Goal: Task Accomplishment & Management: Manage account settings

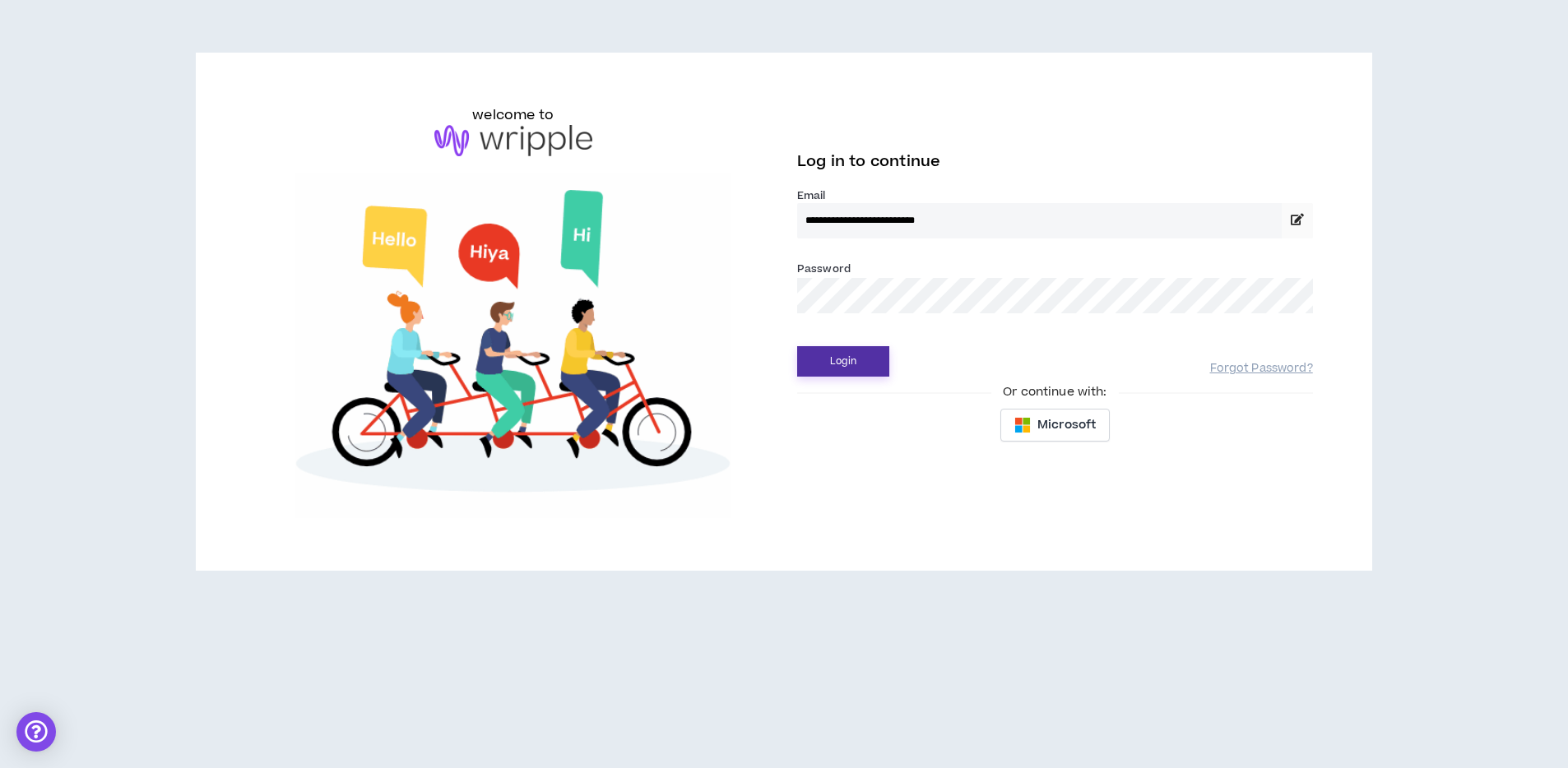
click at [820, 360] on button "Login" at bounding box center [843, 361] width 92 height 30
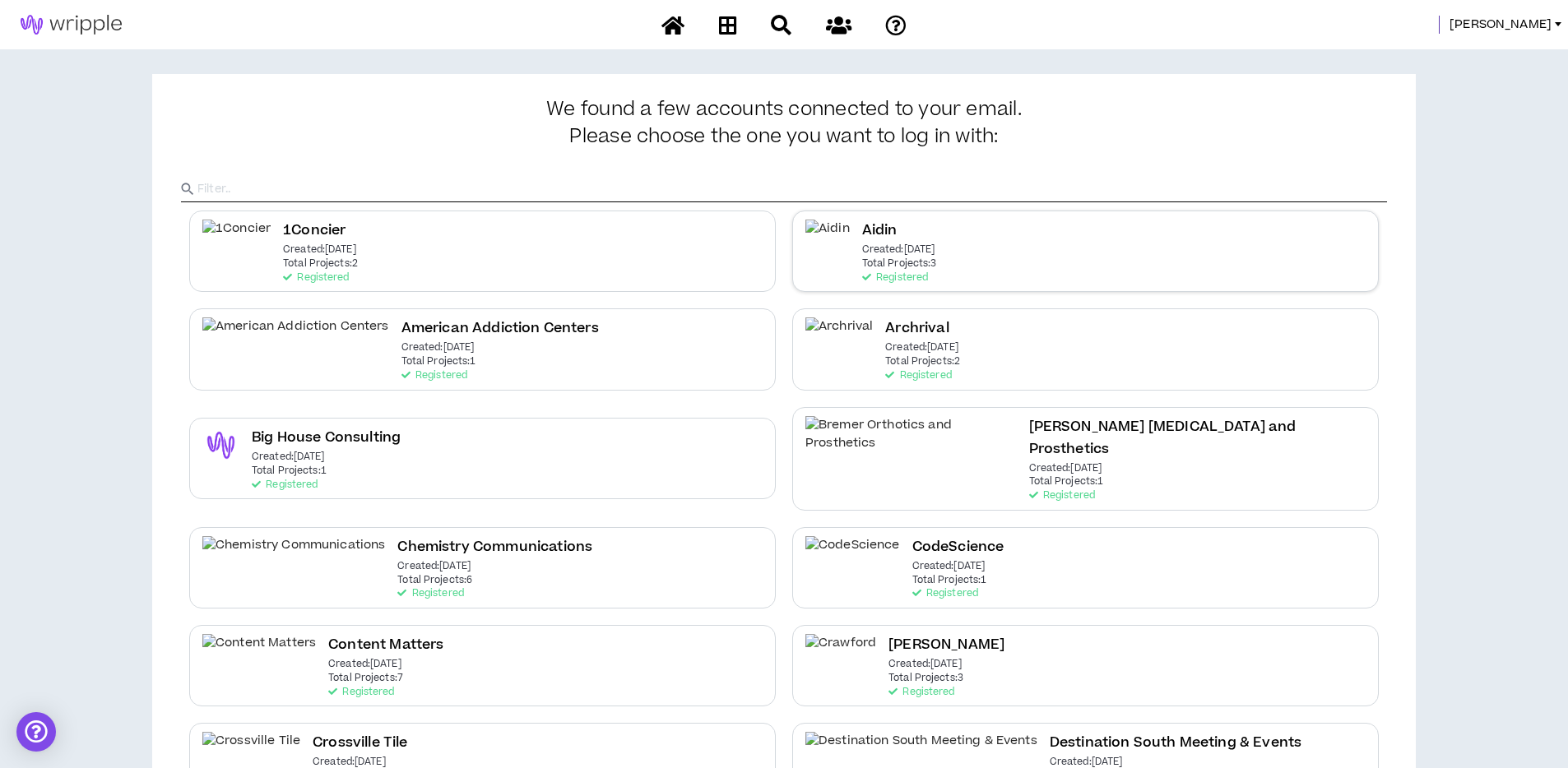
click at [907, 240] on div "Aidin Created: Mar 21 2023 Total Projects: 3 Registered" at bounding box center [899, 251] width 75 height 63
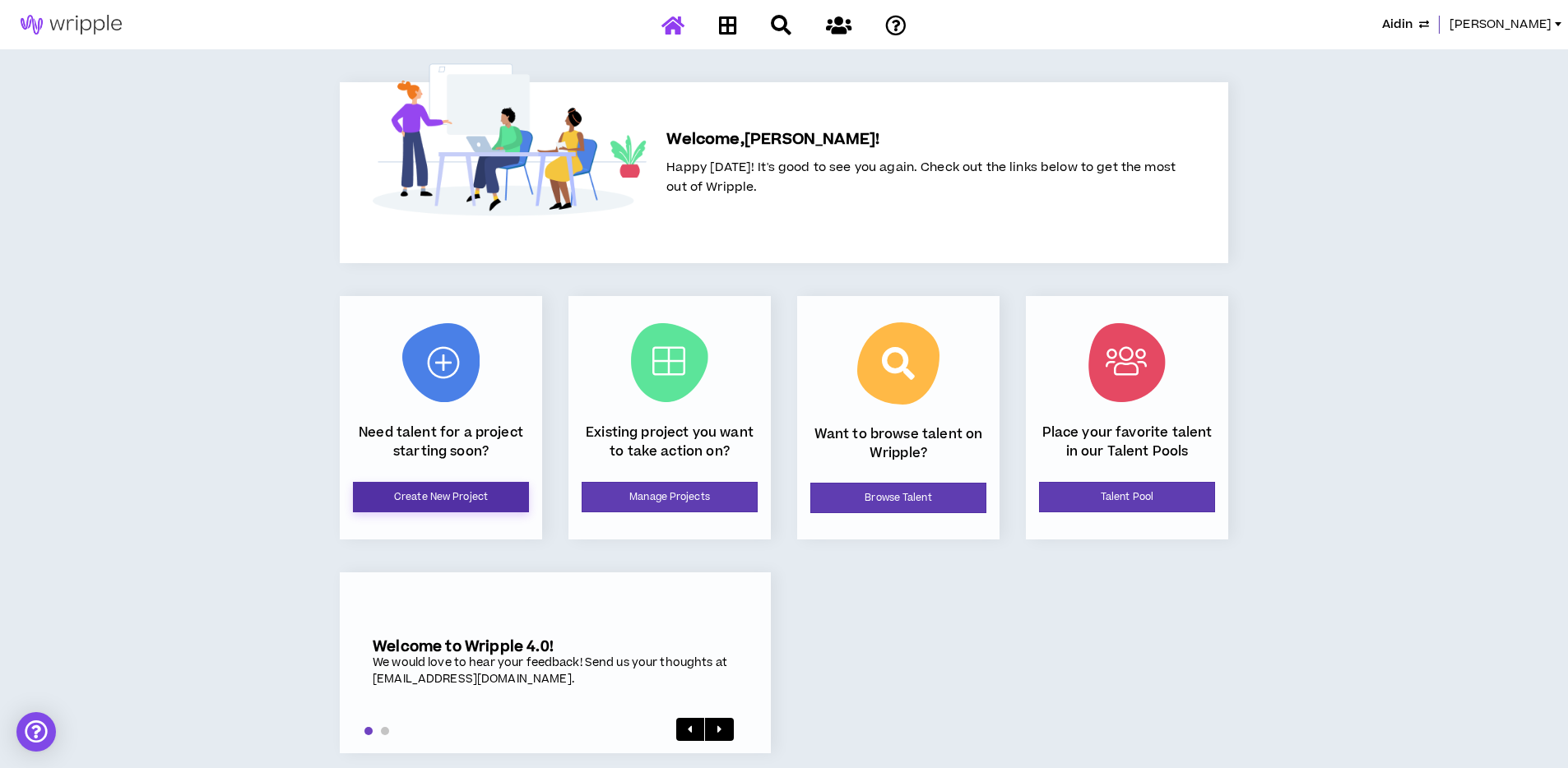
click at [470, 498] on link "Create New Project" at bounding box center [440, 497] width 176 height 30
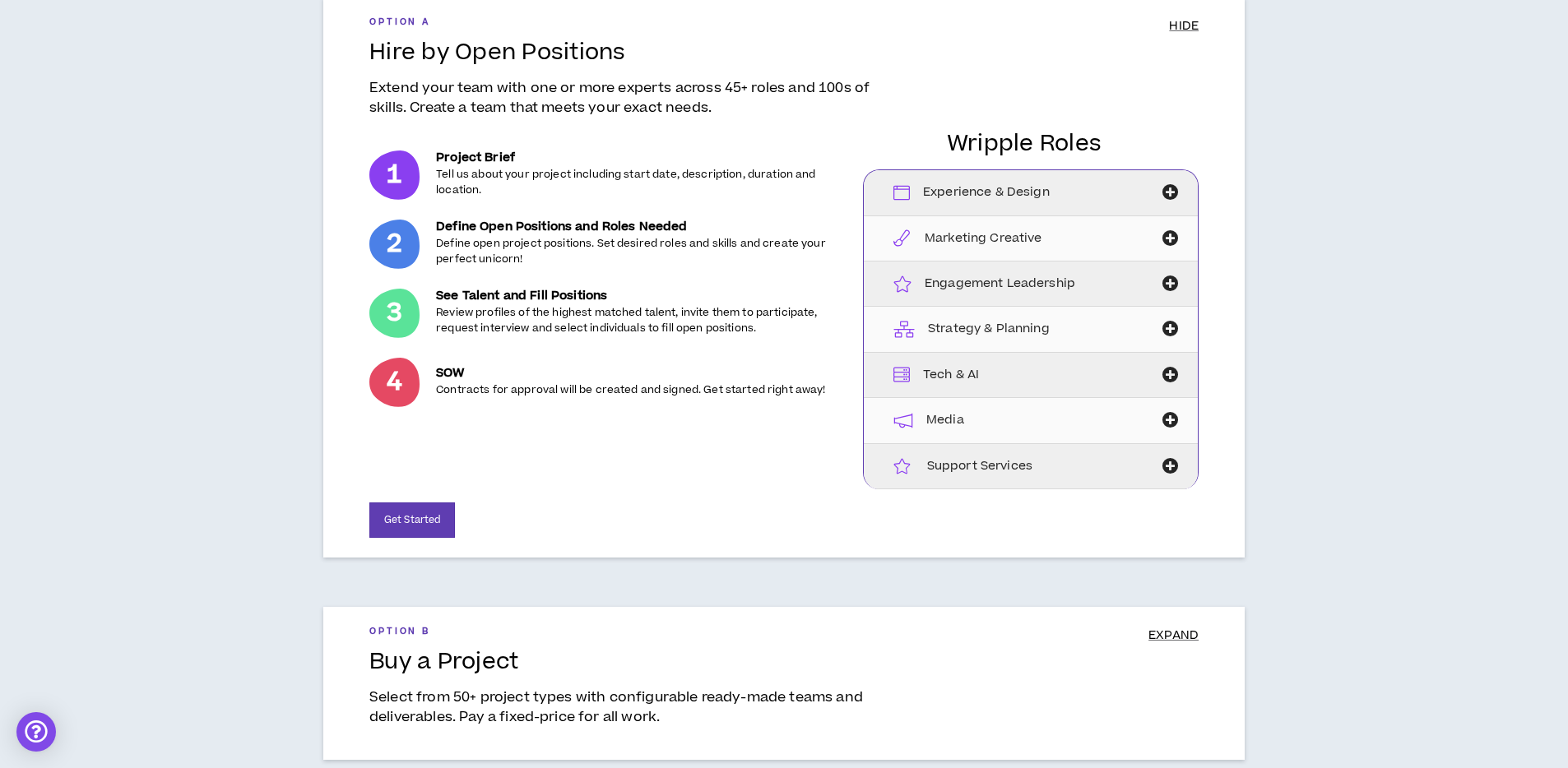
scroll to position [155, 0]
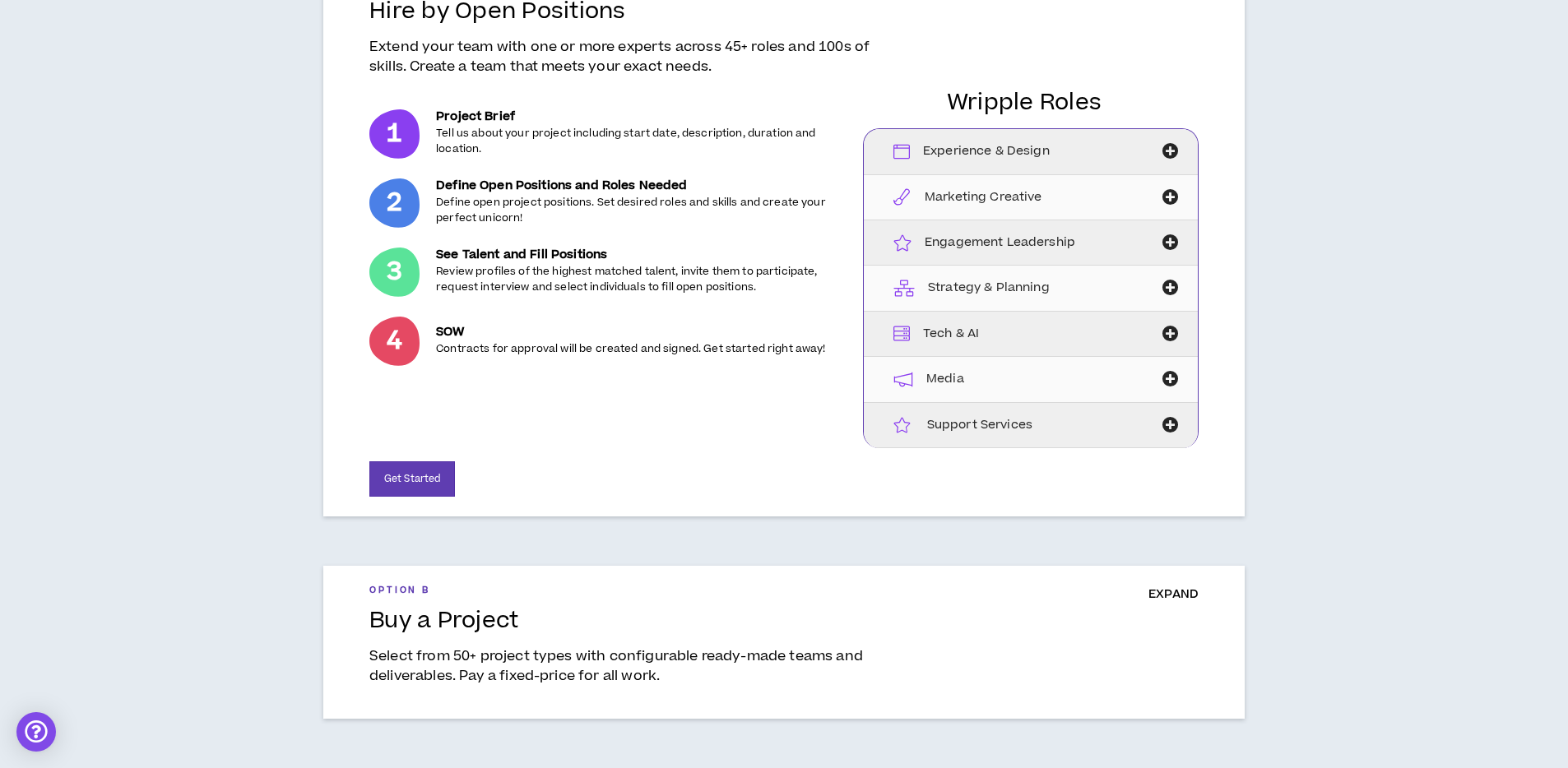
click at [1166, 593] on span "EXPAND" at bounding box center [1174, 594] width 51 height 18
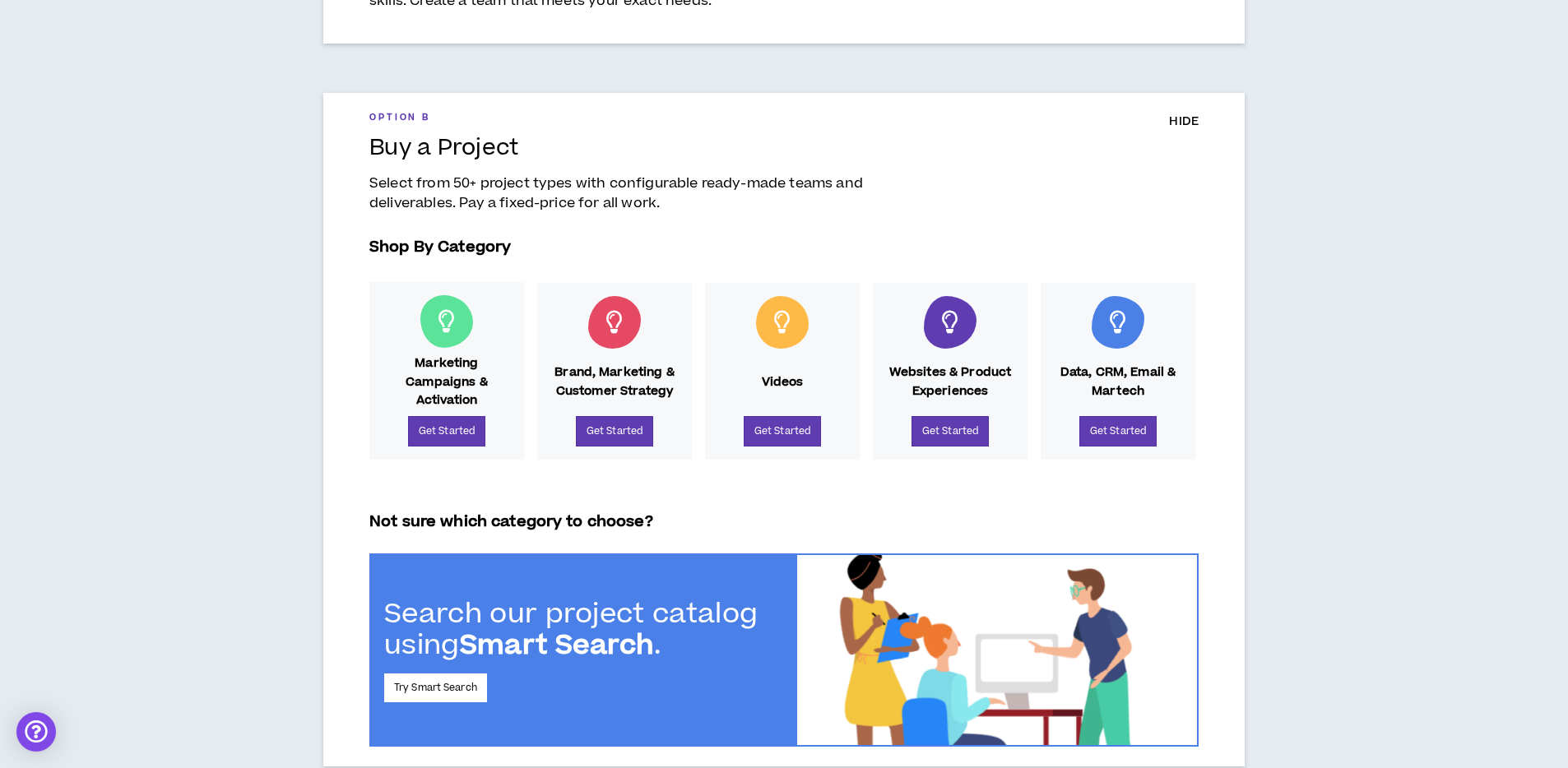
scroll to position [268, 0]
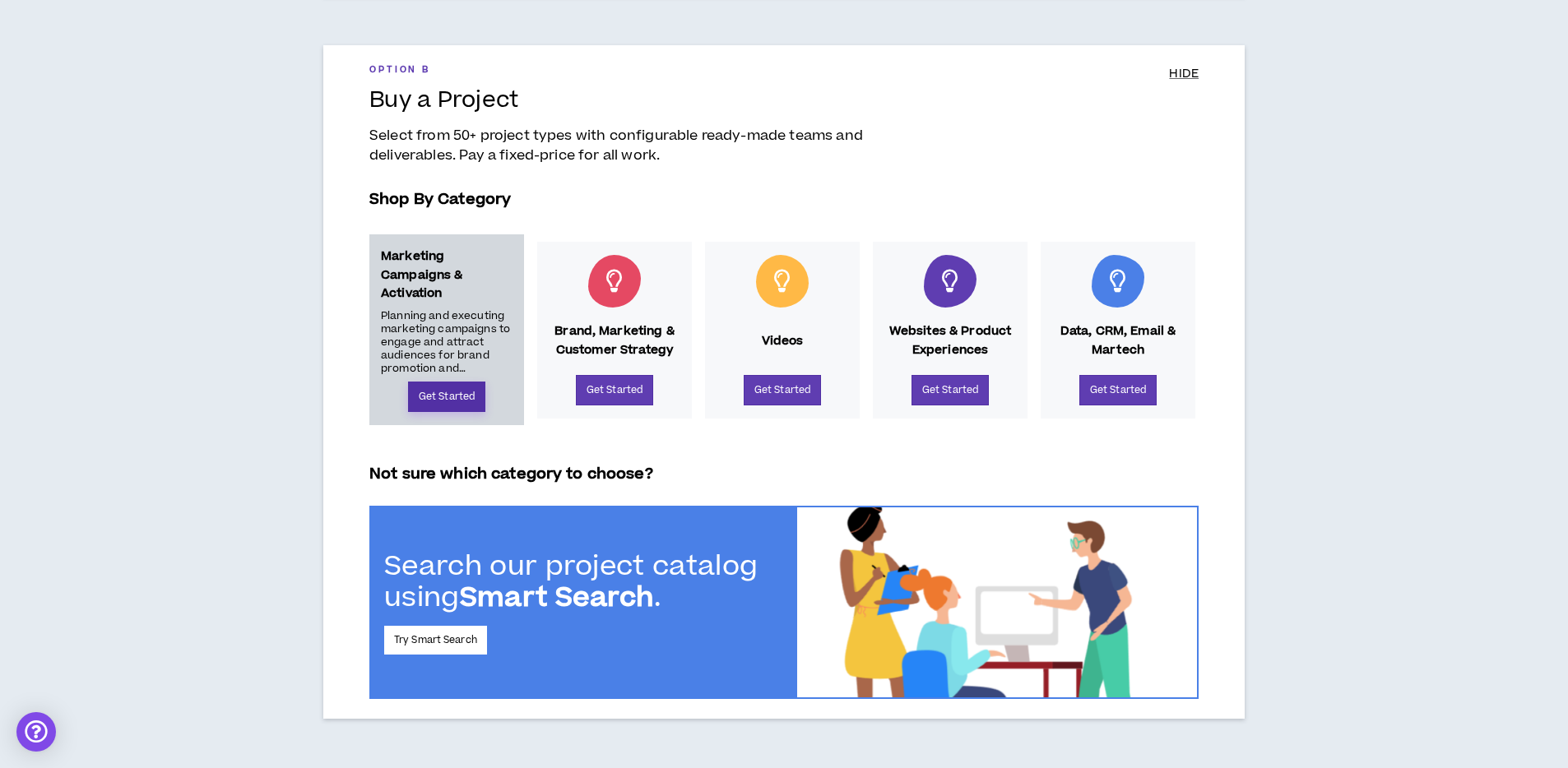
click at [422, 389] on link "Get Started" at bounding box center [446, 397] width 77 height 30
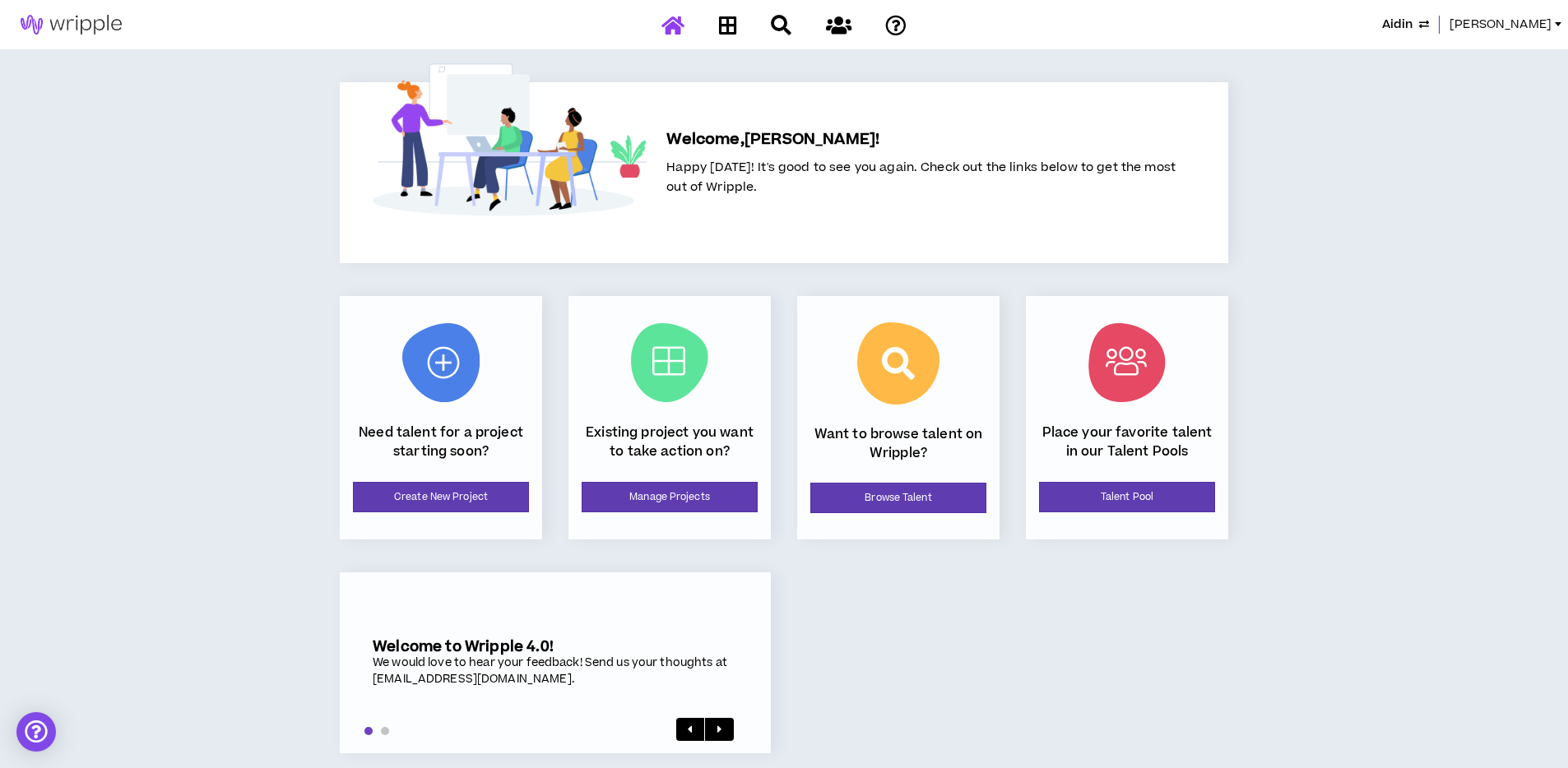
click at [1522, 21] on span "Angie" at bounding box center [1500, 24] width 102 height 18
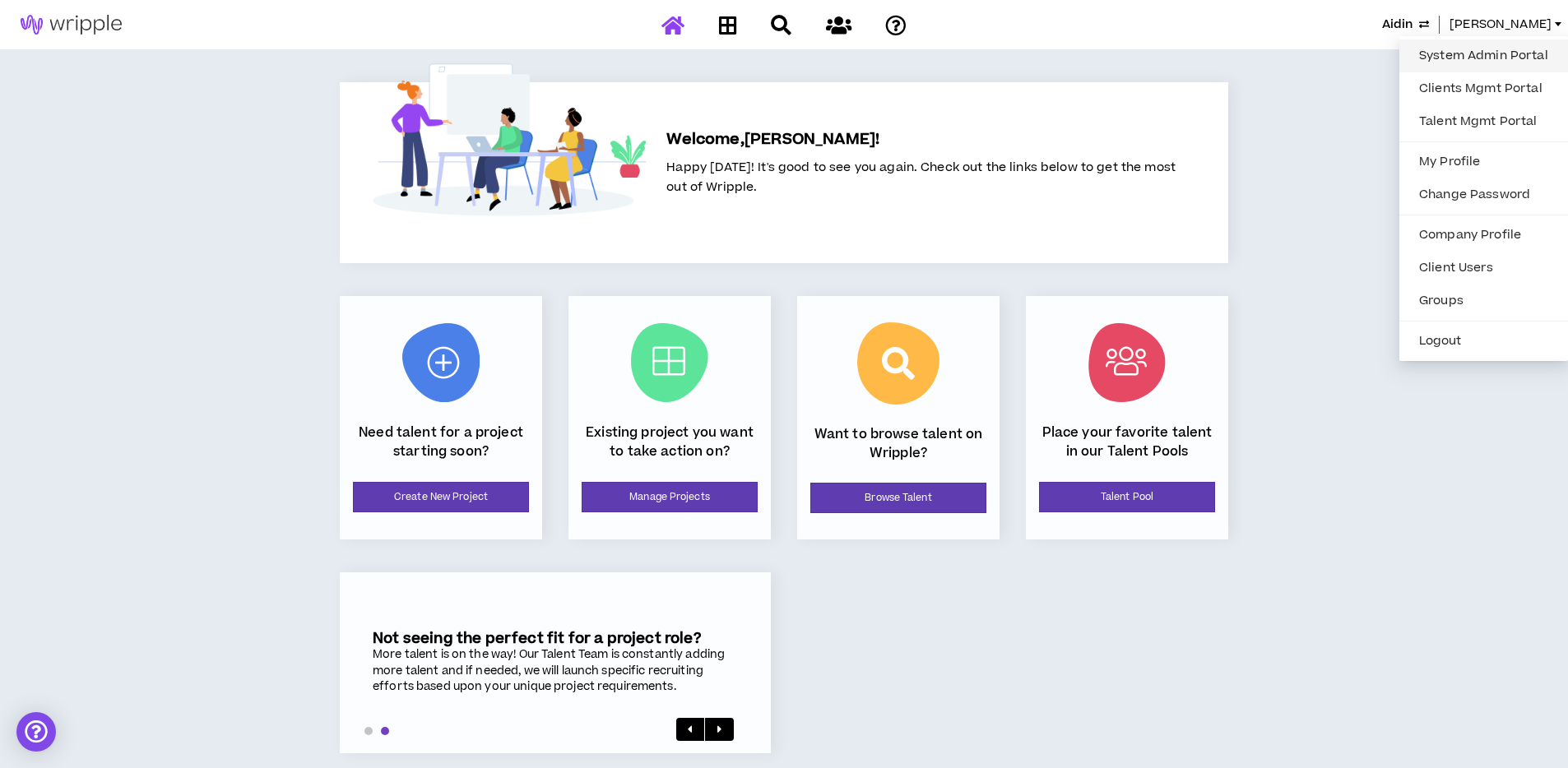
click at [1433, 50] on link "System Admin Portal" at bounding box center [1483, 56] width 149 height 24
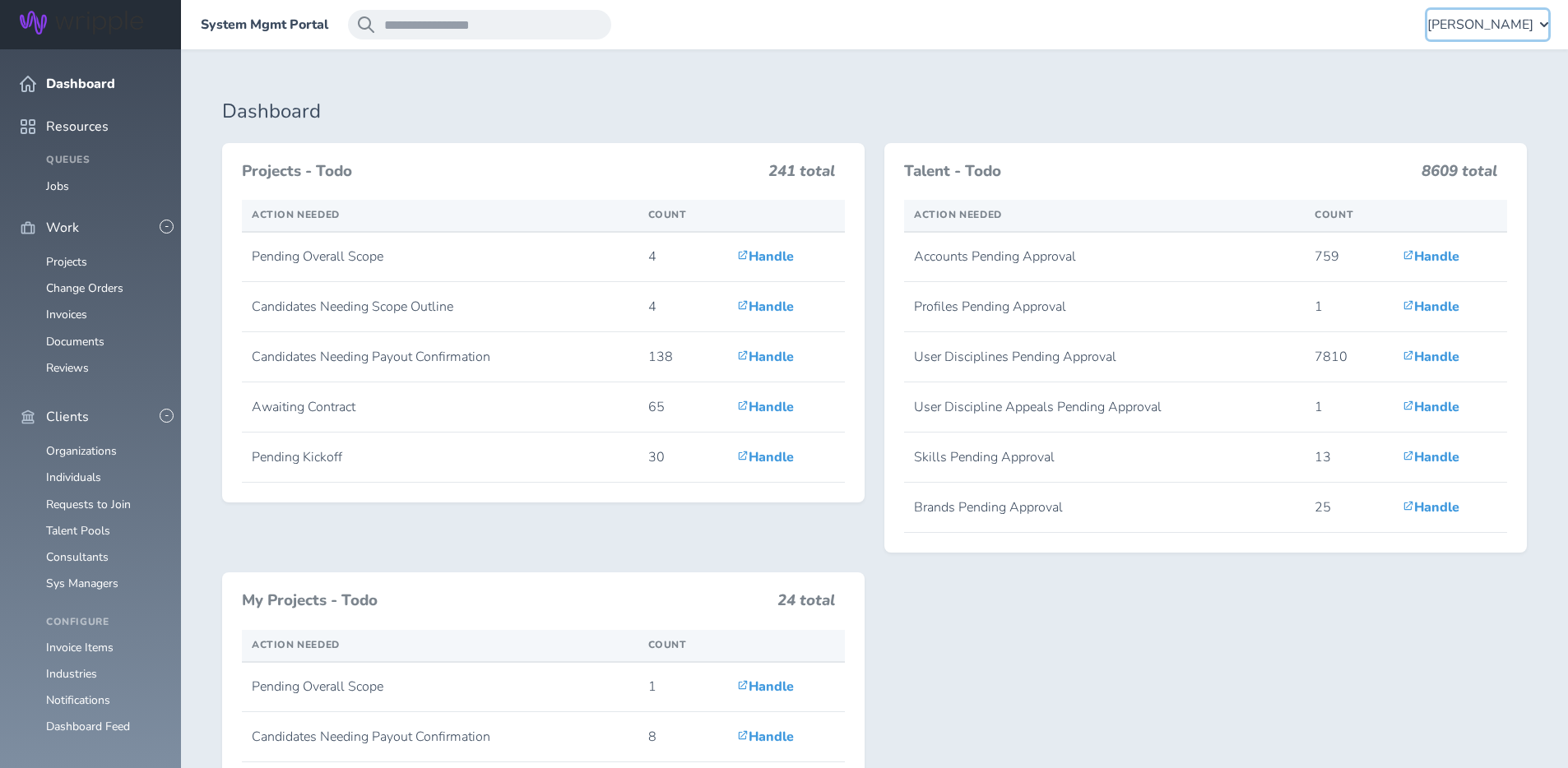
click at [1510, 11] on div "Angie Vaughn" at bounding box center [1488, 24] width 121 height 29
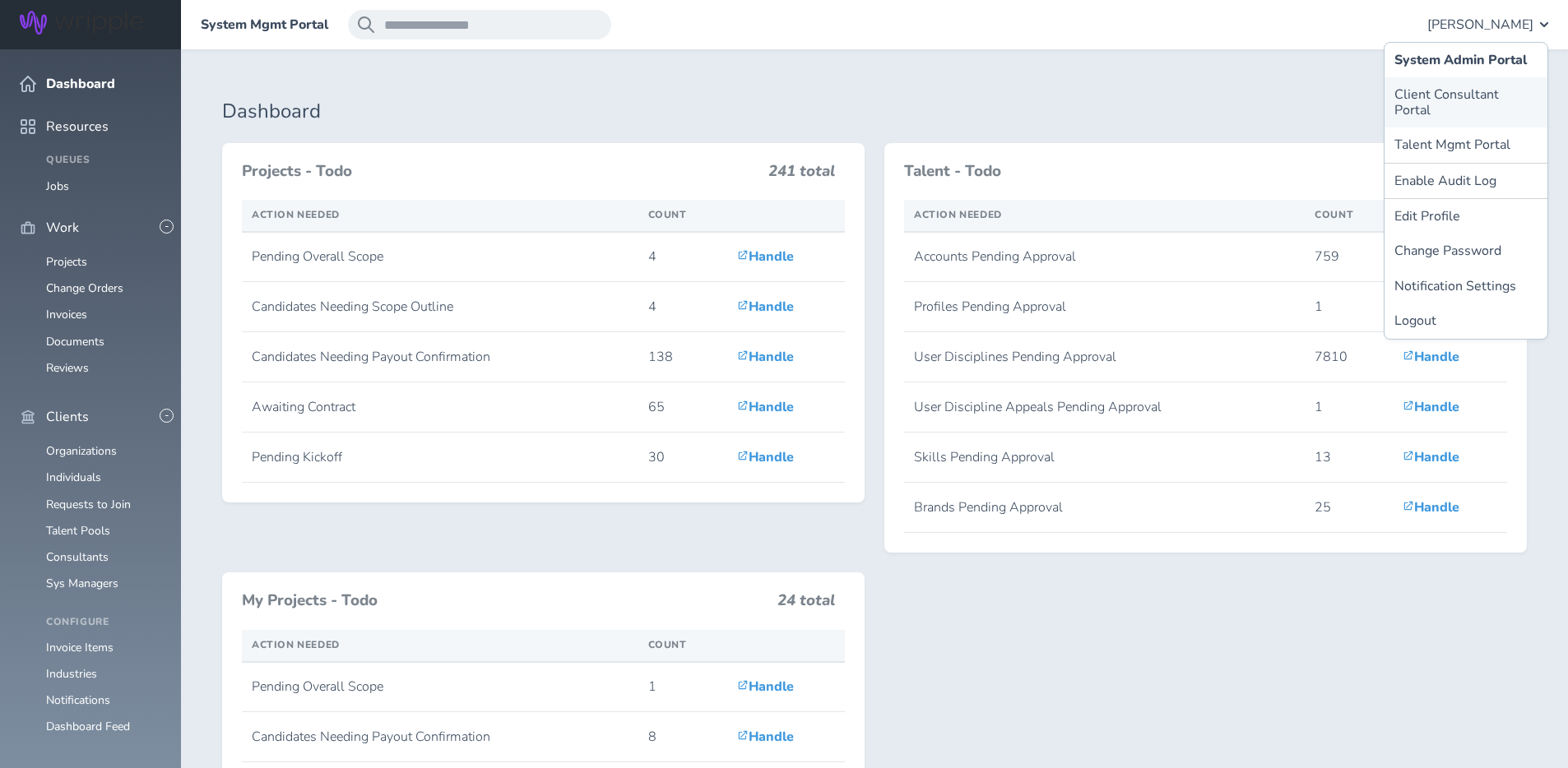
click at [1419, 89] on link "Client Consultant Portal" at bounding box center [1465, 103] width 163 height 51
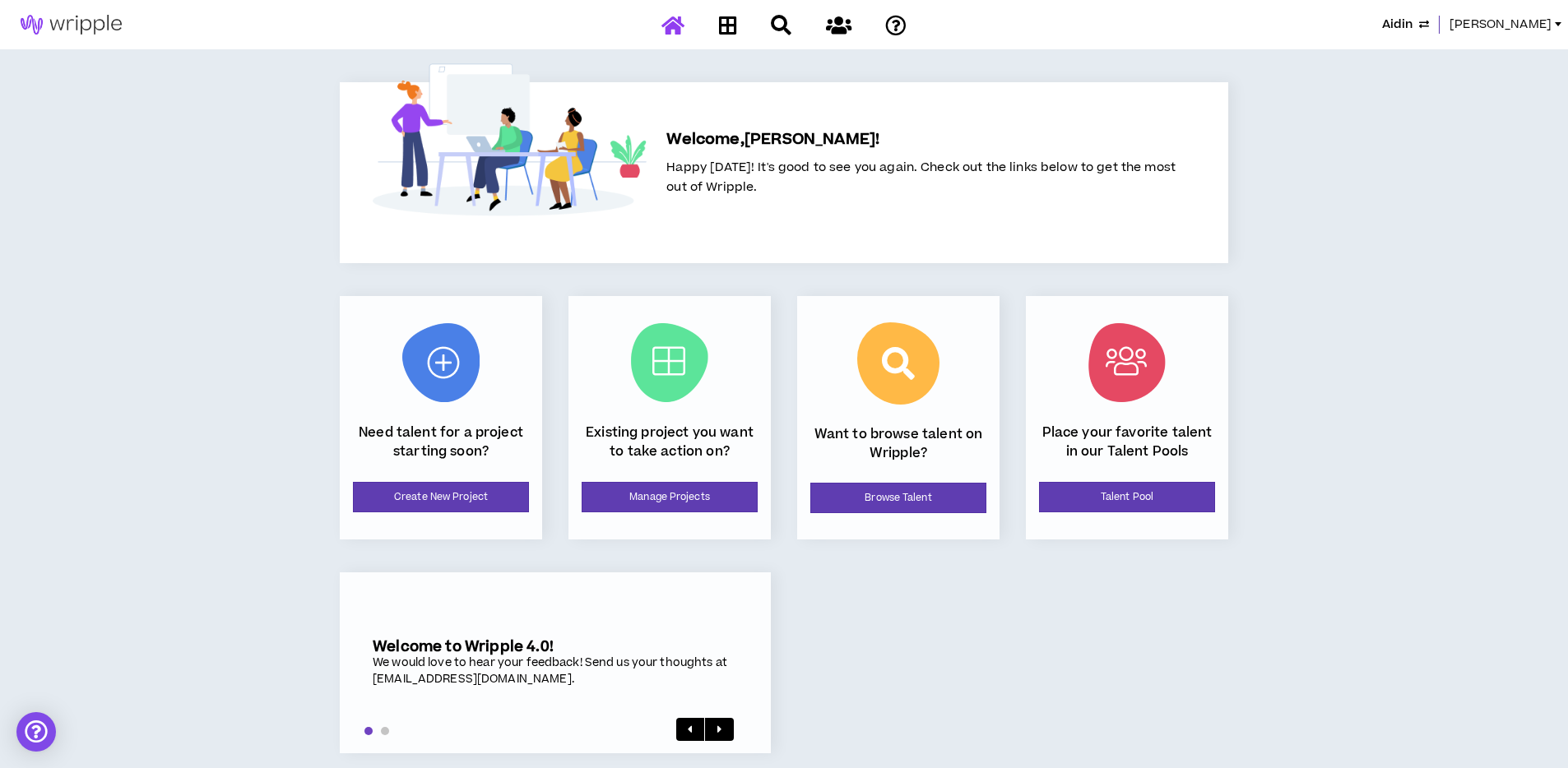
click at [1539, 19] on span "Angie" at bounding box center [1500, 24] width 102 height 18
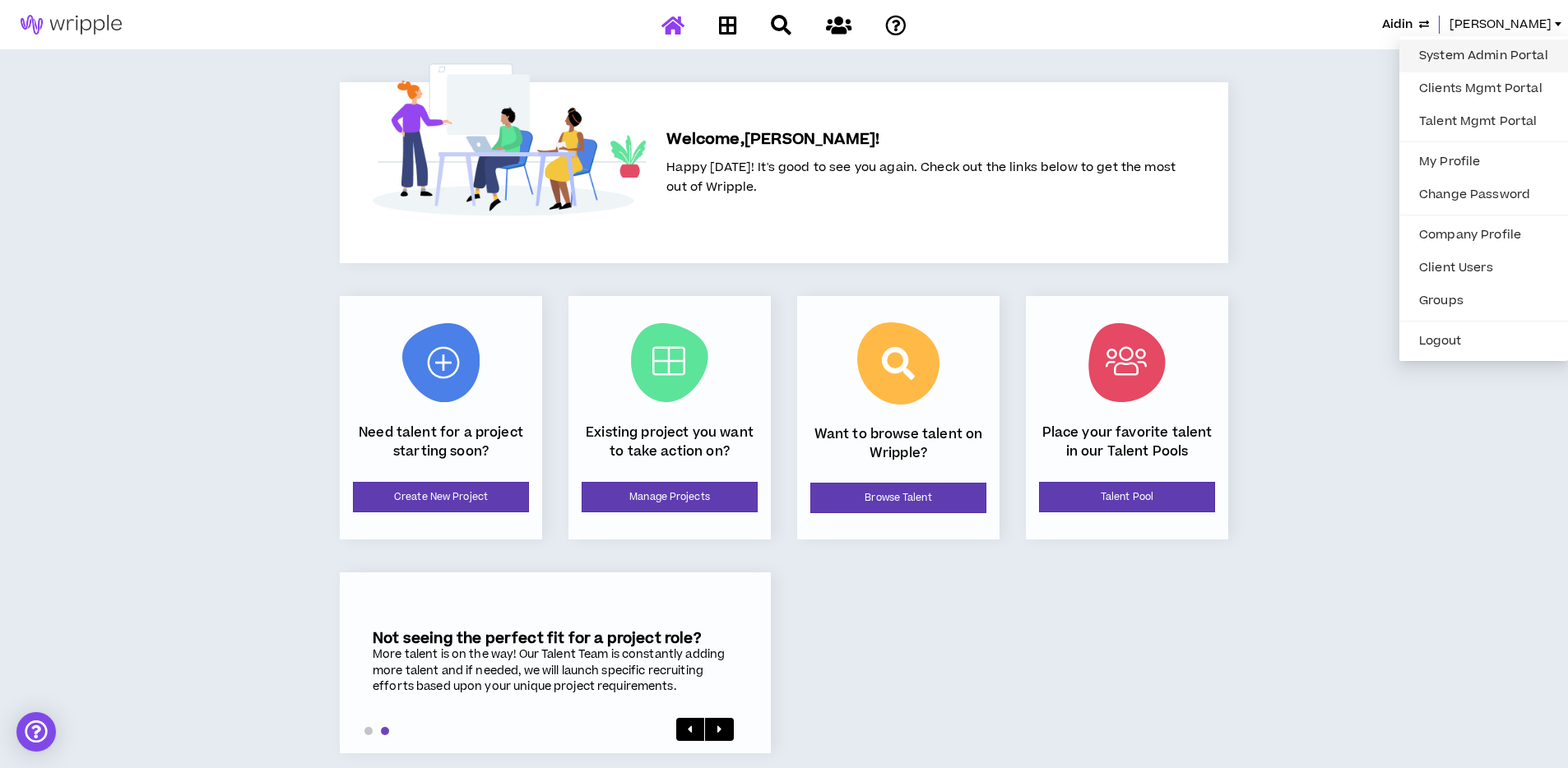
click at [1453, 55] on link "System Admin Portal" at bounding box center [1483, 56] width 149 height 24
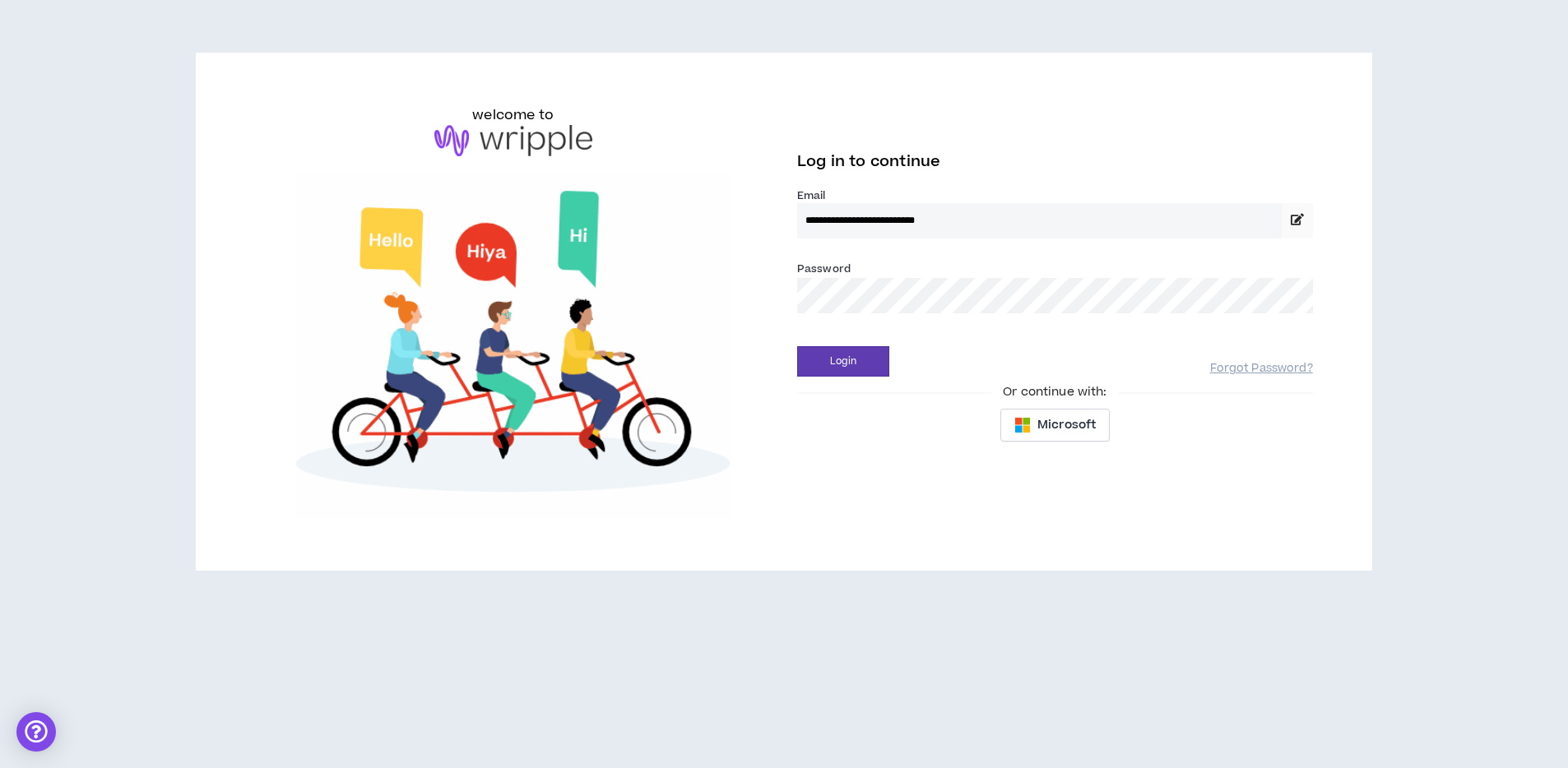
click at [976, 228] on input "**********" at bounding box center [1039, 221] width 484 height 35
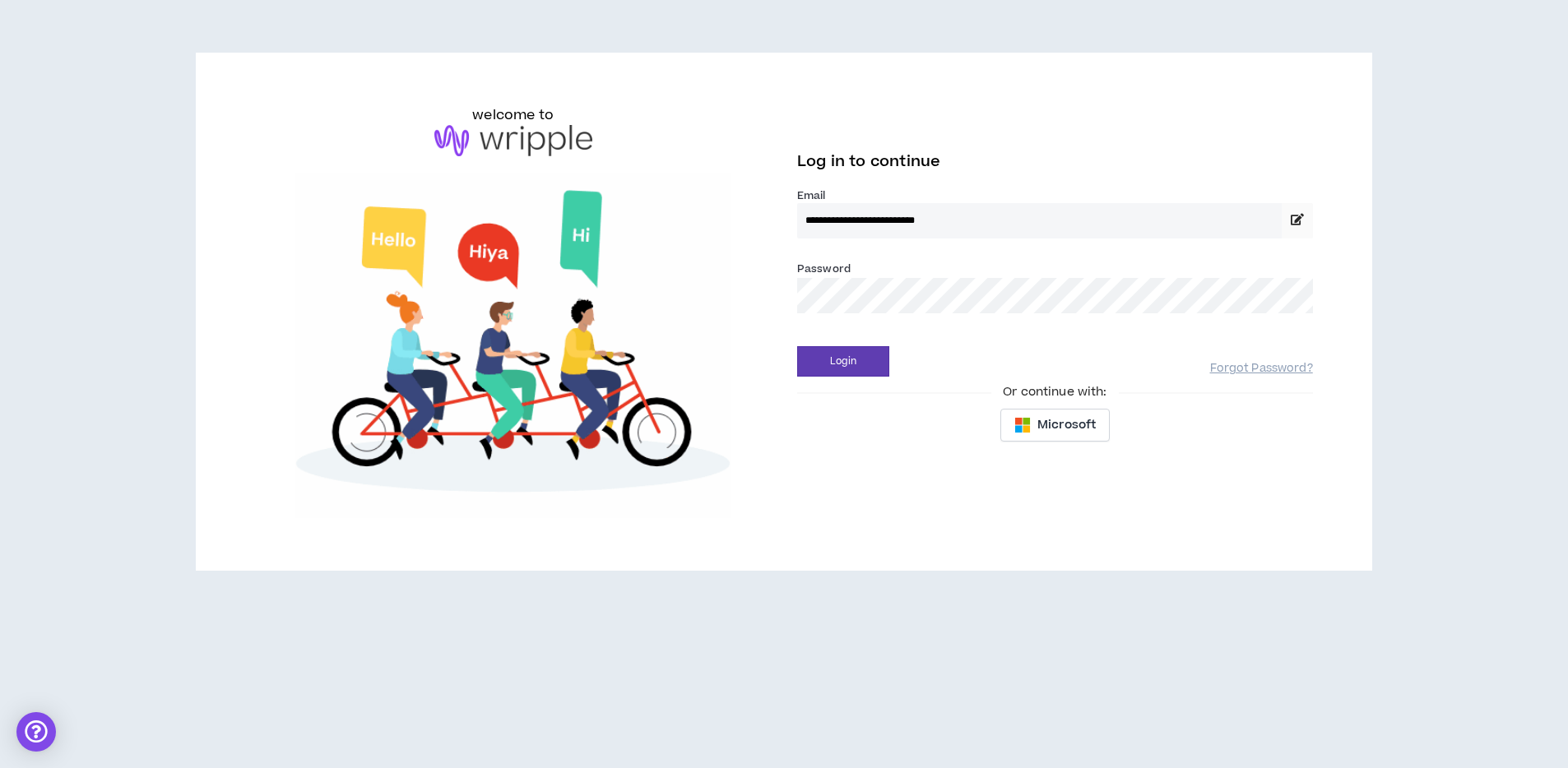
click at [873, 215] on input "**********" at bounding box center [1039, 221] width 484 height 35
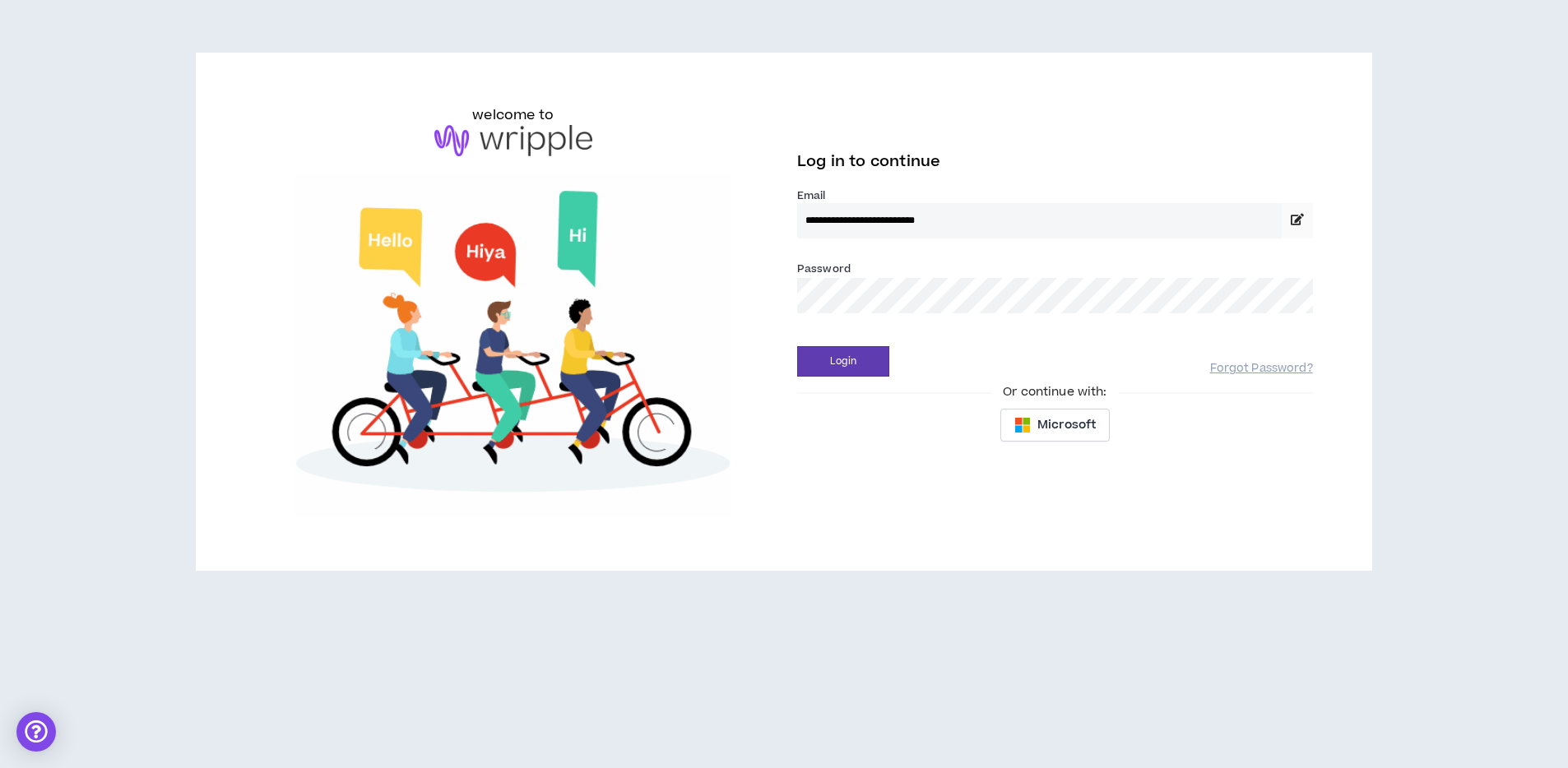
click at [861, 231] on input "**********" at bounding box center [1039, 221] width 484 height 35
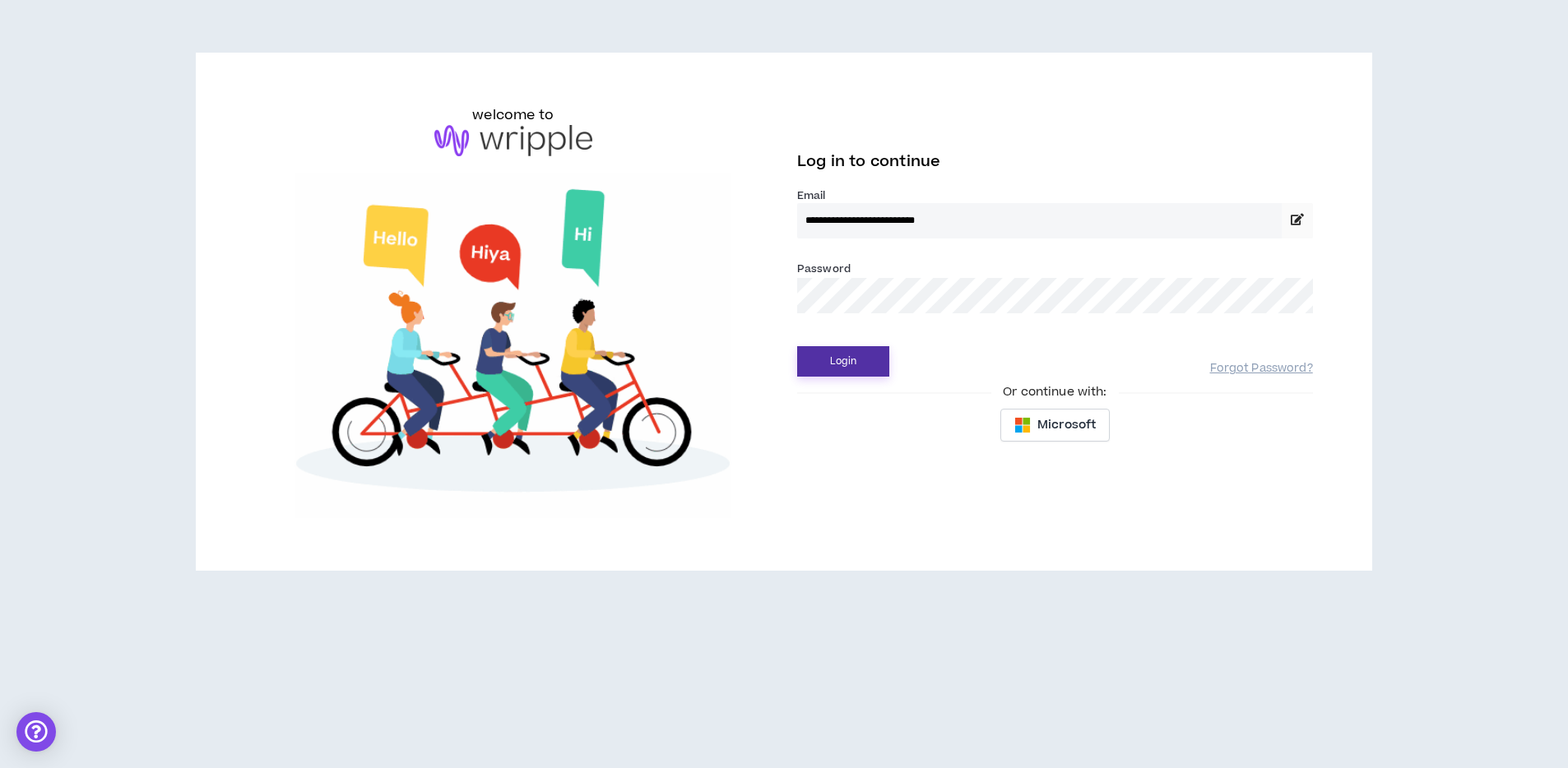
click at [845, 369] on button "Login" at bounding box center [843, 361] width 92 height 30
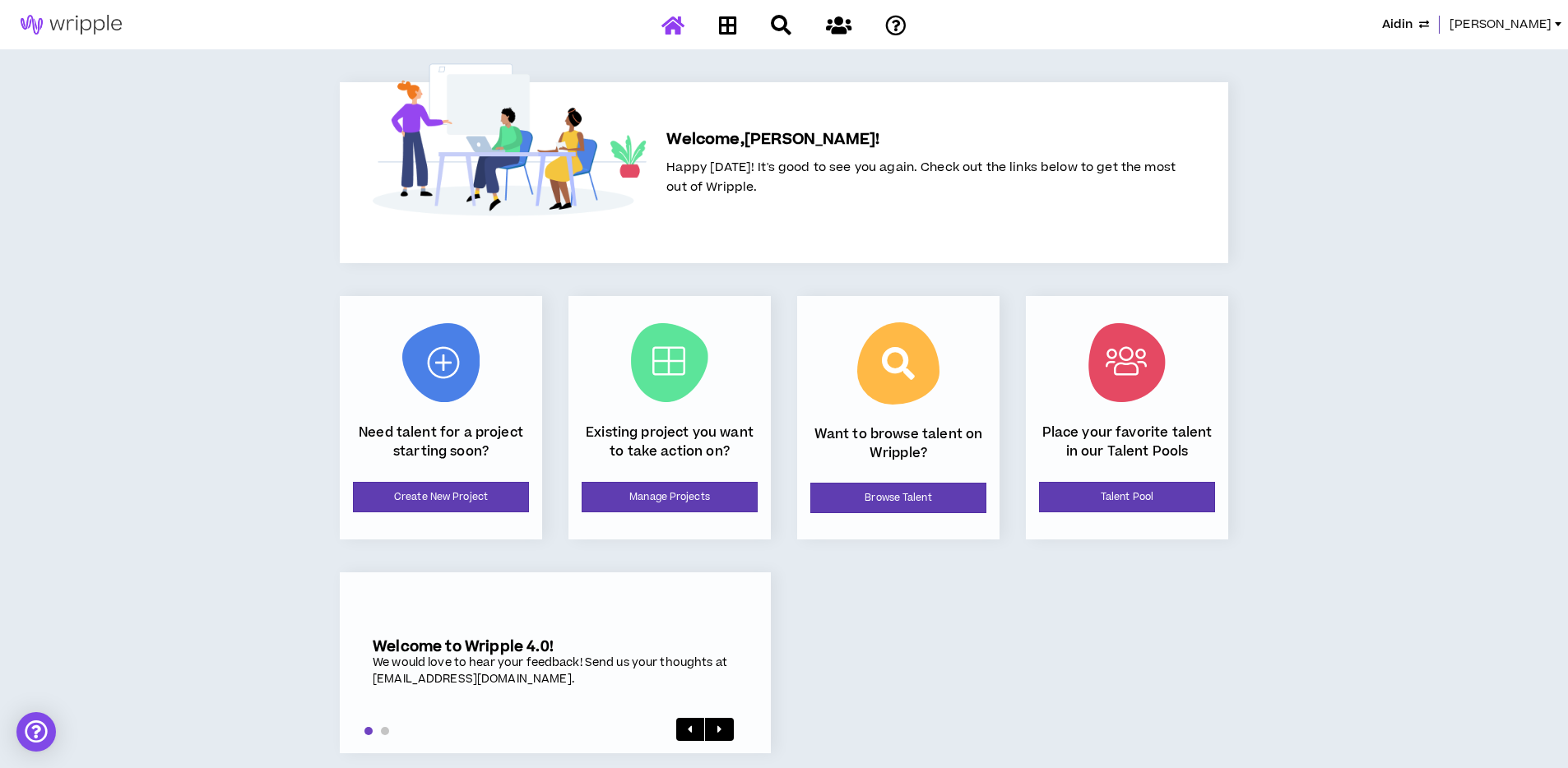
click at [1543, 29] on span "Angie" at bounding box center [1500, 24] width 102 height 18
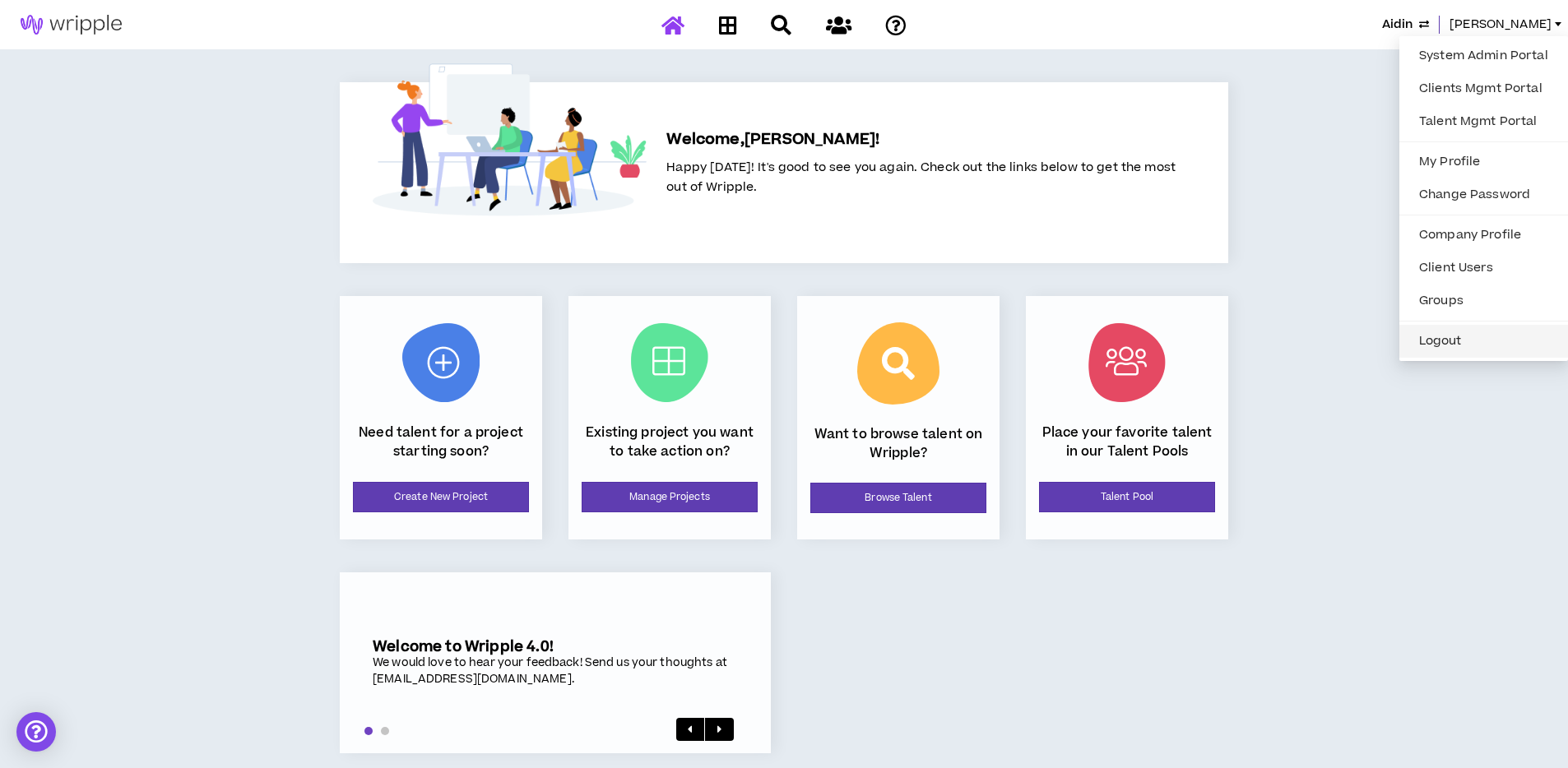
click at [1432, 339] on button "Logout" at bounding box center [1483, 341] width 149 height 24
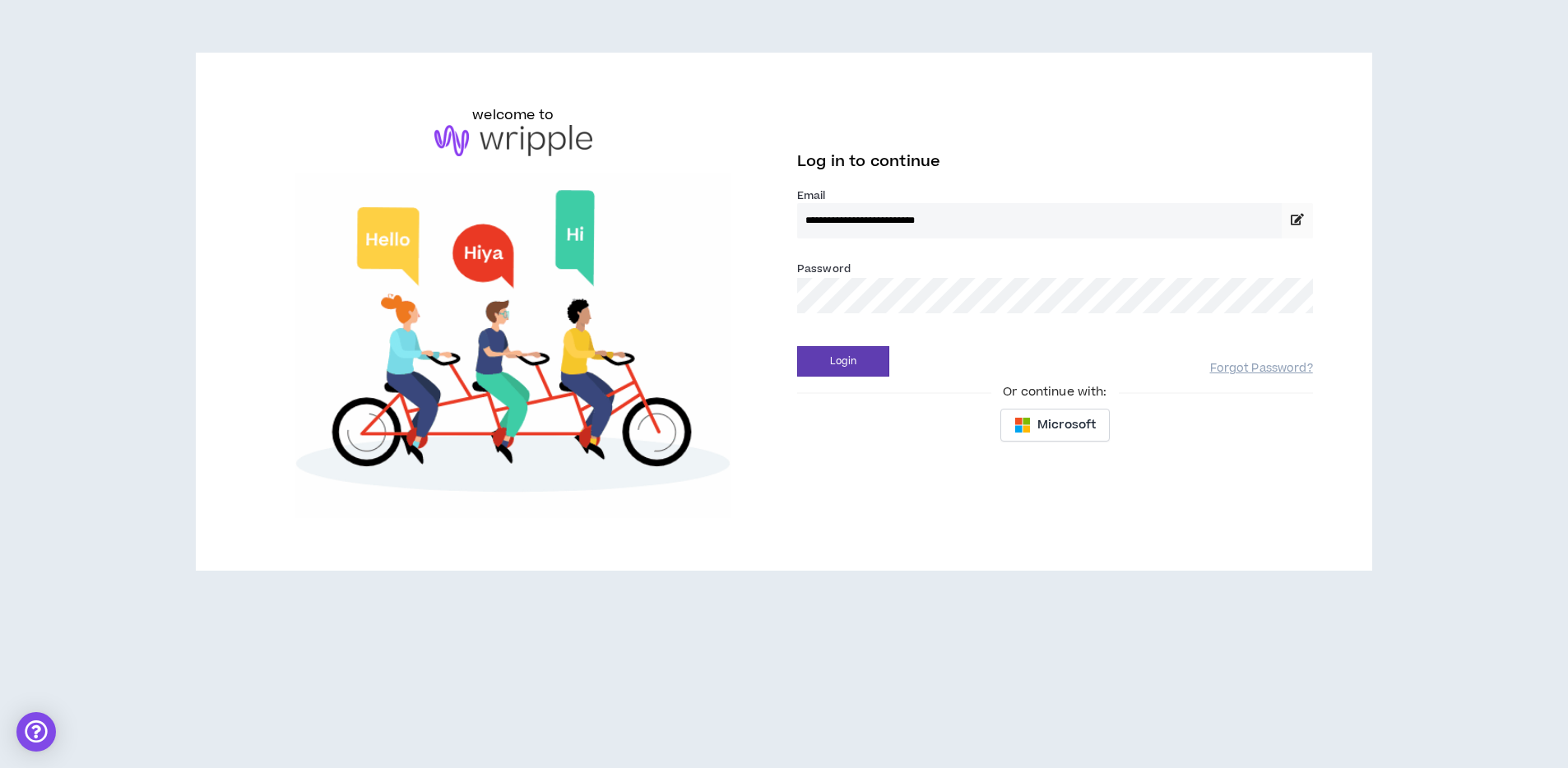
click at [858, 200] on label "Email *" at bounding box center [1055, 196] width 515 height 15
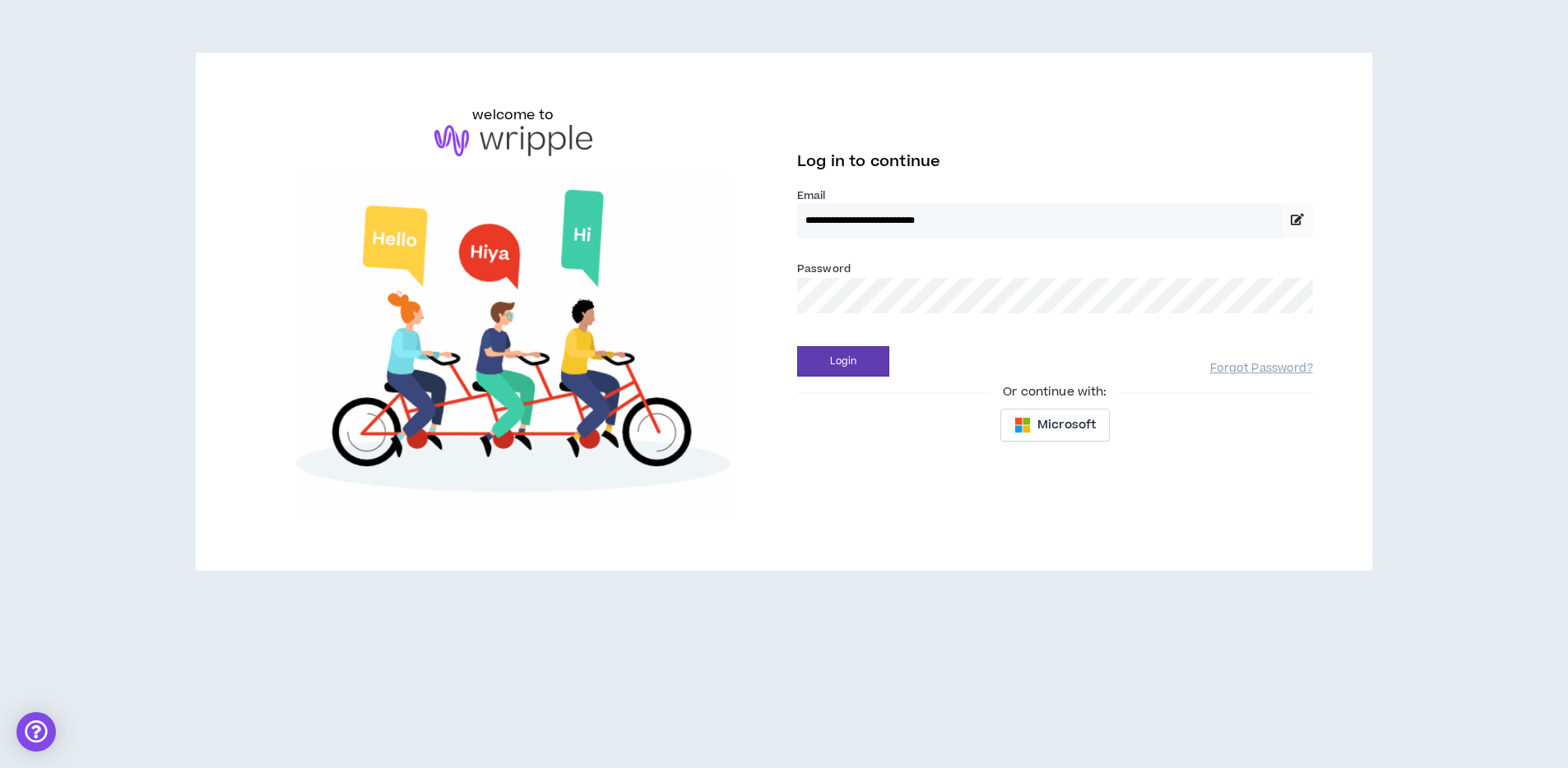
drag, startPoint x: 965, startPoint y: 221, endPoint x: 982, endPoint y: 226, distance: 17.7
click at [966, 221] on input "**********" at bounding box center [1039, 221] width 484 height 35
drag, startPoint x: 1013, startPoint y: 221, endPoint x: 1002, endPoint y: 221, distance: 11.0
click at [1008, 221] on input "**********" at bounding box center [1039, 221] width 484 height 35
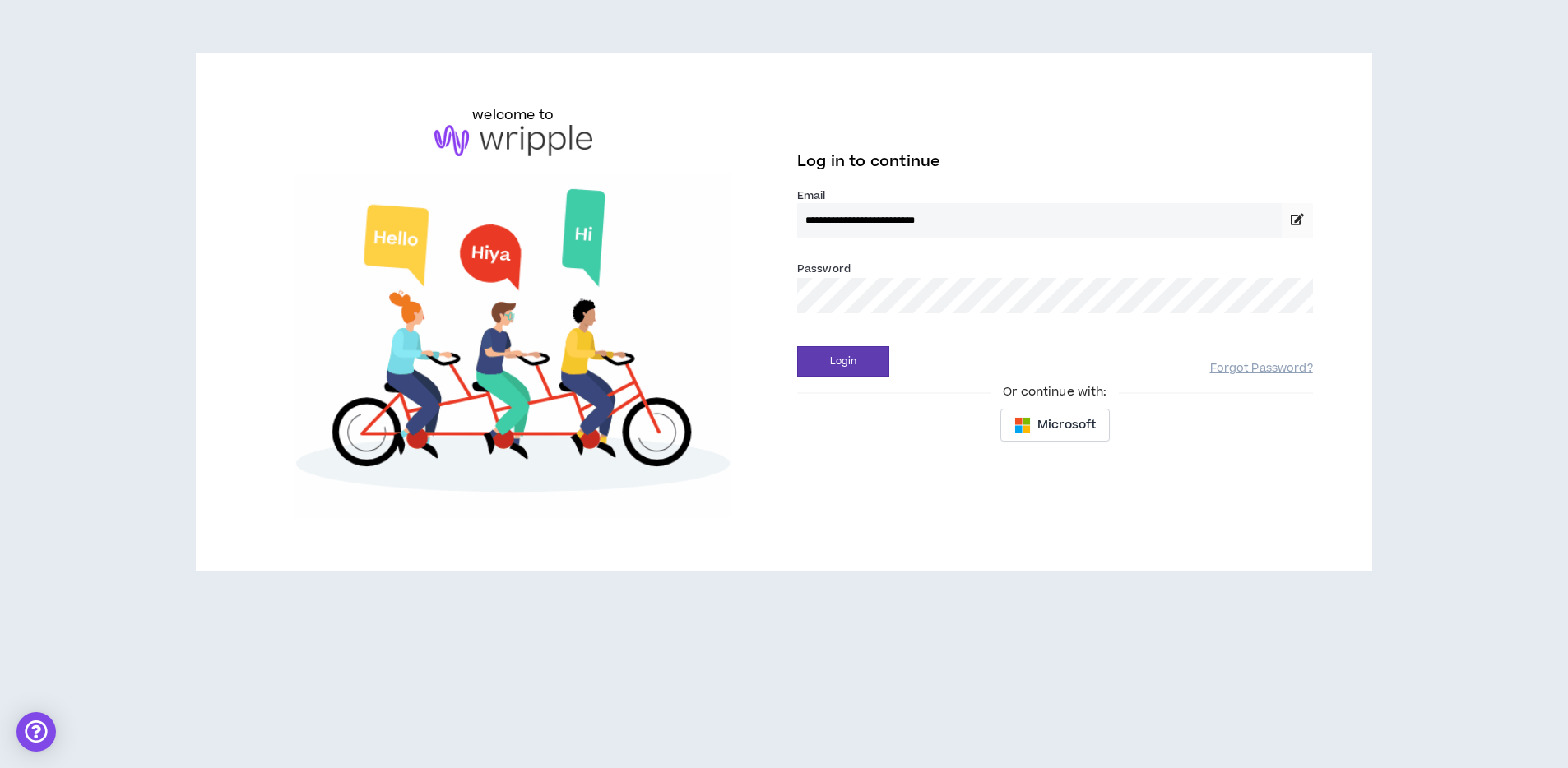
click at [901, 229] on input "**********" at bounding box center [1039, 221] width 484 height 35
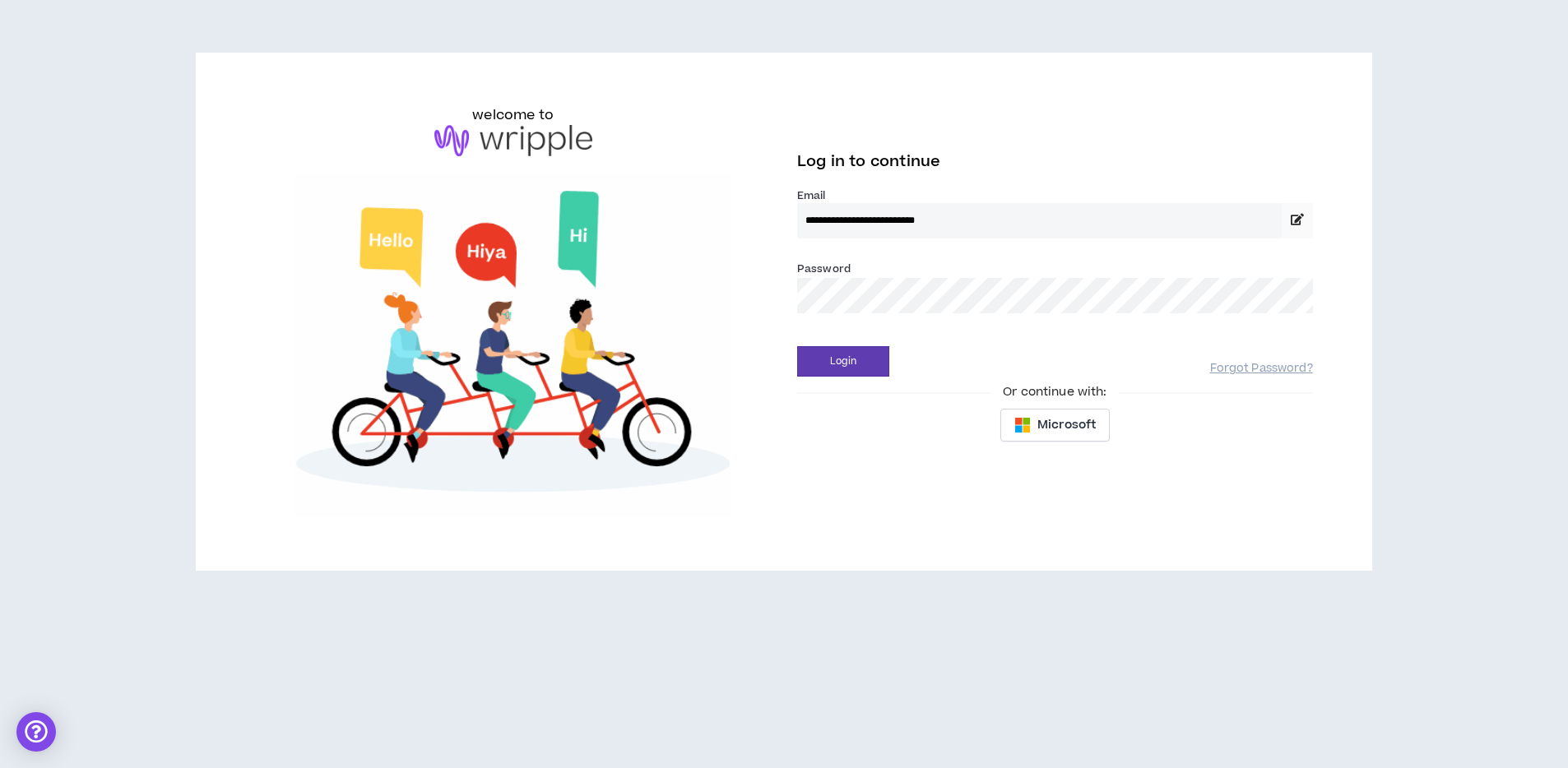
click at [899, 223] on input "**********" at bounding box center [1039, 221] width 484 height 35
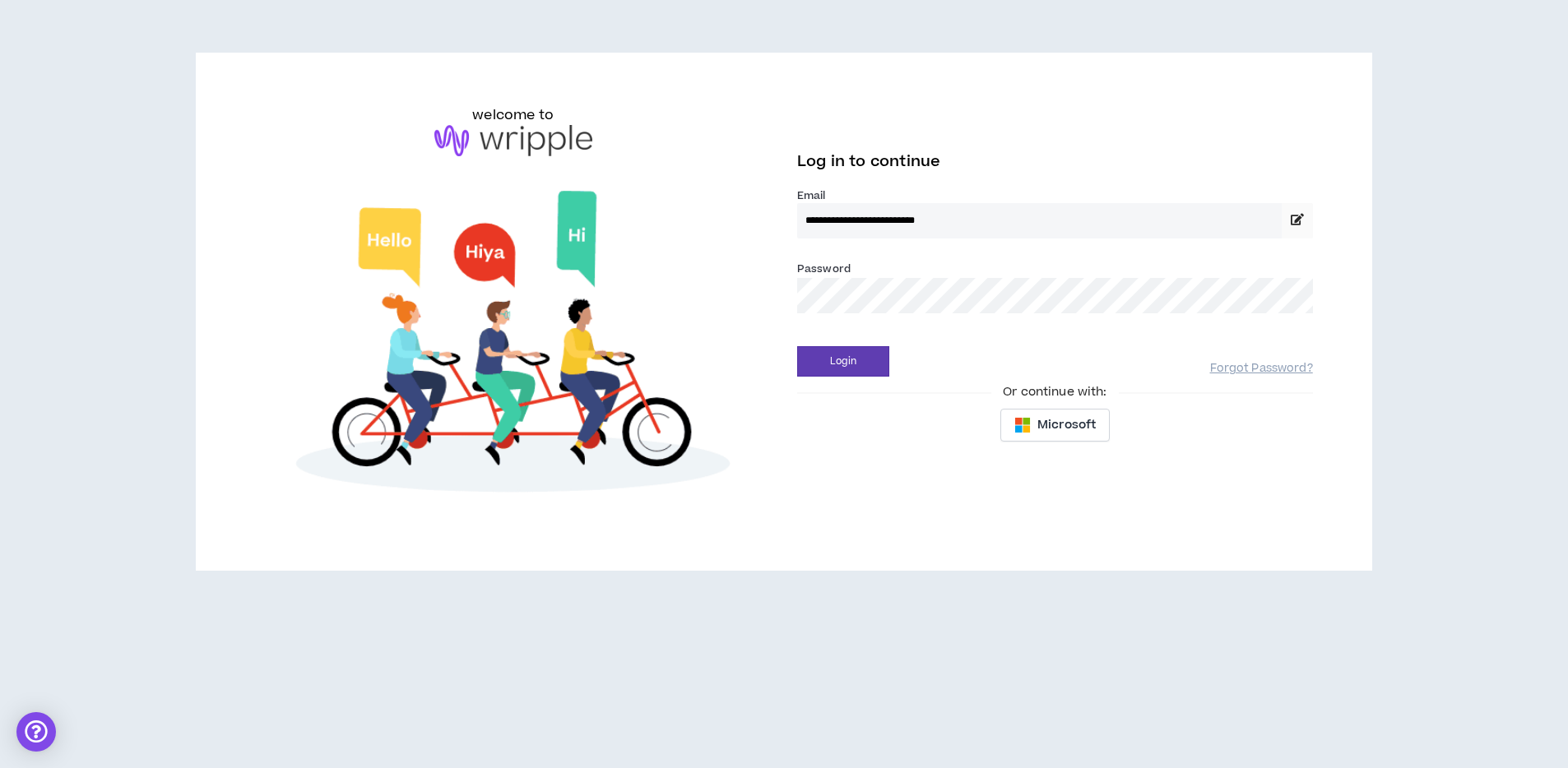
click at [899, 223] on input "**********" at bounding box center [1039, 221] width 484 height 35
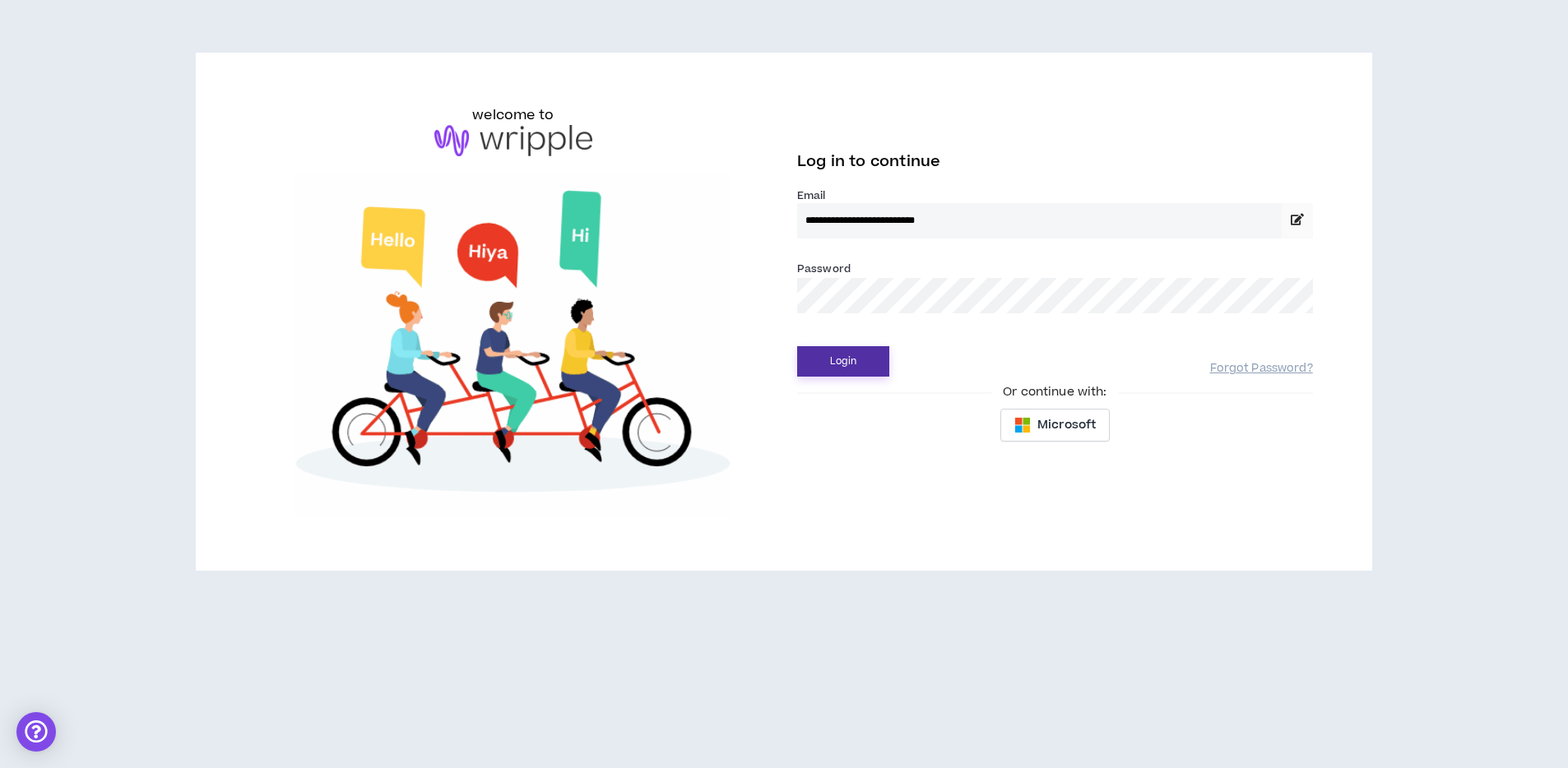
click at [827, 356] on button "Login" at bounding box center [843, 361] width 92 height 30
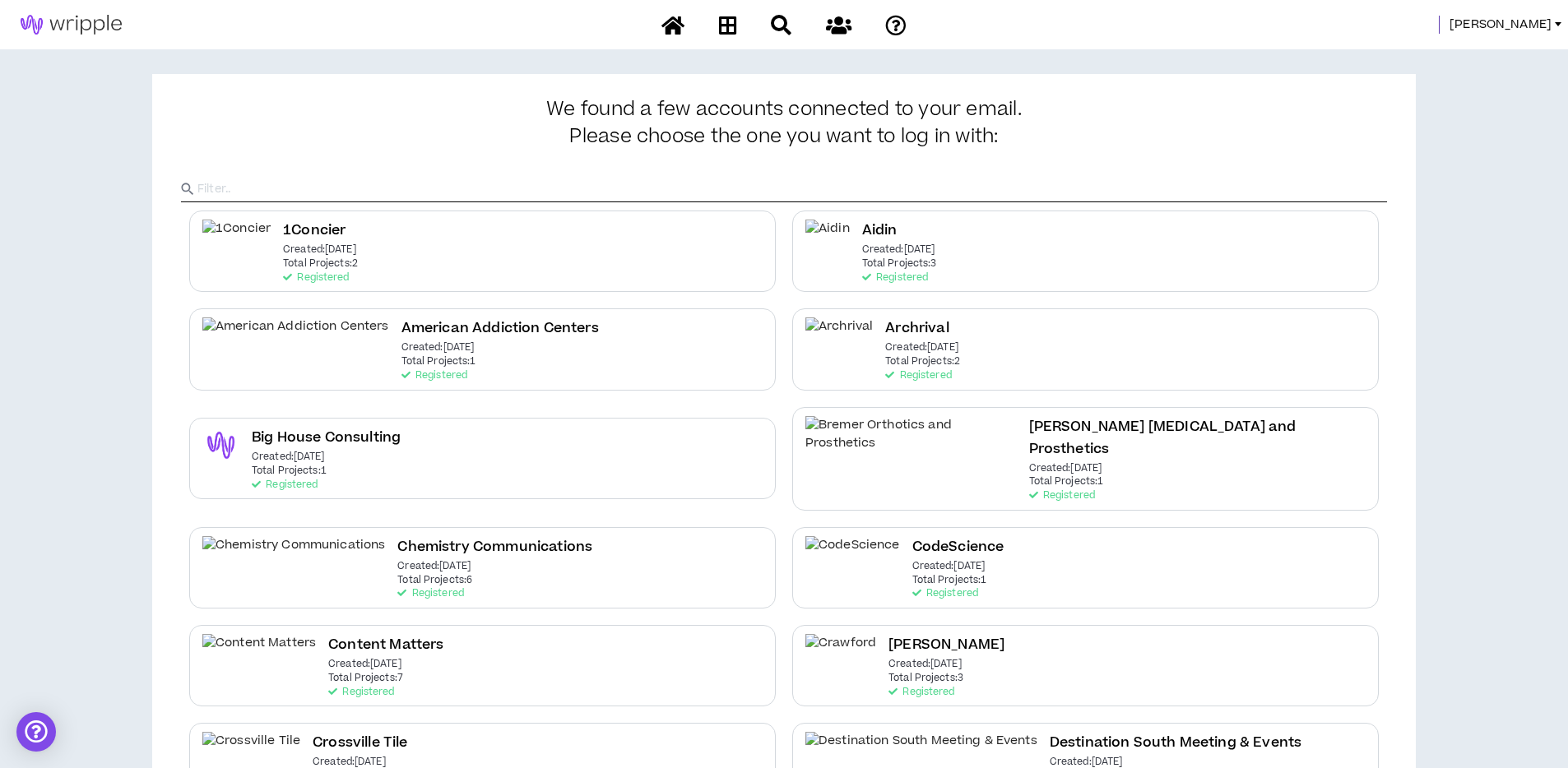
click at [1549, 25] on span "Angie" at bounding box center [1500, 24] width 102 height 18
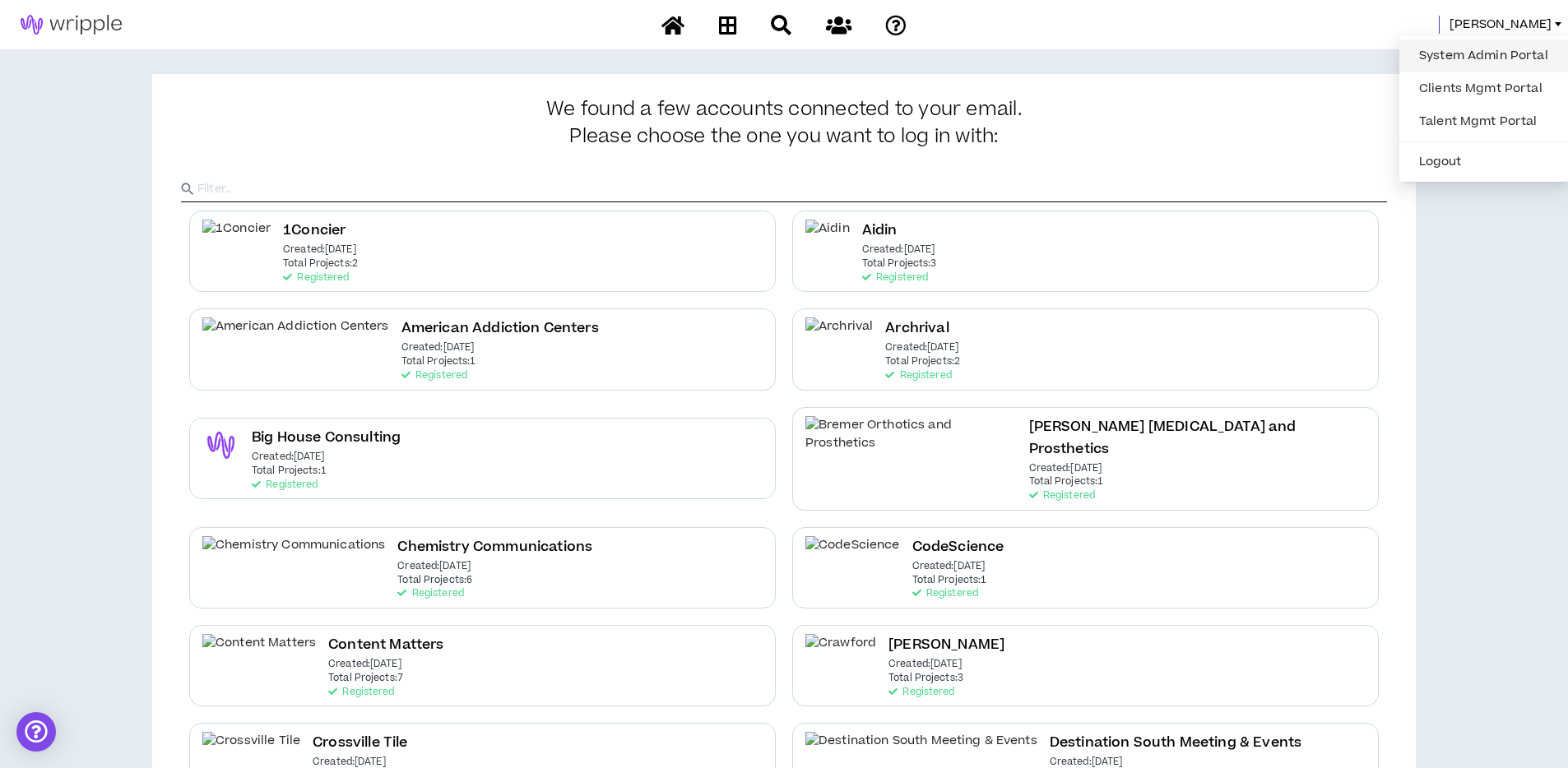
click at [1480, 67] on link "System Admin Portal" at bounding box center [1483, 56] width 149 height 24
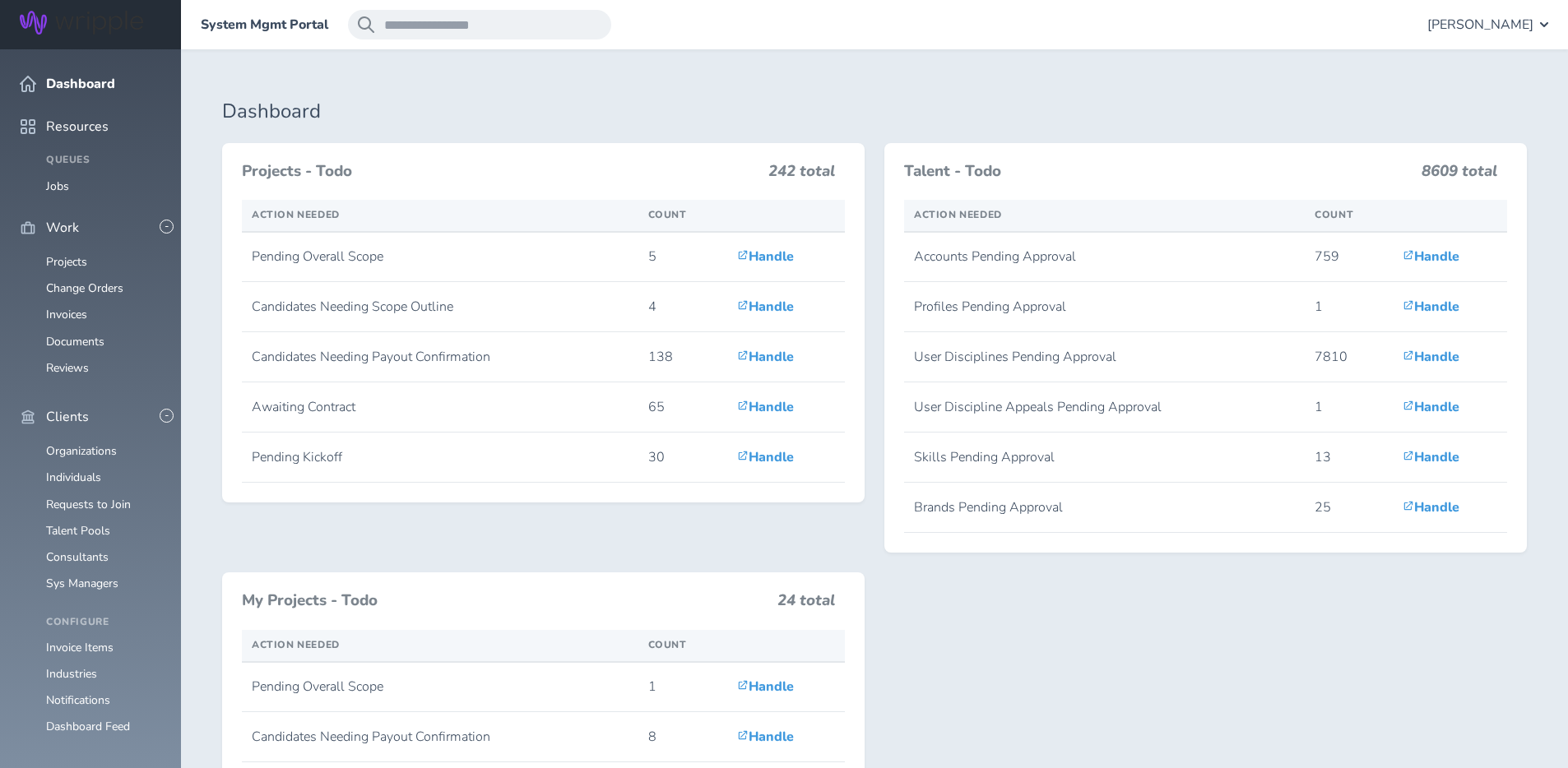
click at [465, 118] on h1 "Dashboard" at bounding box center [874, 111] width 1304 height 23
drag, startPoint x: 79, startPoint y: 417, endPoint x: 81, endPoint y: 445, distance: 28.1
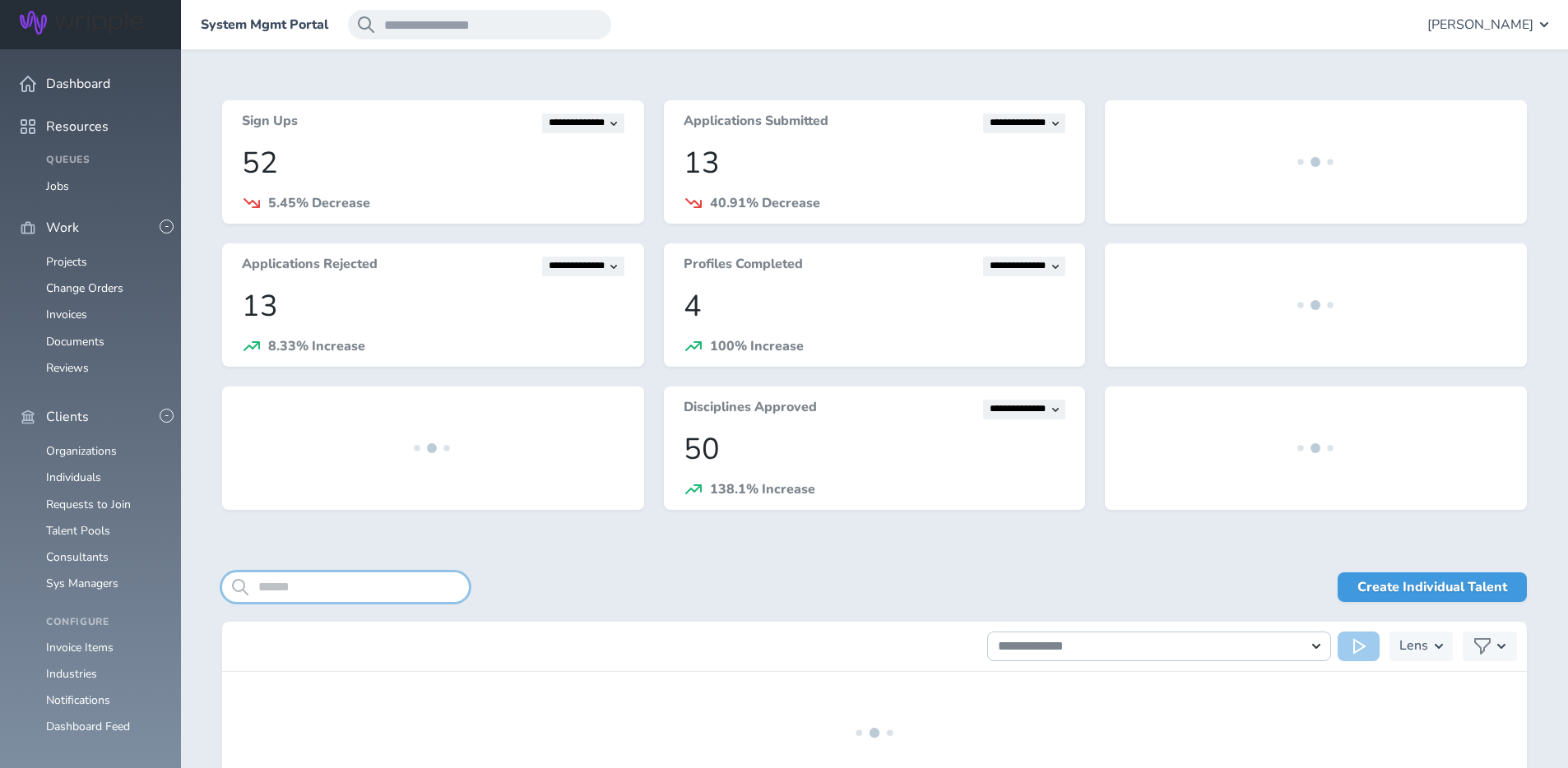
click at [277, 592] on input "search" at bounding box center [345, 587] width 247 height 29
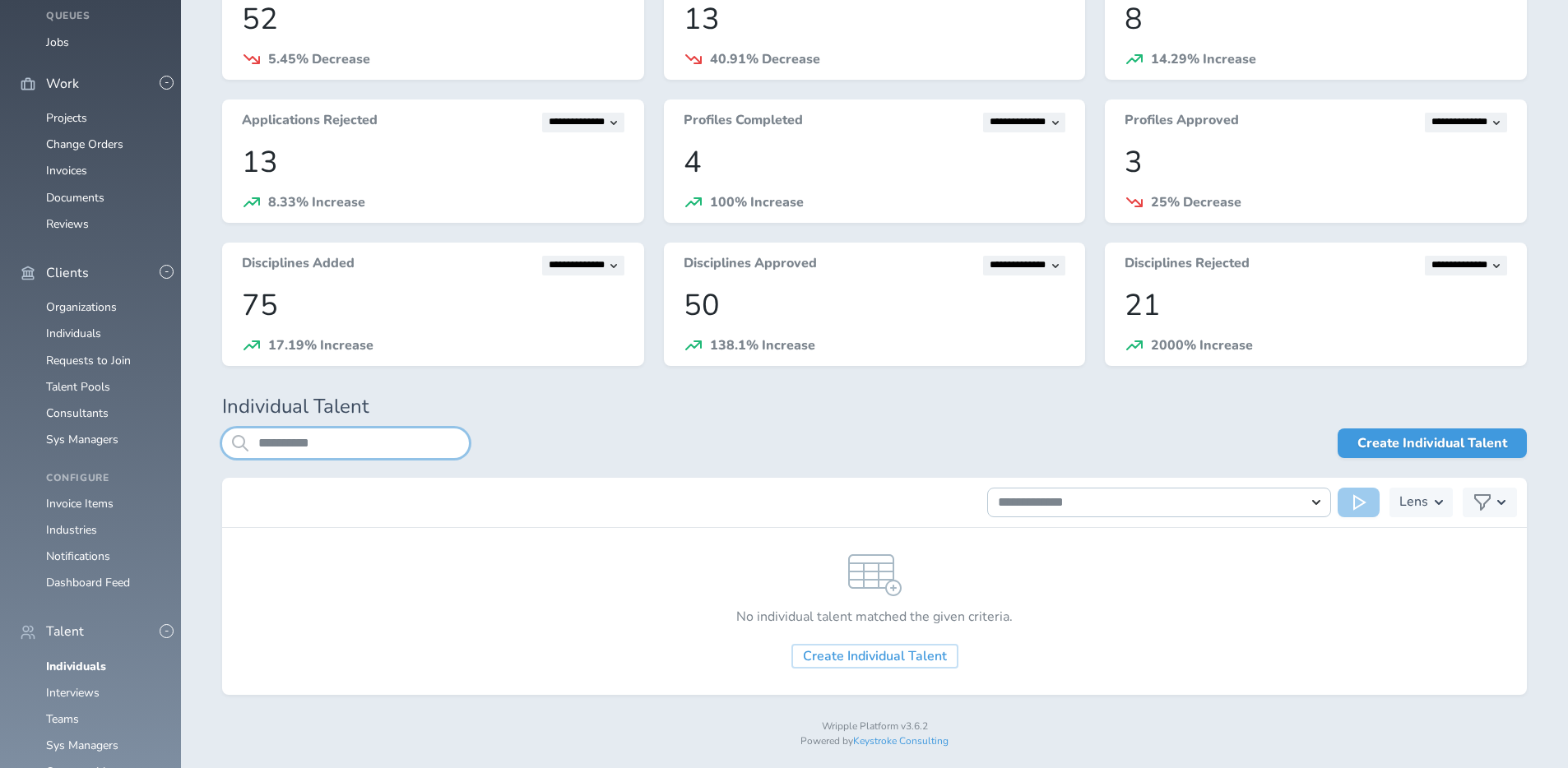
scroll to position [153, 0]
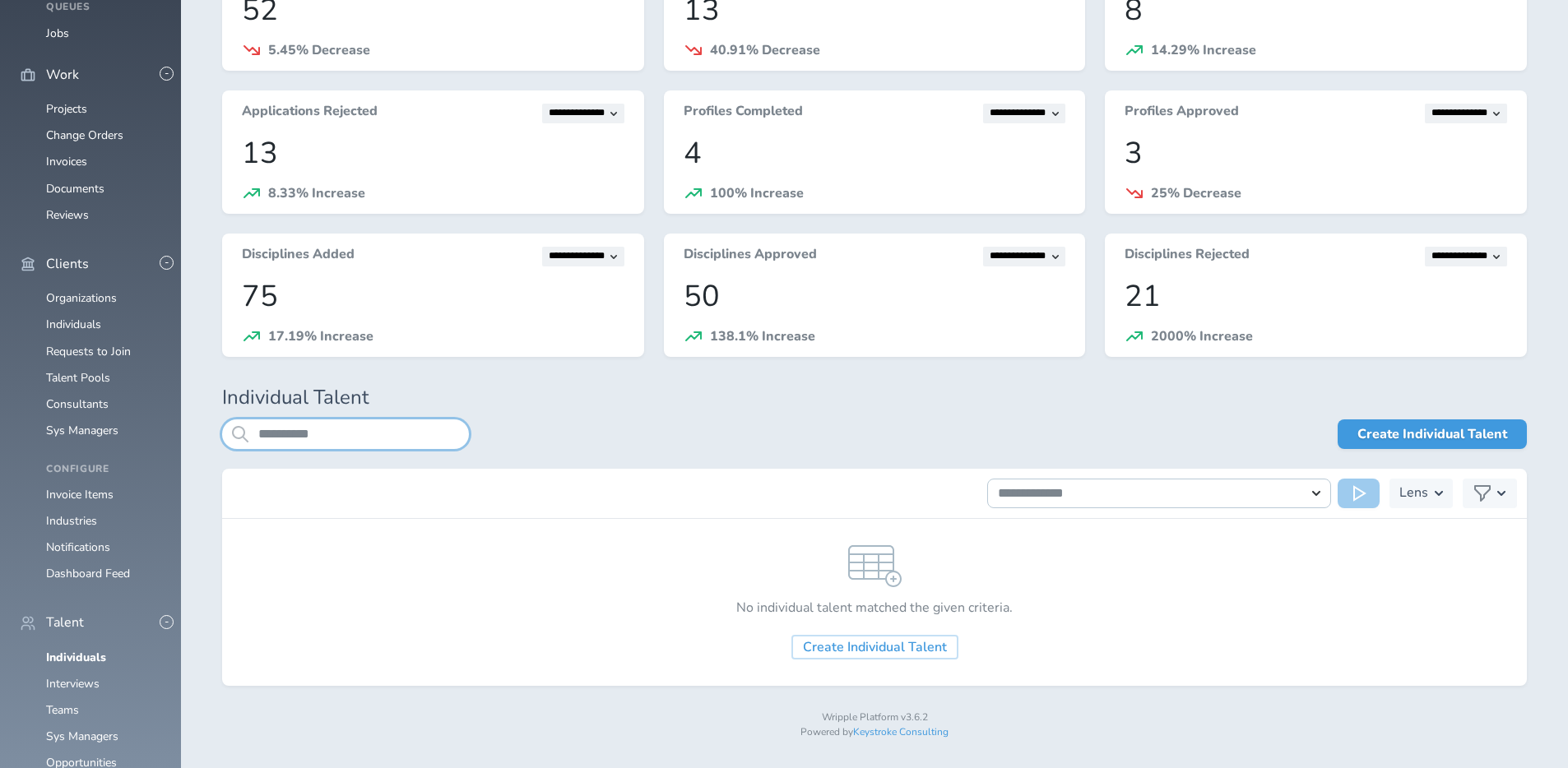
drag, startPoint x: 360, startPoint y: 433, endPoint x: 298, endPoint y: 430, distance: 62.1
click at [298, 430] on input "**********" at bounding box center [345, 434] width 247 height 29
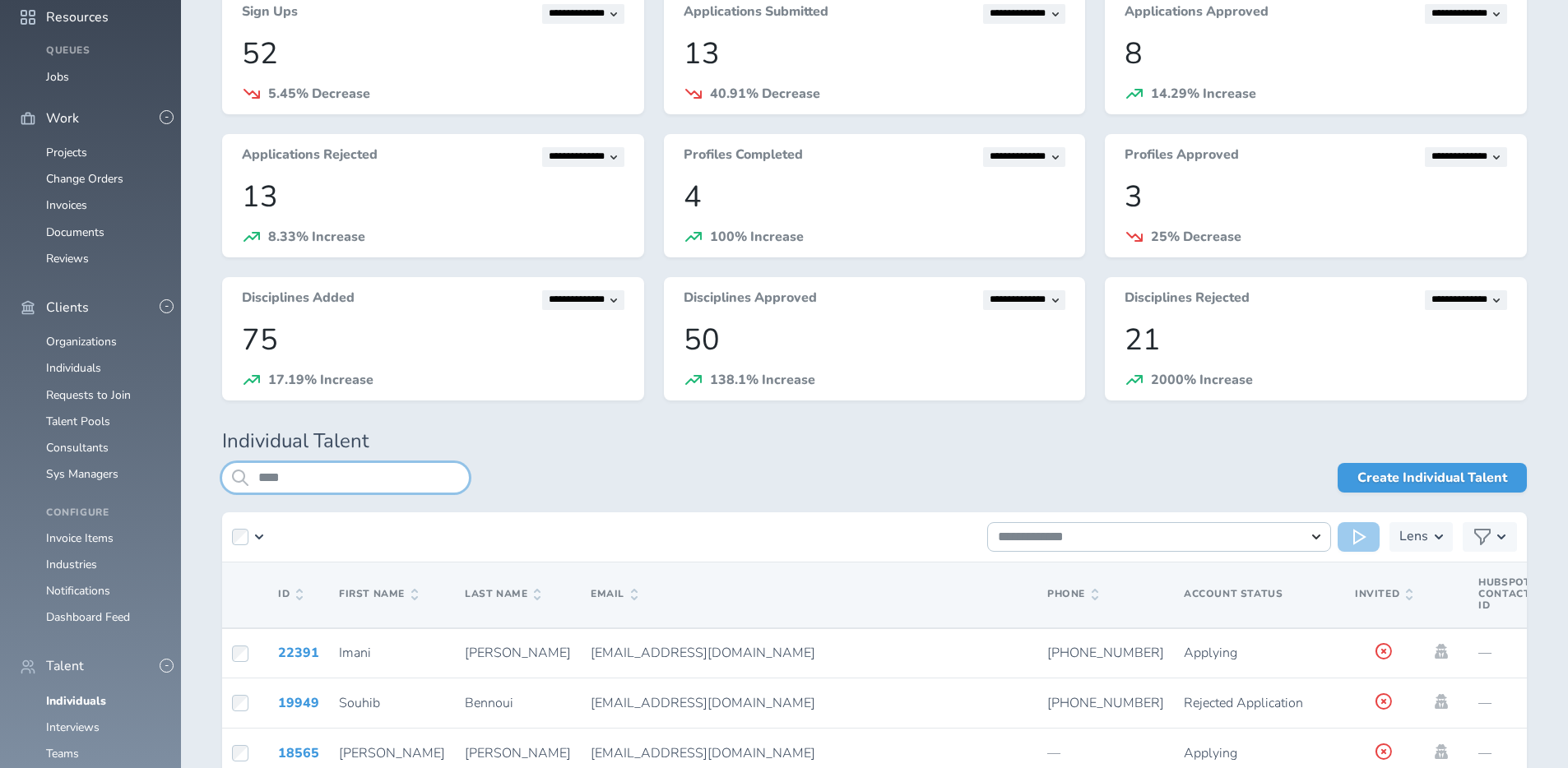
scroll to position [153, 0]
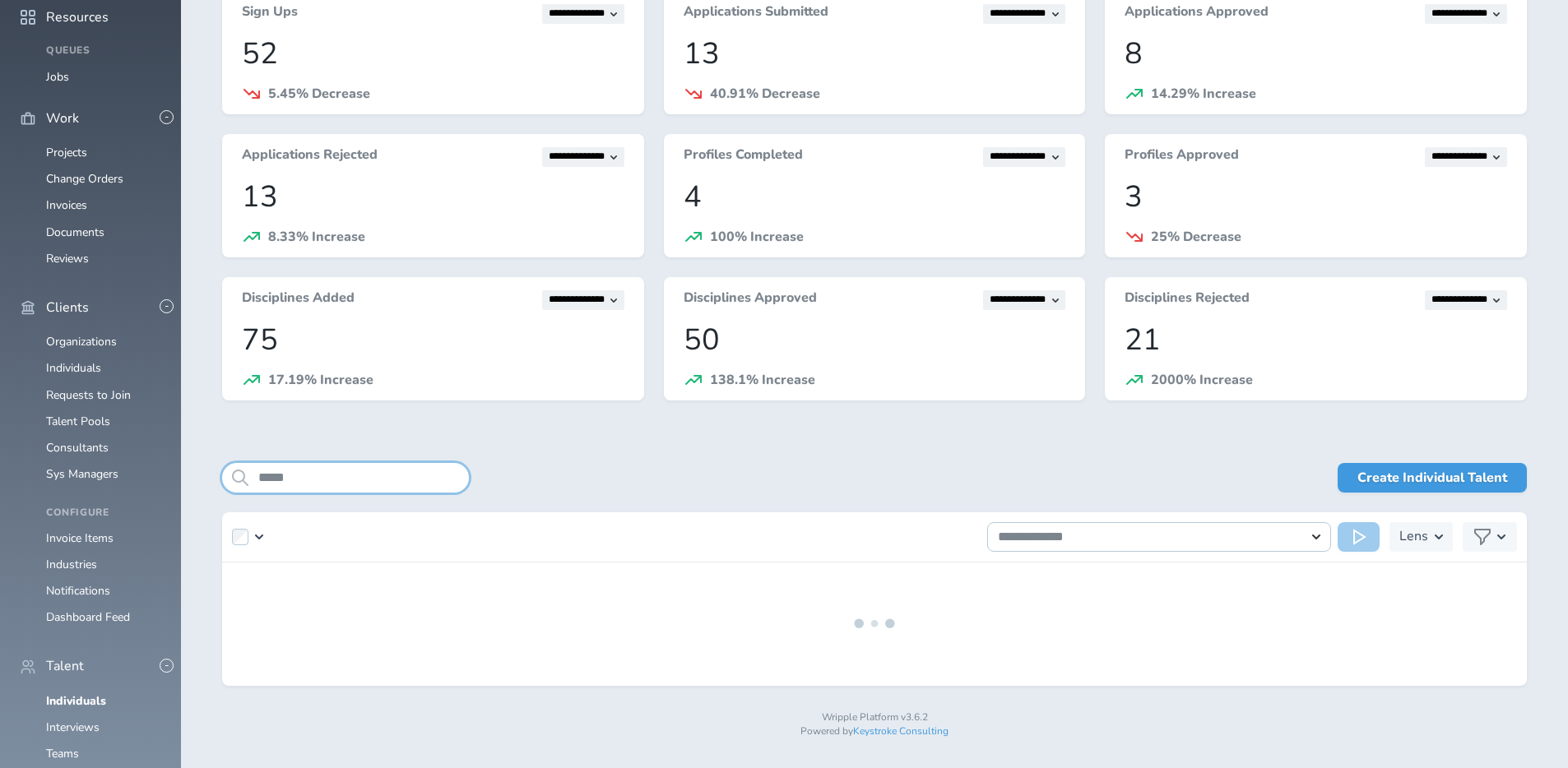
scroll to position [137, 0]
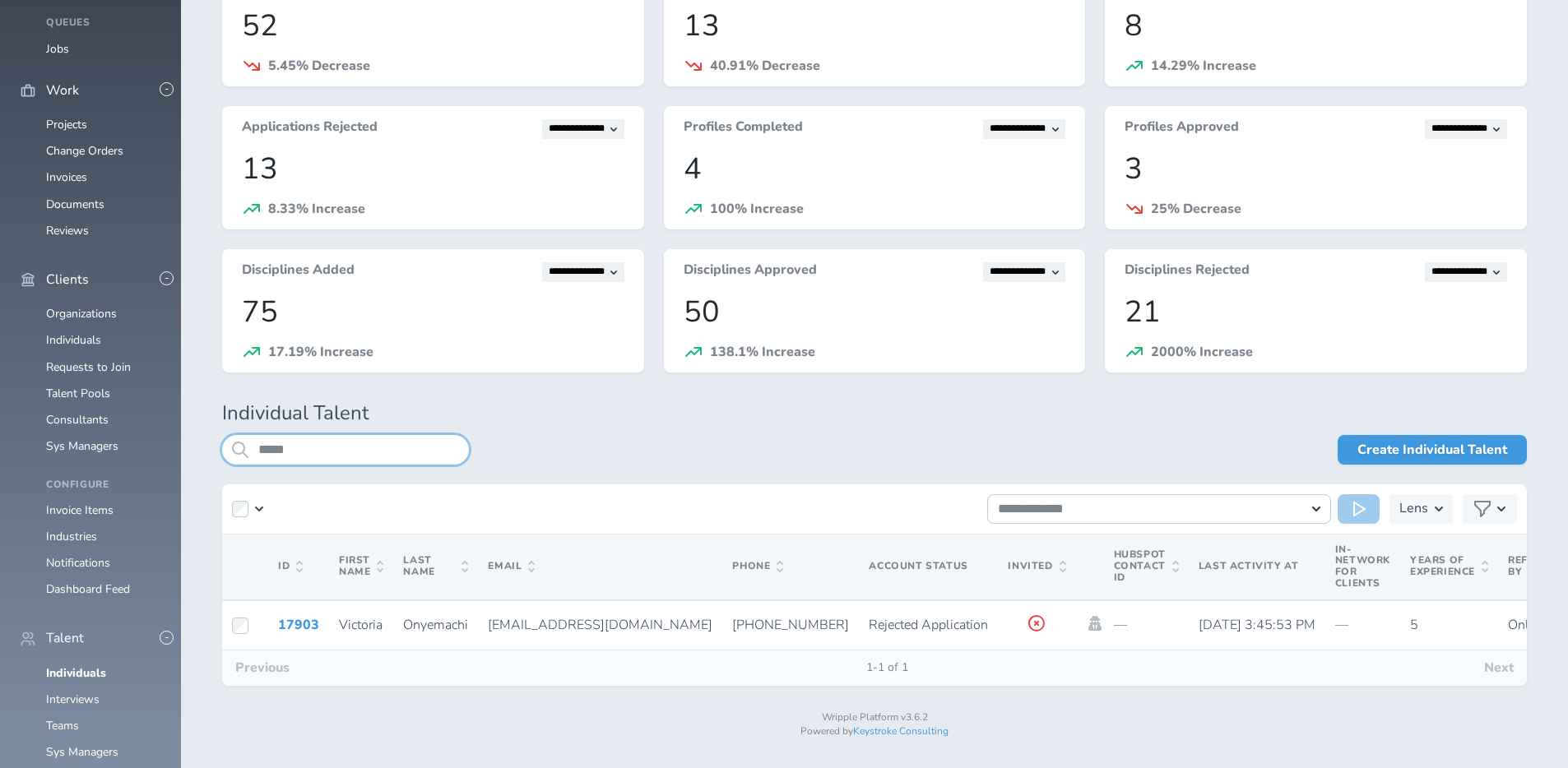
type input "*****"
click at [618, 439] on div "Create Individual Talent" at bounding box center [998, 450] width 1058 height 29
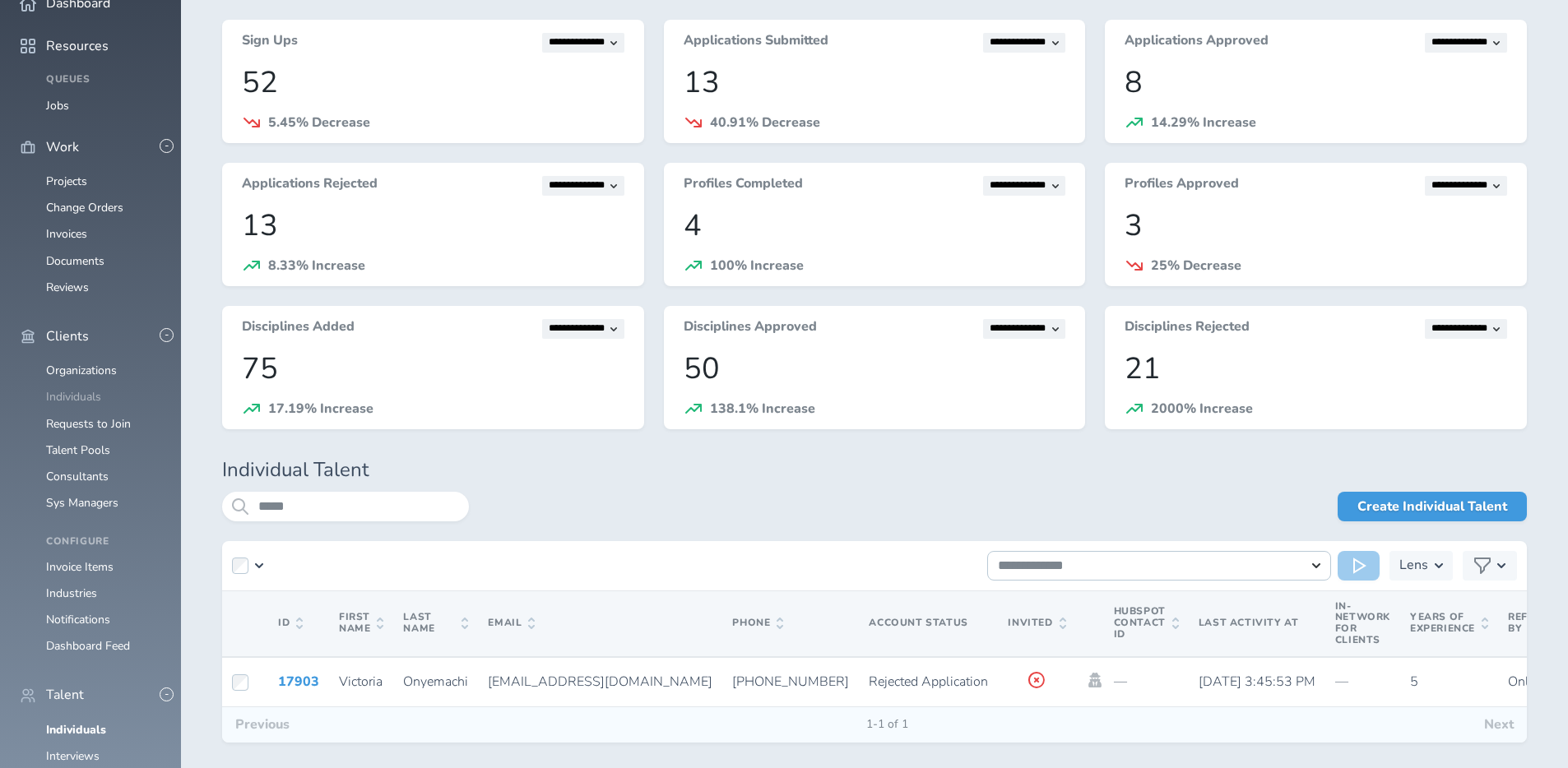
scroll to position [89, 0]
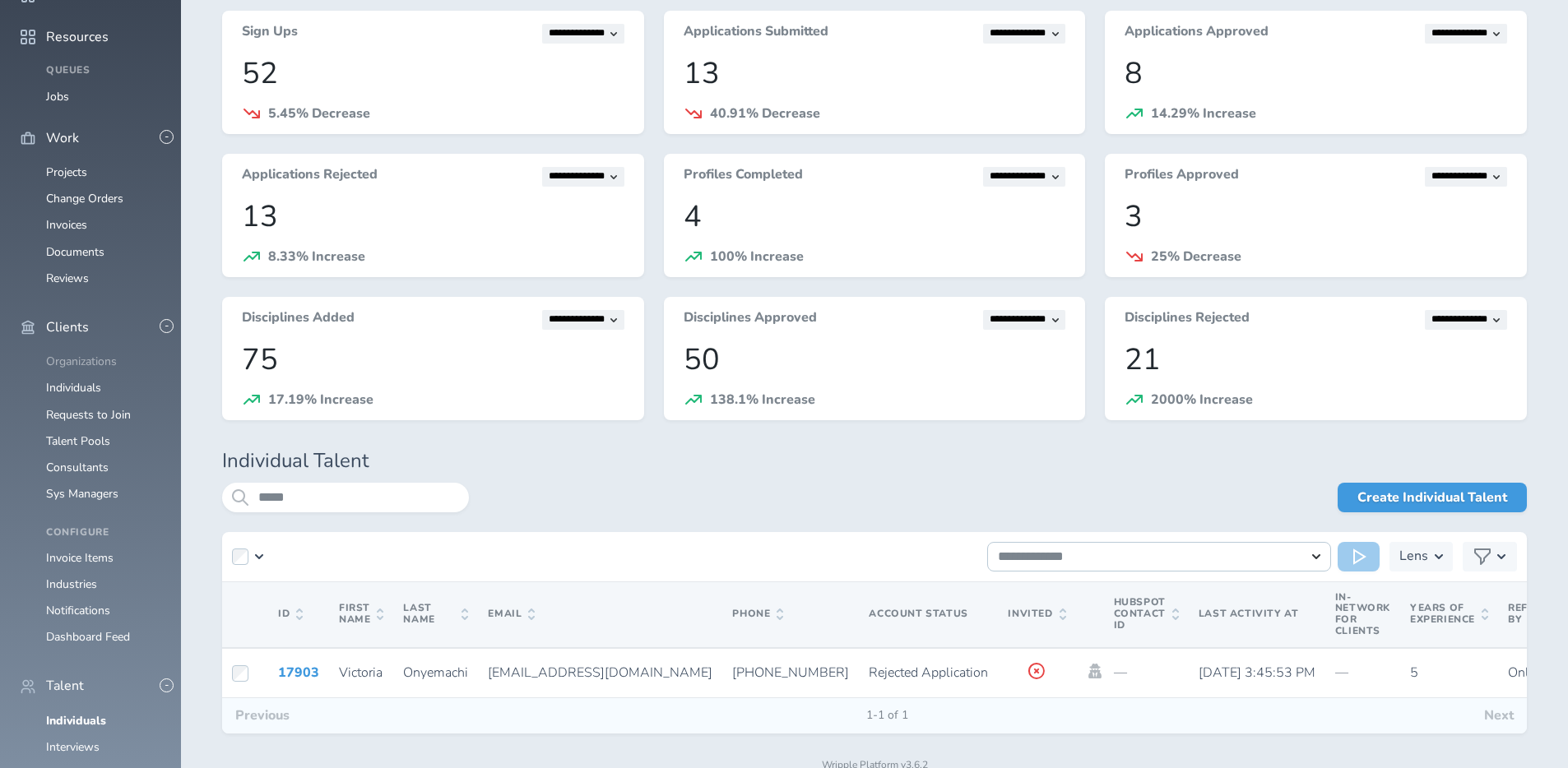
click at [85, 370] on link "Organizations" at bounding box center [82, 361] width 71 height 16
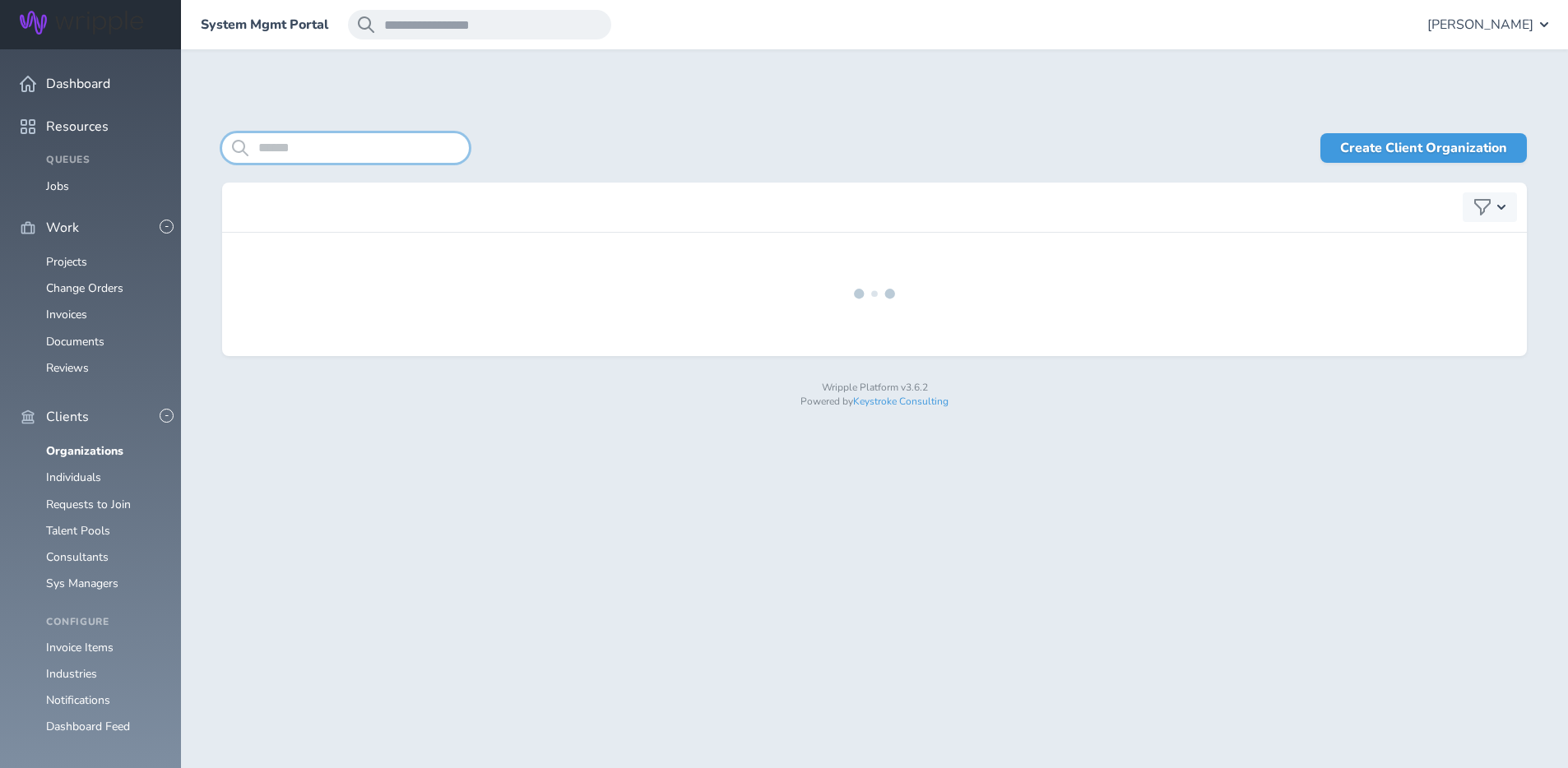
click at [321, 147] on input "search" at bounding box center [345, 147] width 247 height 29
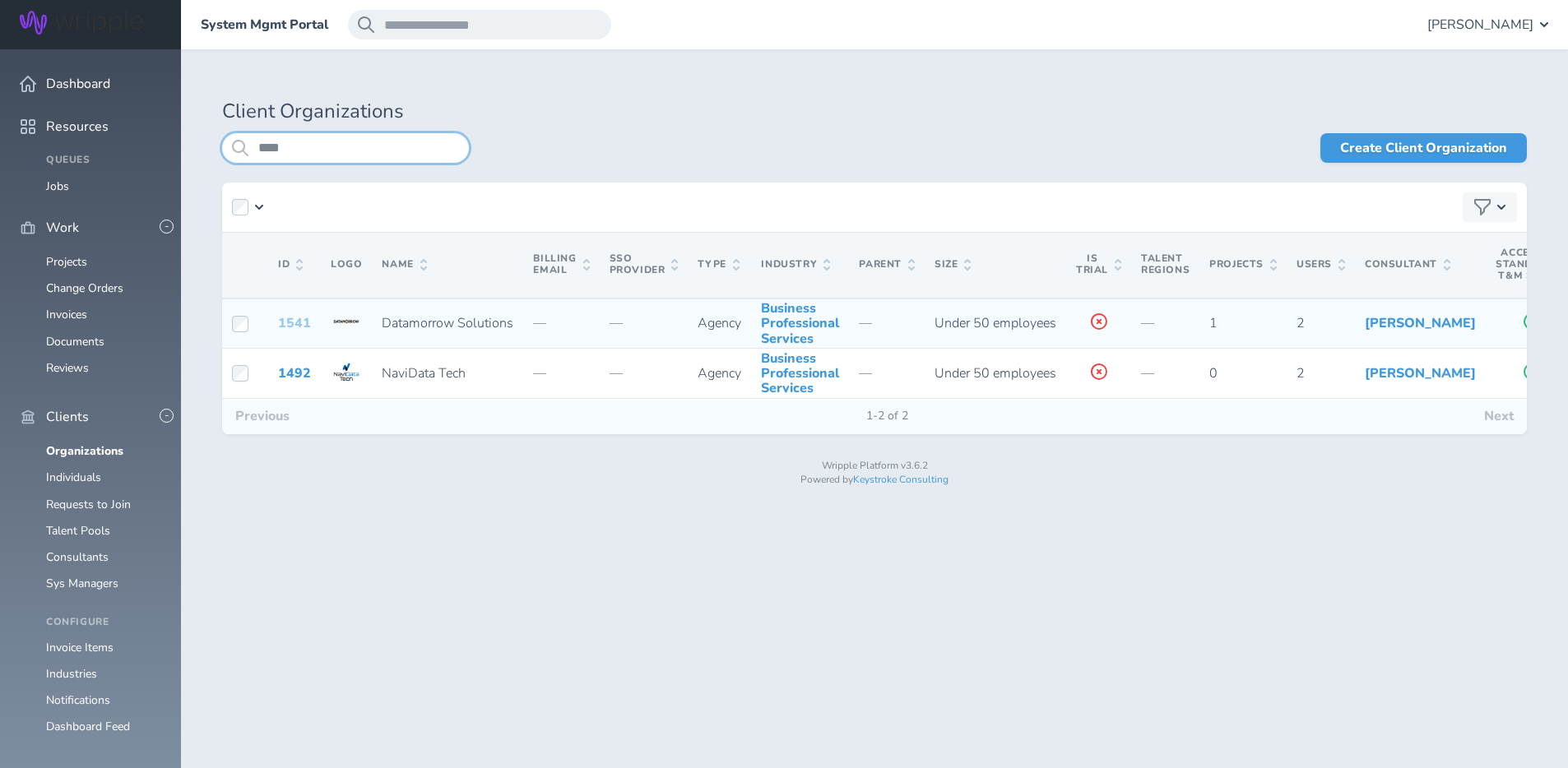
type input "****"
click at [293, 332] on link "1541" at bounding box center [294, 323] width 33 height 18
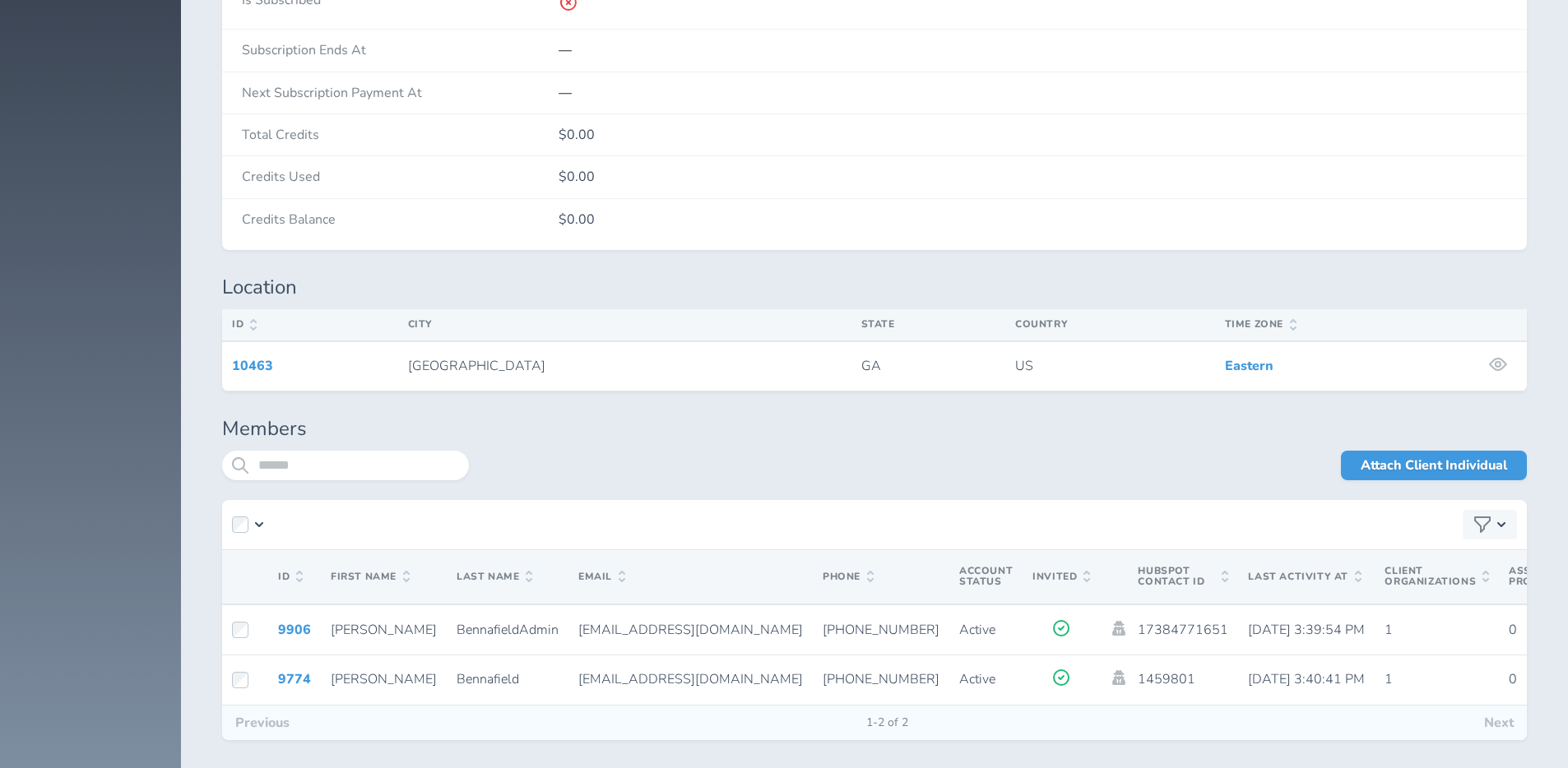
scroll to position [2700, 0]
click at [1113, 677] on icon at bounding box center [1120, 677] width 13 height 15
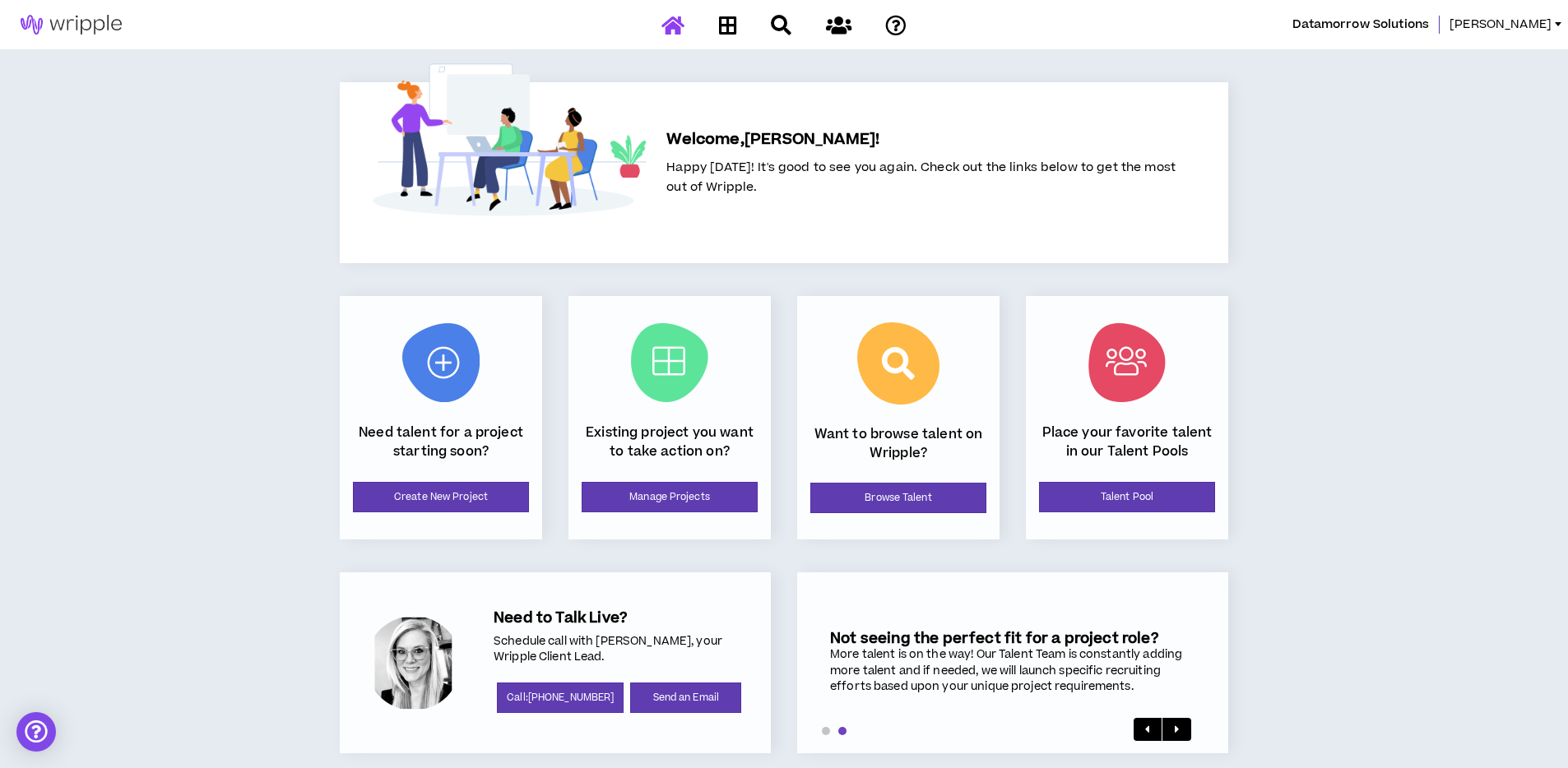
drag, startPoint x: 1330, startPoint y: 18, endPoint x: 1416, endPoint y: 35, distance: 87.7
click at [1330, 18] on div "Datamorrow Solutions Benny" at bounding box center [1248, 24] width 640 height 18
click at [1416, 29] on span "Datamorrow Solutions" at bounding box center [1361, 24] width 136 height 18
click at [1559, 34] on div "Datamorrow Solutions Benny" at bounding box center [784, 24] width 1568 height 50
click at [1542, 26] on span "[PERSON_NAME]" at bounding box center [1500, 24] width 102 height 18
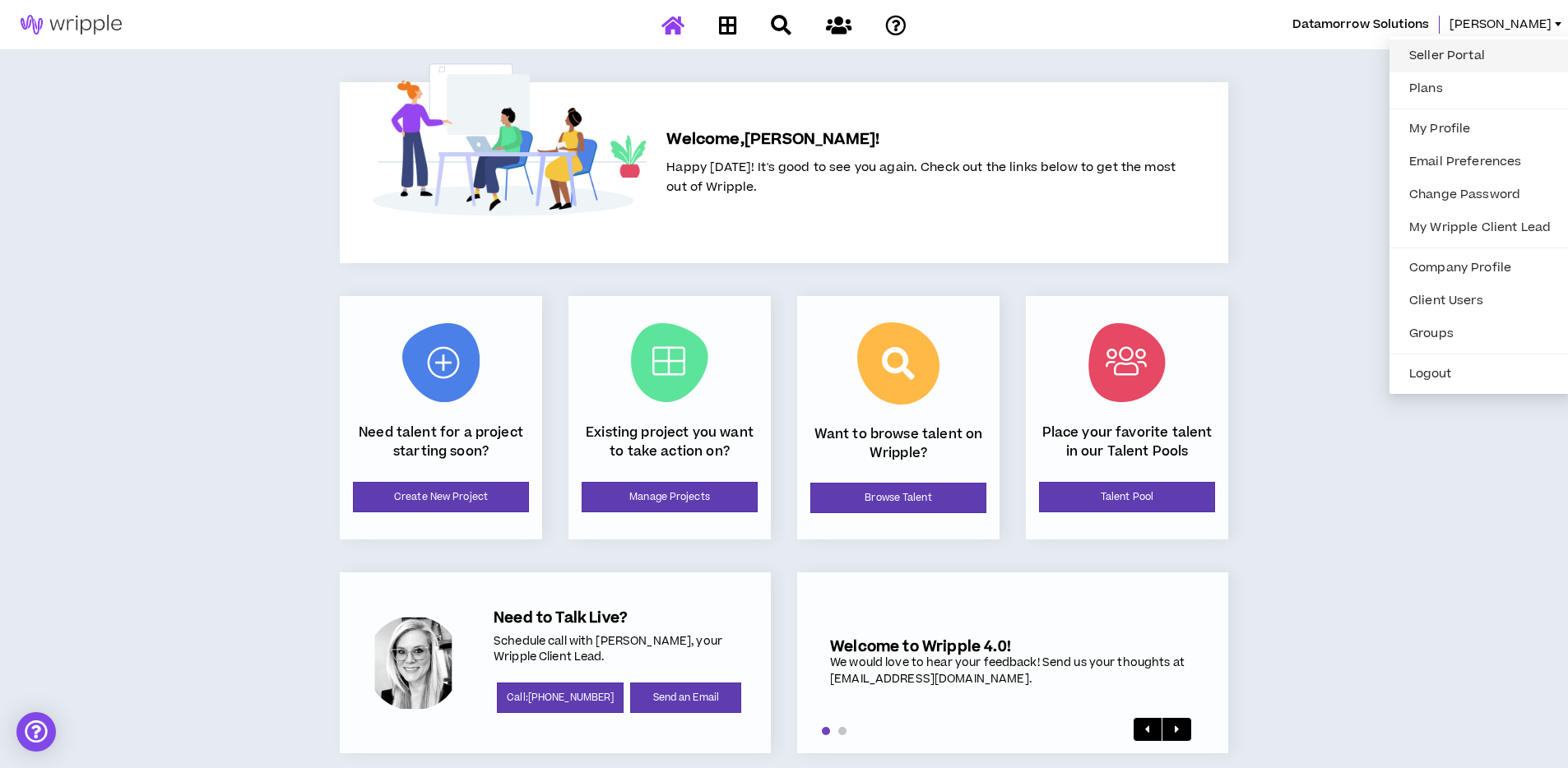
click at [1436, 52] on link "Seller Portal" at bounding box center [1480, 56] width 161 height 24
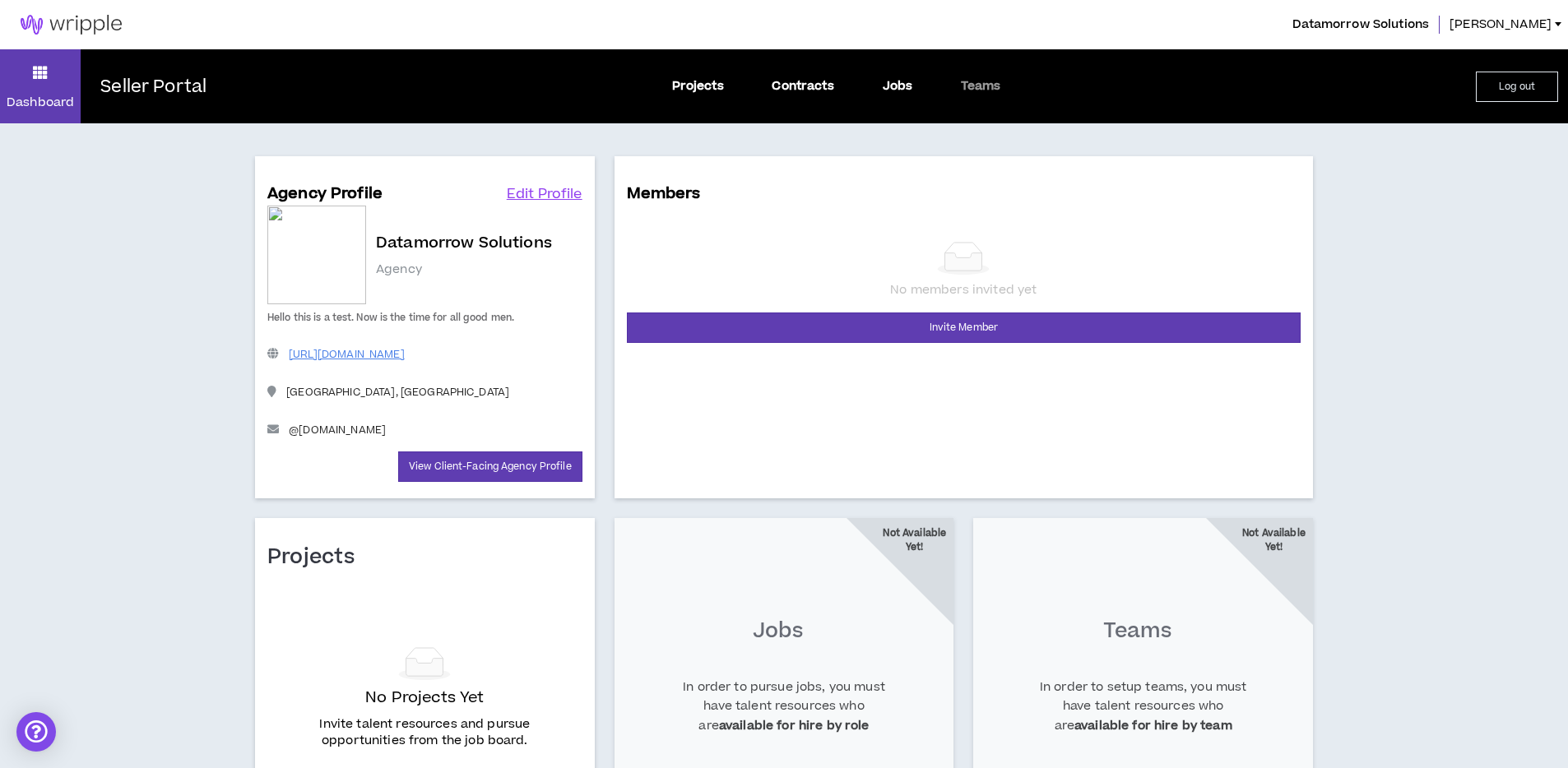
click at [170, 200] on div "Agency Profile Edit Profile Datamorrow Solutions Agency Hello this is a test. N…" at bounding box center [784, 502] width 1568 height 756
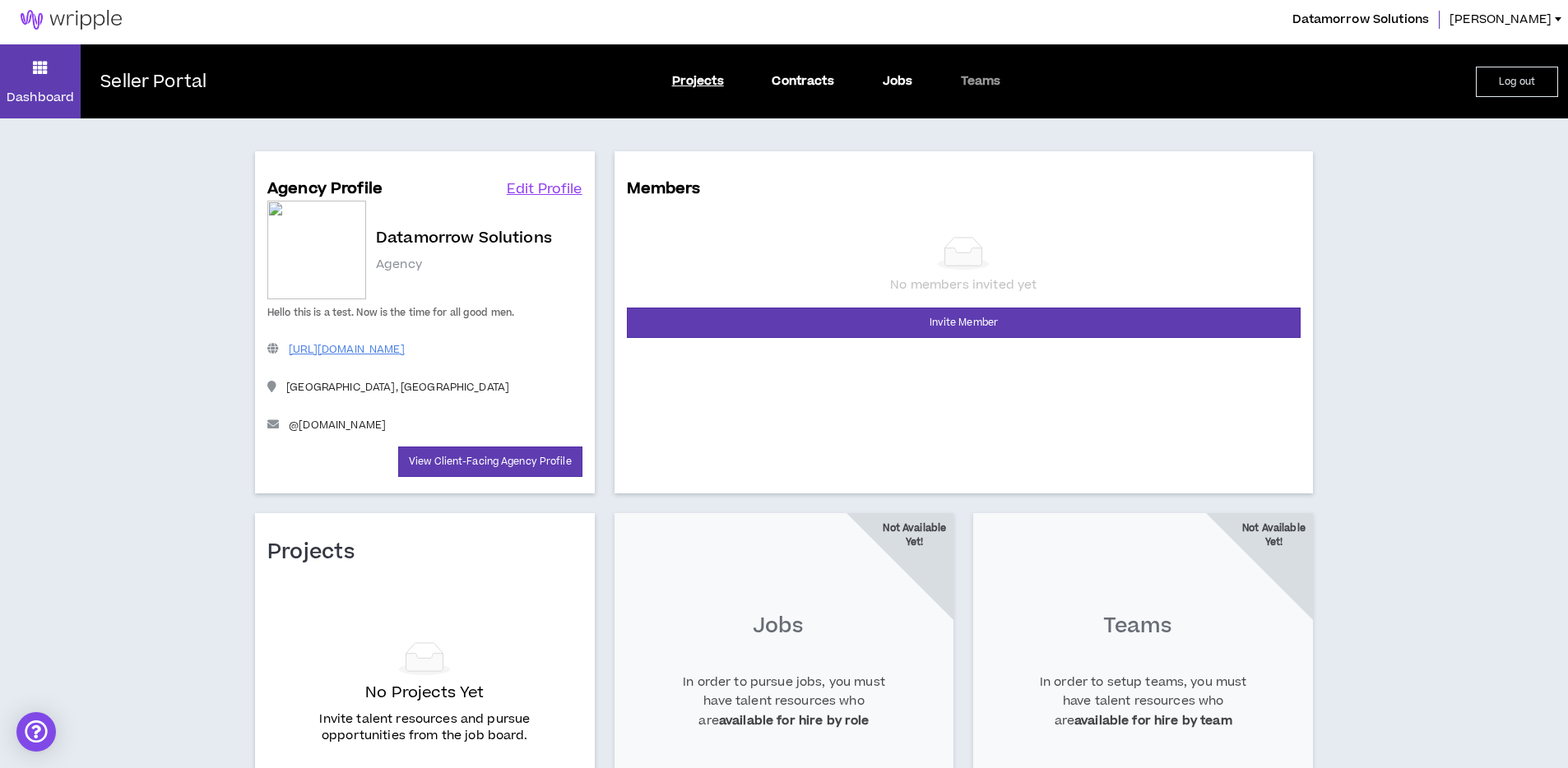
click at [693, 82] on link "Projects" at bounding box center [698, 81] width 52 height 18
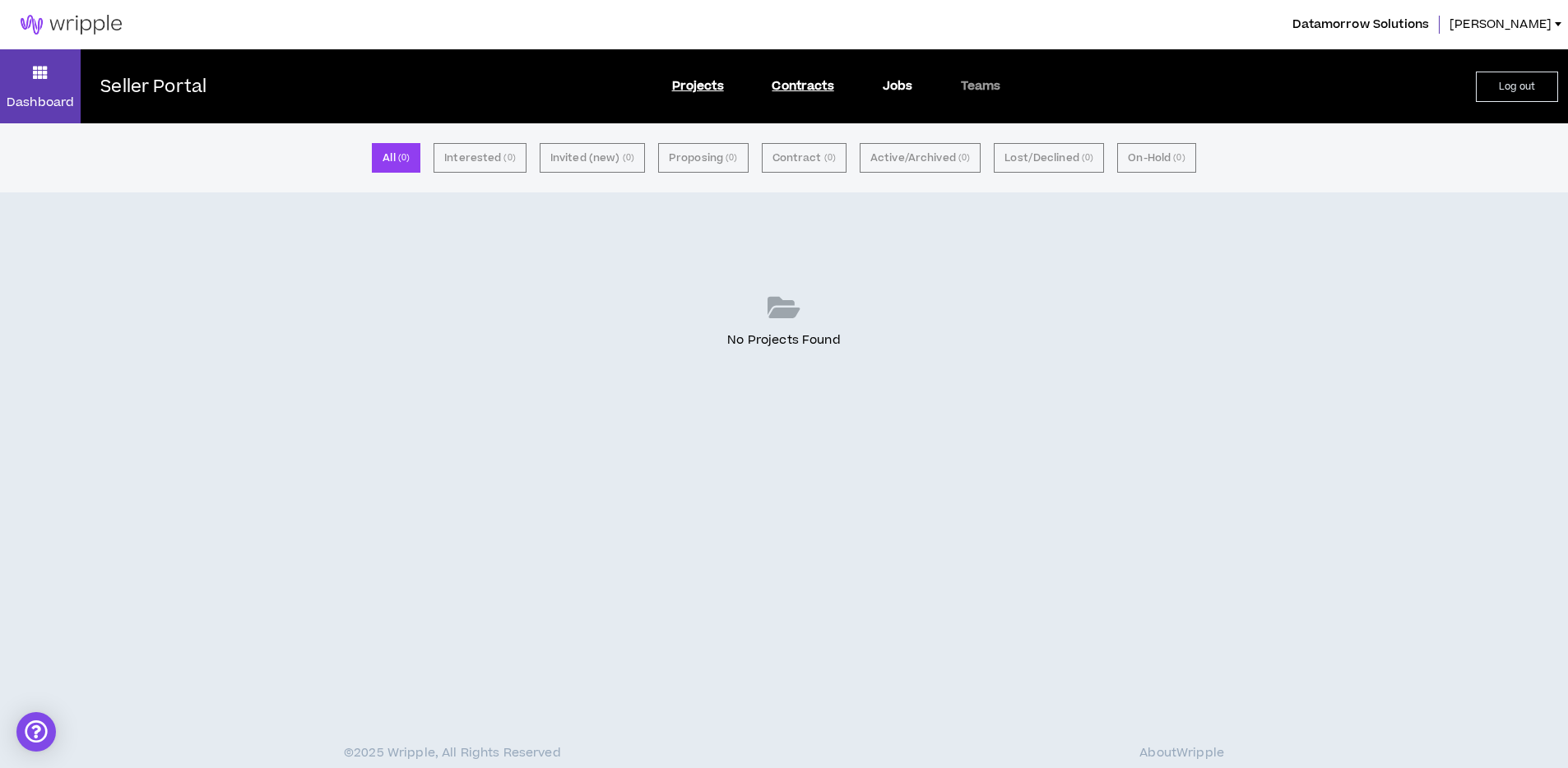
click at [790, 84] on link "Contracts" at bounding box center [802, 86] width 61 height 18
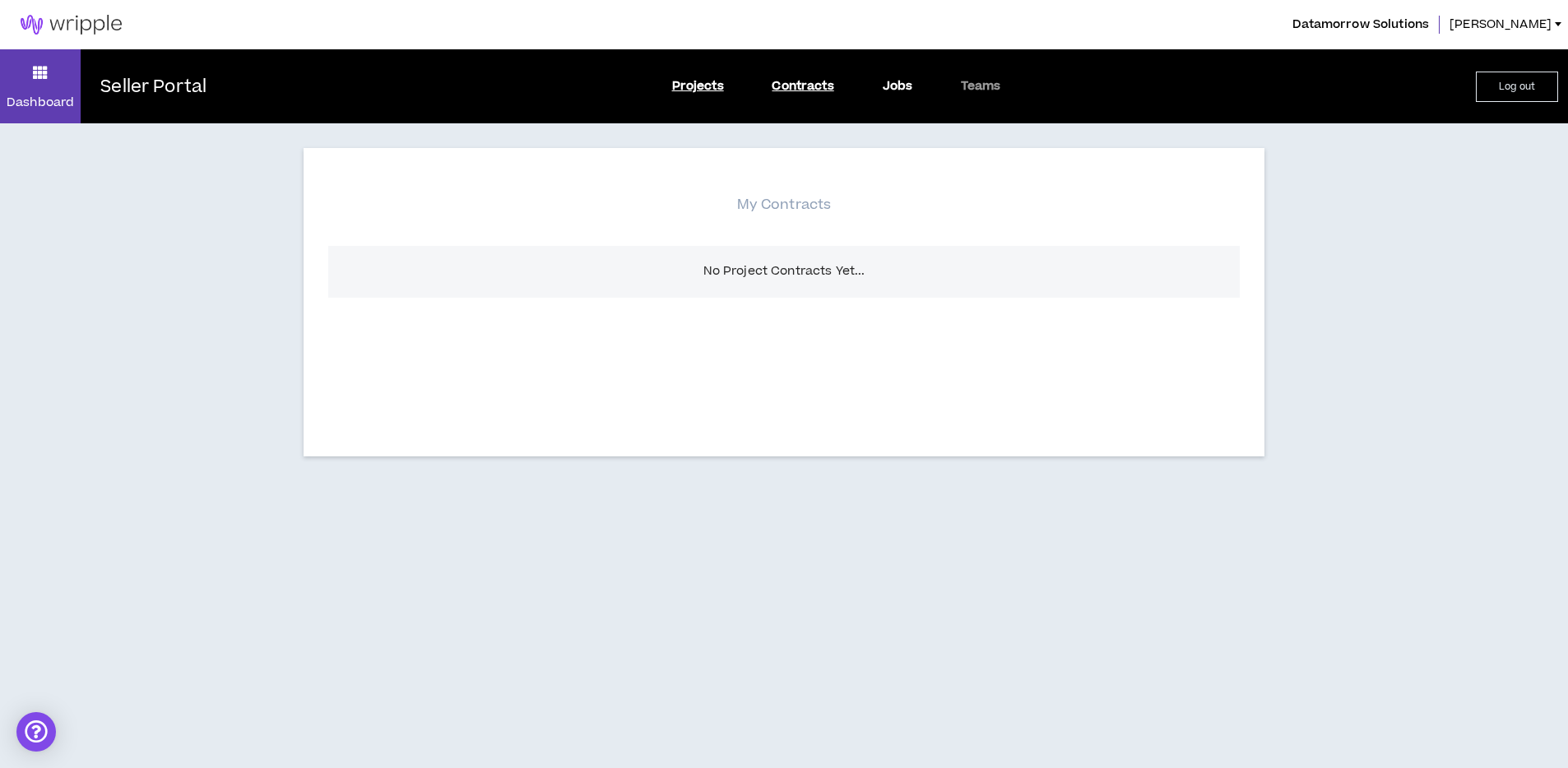
click at [696, 87] on link "Projects" at bounding box center [698, 86] width 52 height 18
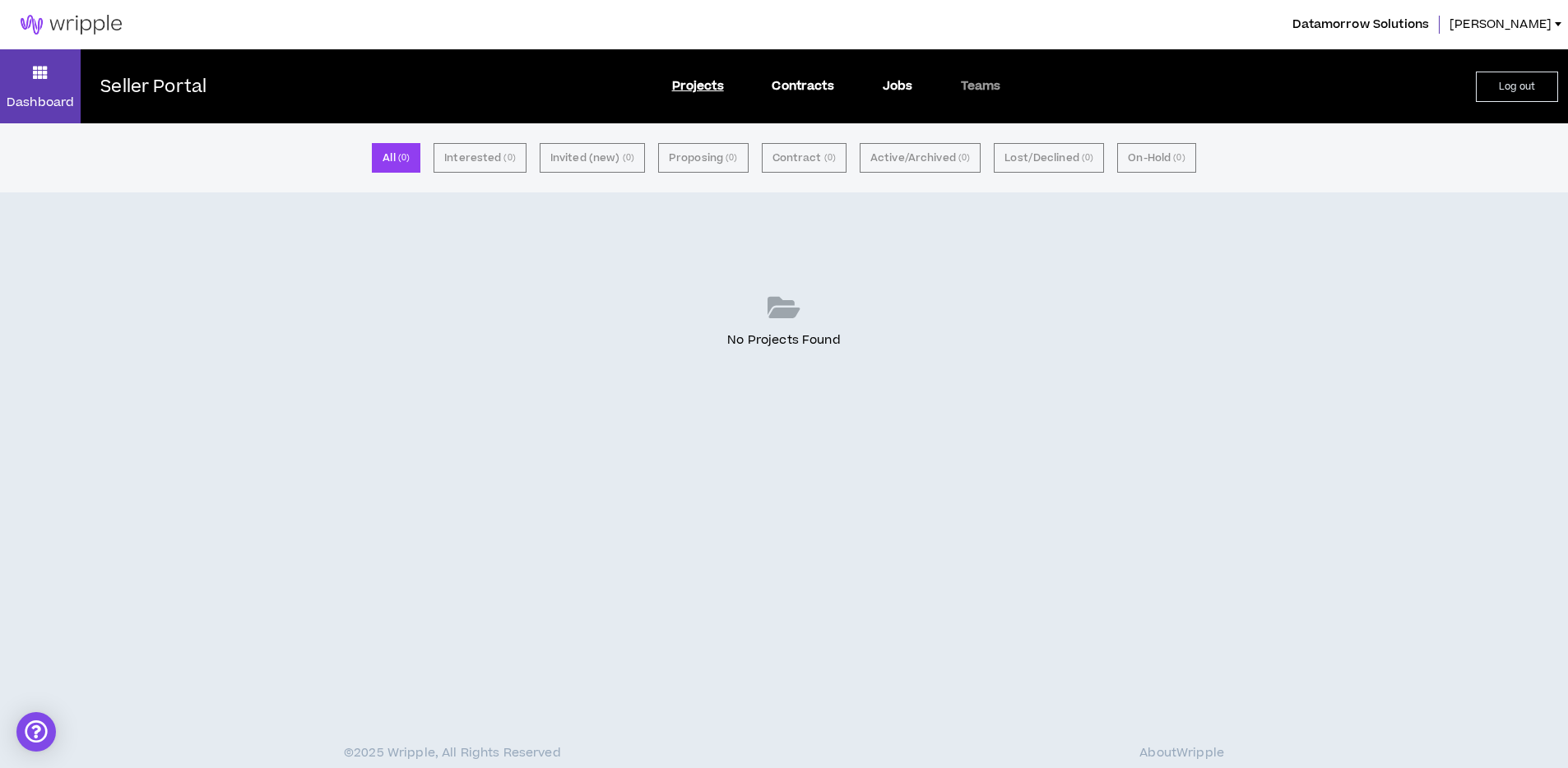
click at [129, 93] on p "Seller Portal" at bounding box center [153, 87] width 106 height 23
click at [44, 74] on icon at bounding box center [40, 72] width 15 height 23
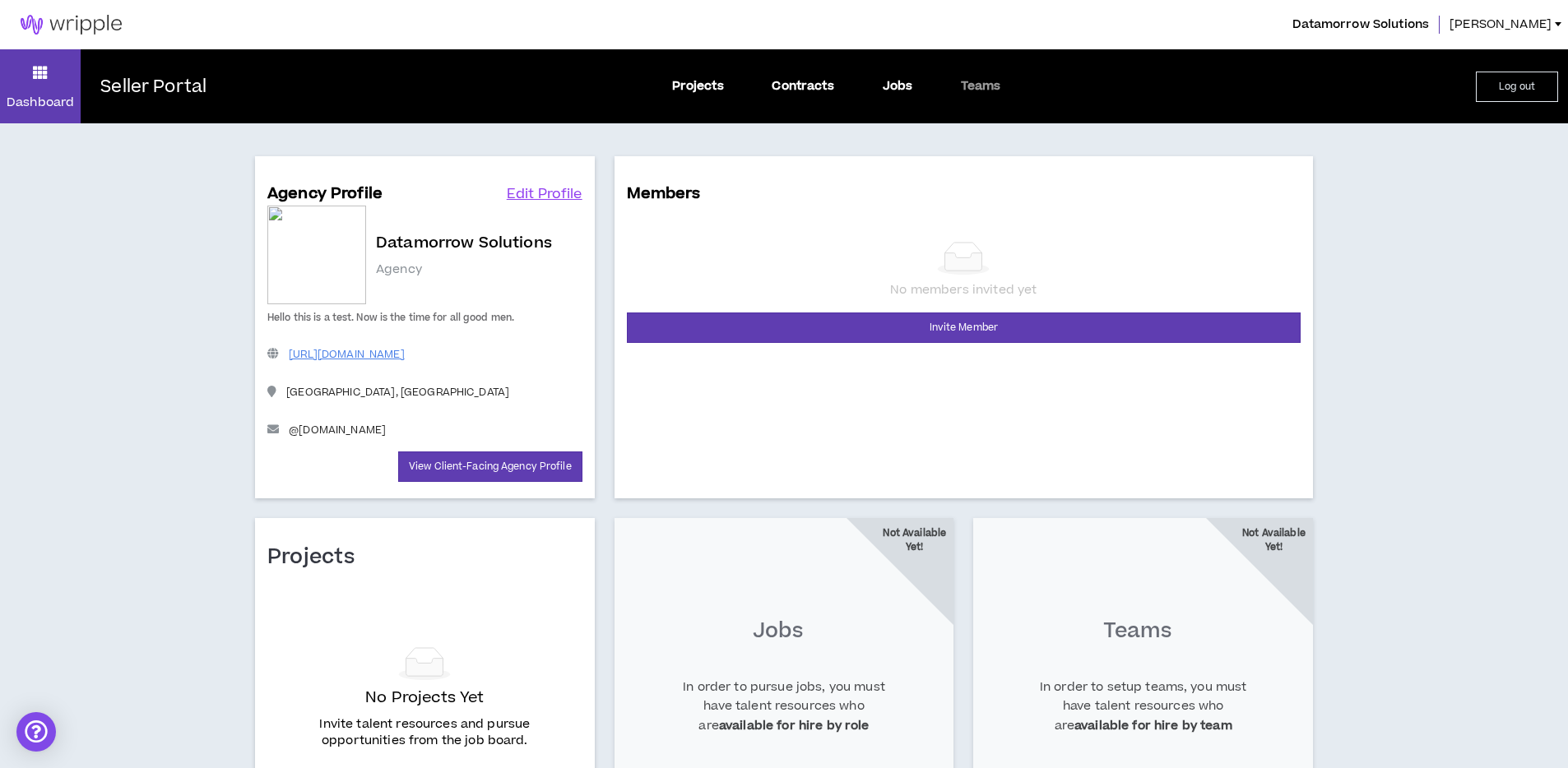
click at [1530, 24] on span "[PERSON_NAME]" at bounding box center [1500, 24] width 102 height 18
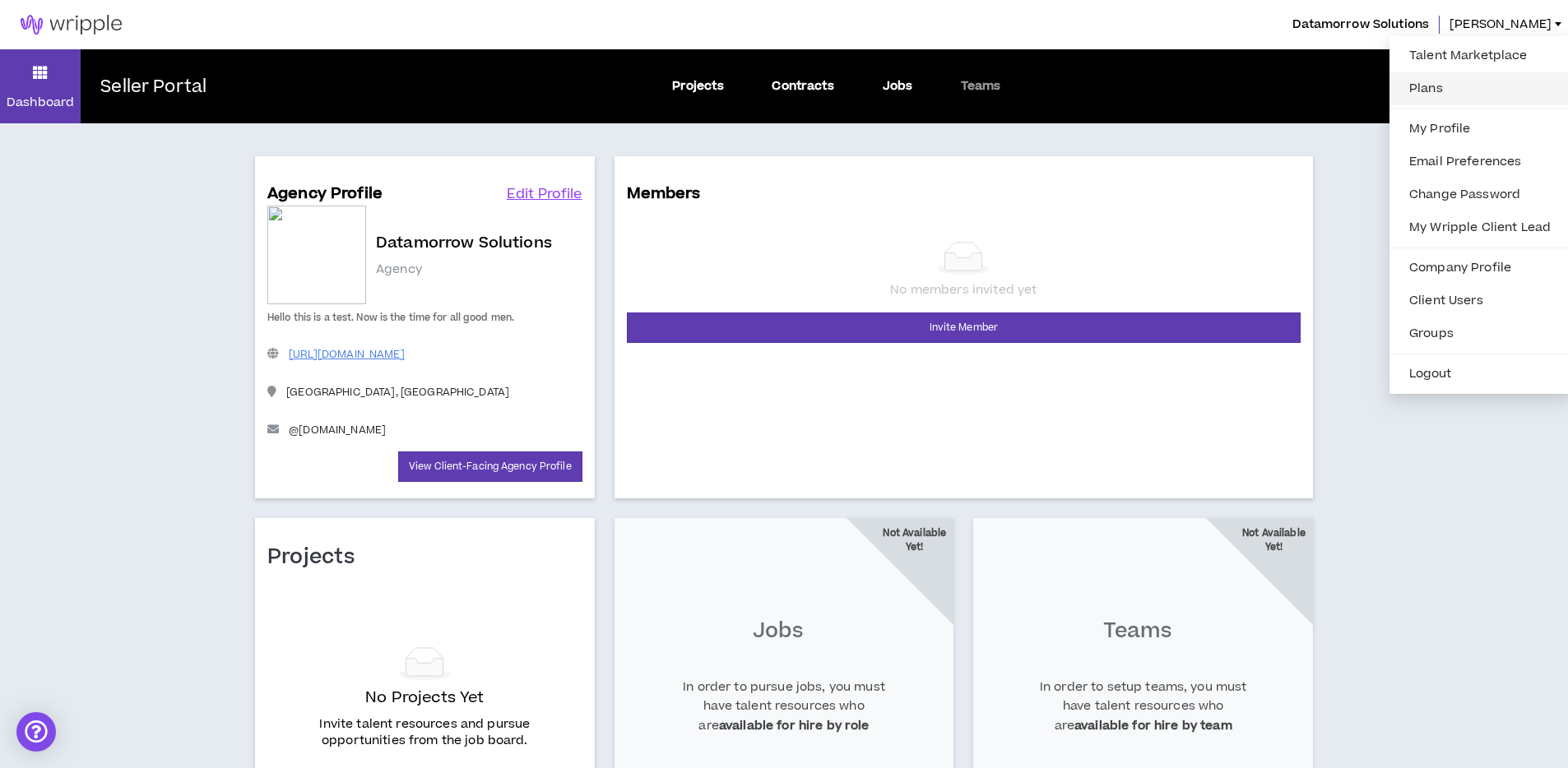
click at [1427, 80] on link "Plans" at bounding box center [1480, 88] width 161 height 24
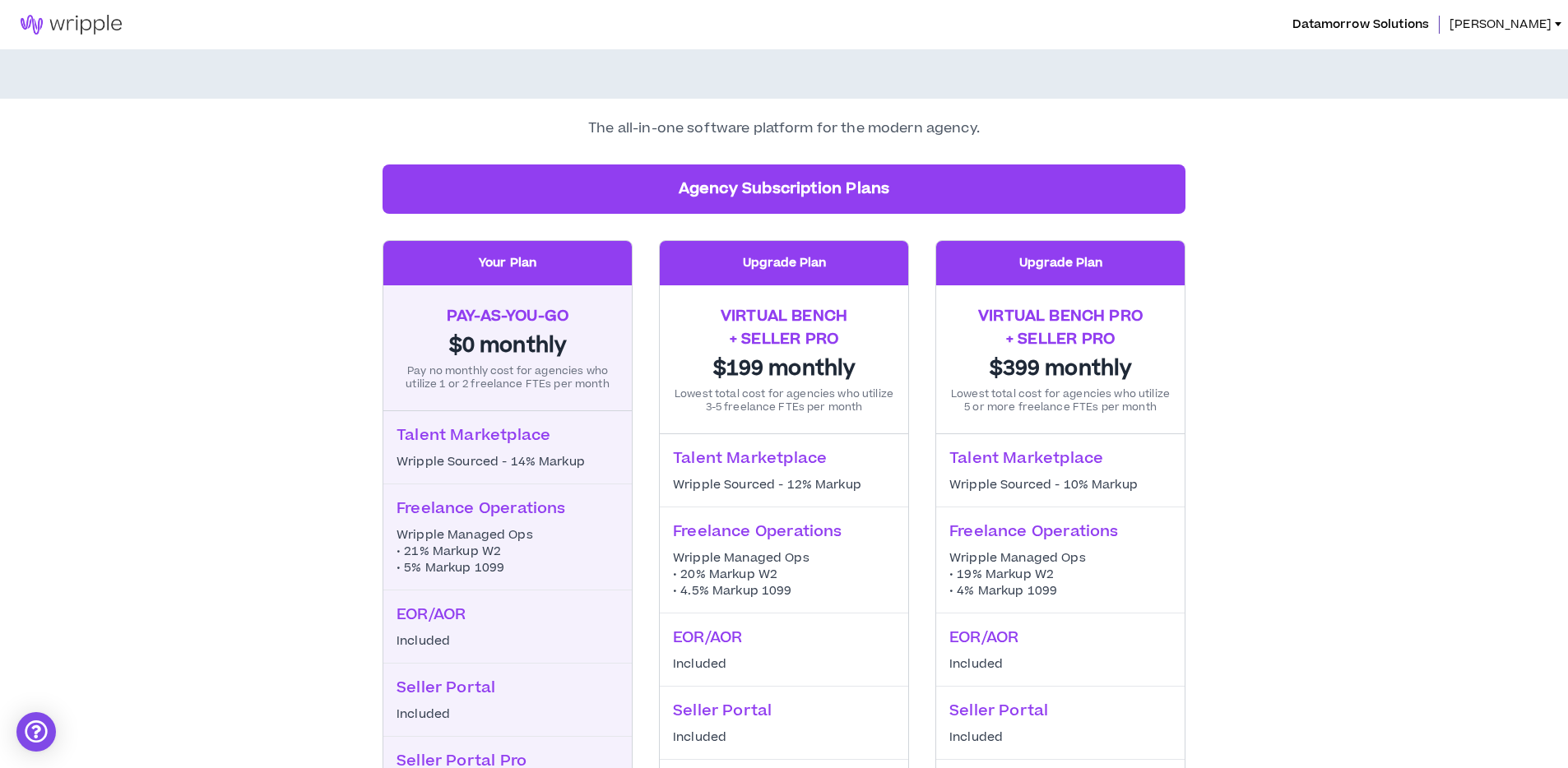
click at [1541, 30] on span "[PERSON_NAME]" at bounding box center [1500, 24] width 102 height 18
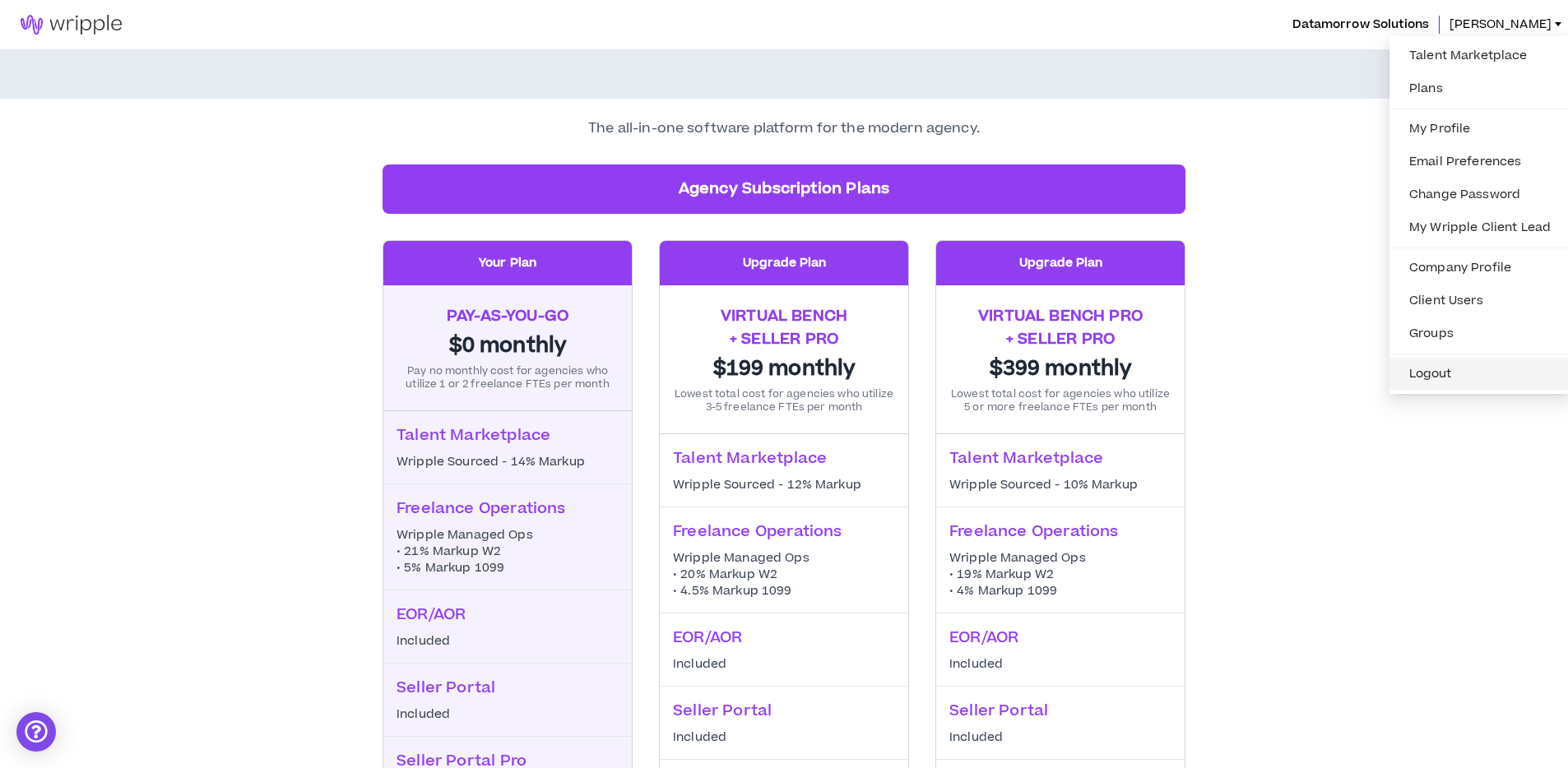
click at [1425, 372] on button "Logout" at bounding box center [1480, 374] width 161 height 24
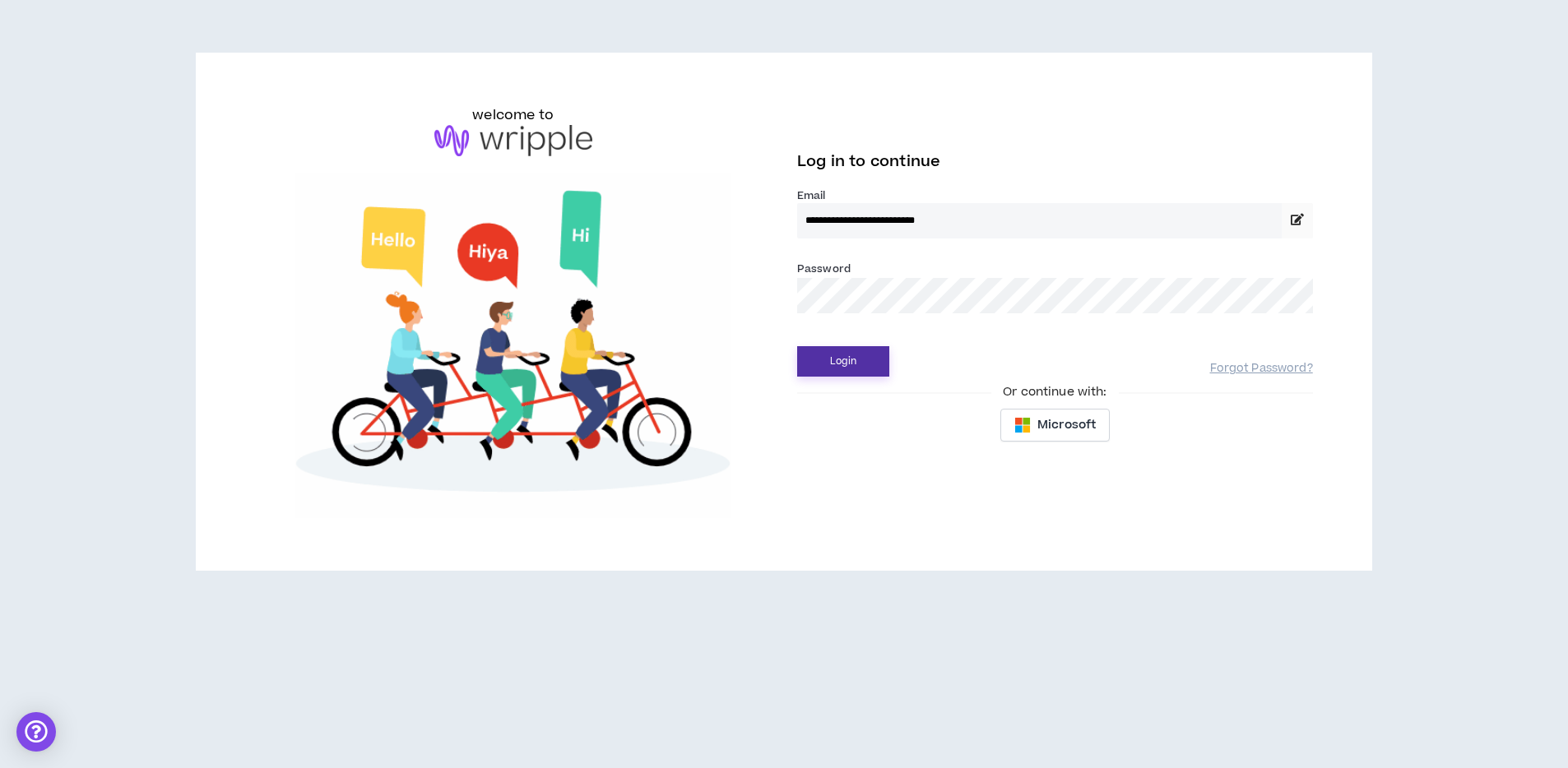
click at [851, 360] on button "Login" at bounding box center [843, 361] width 92 height 30
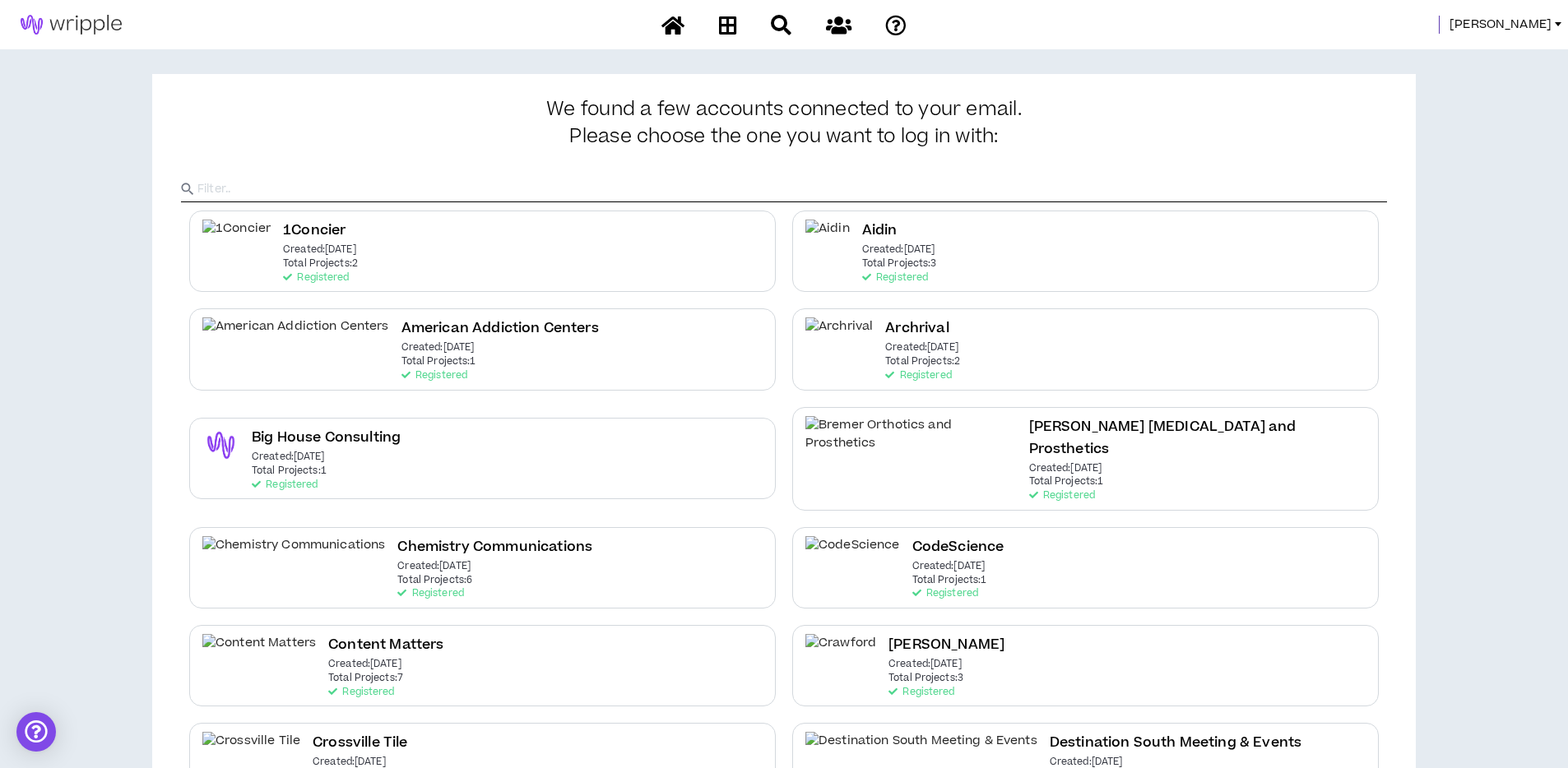
click at [1542, 27] on span "Angie" at bounding box center [1500, 24] width 102 height 18
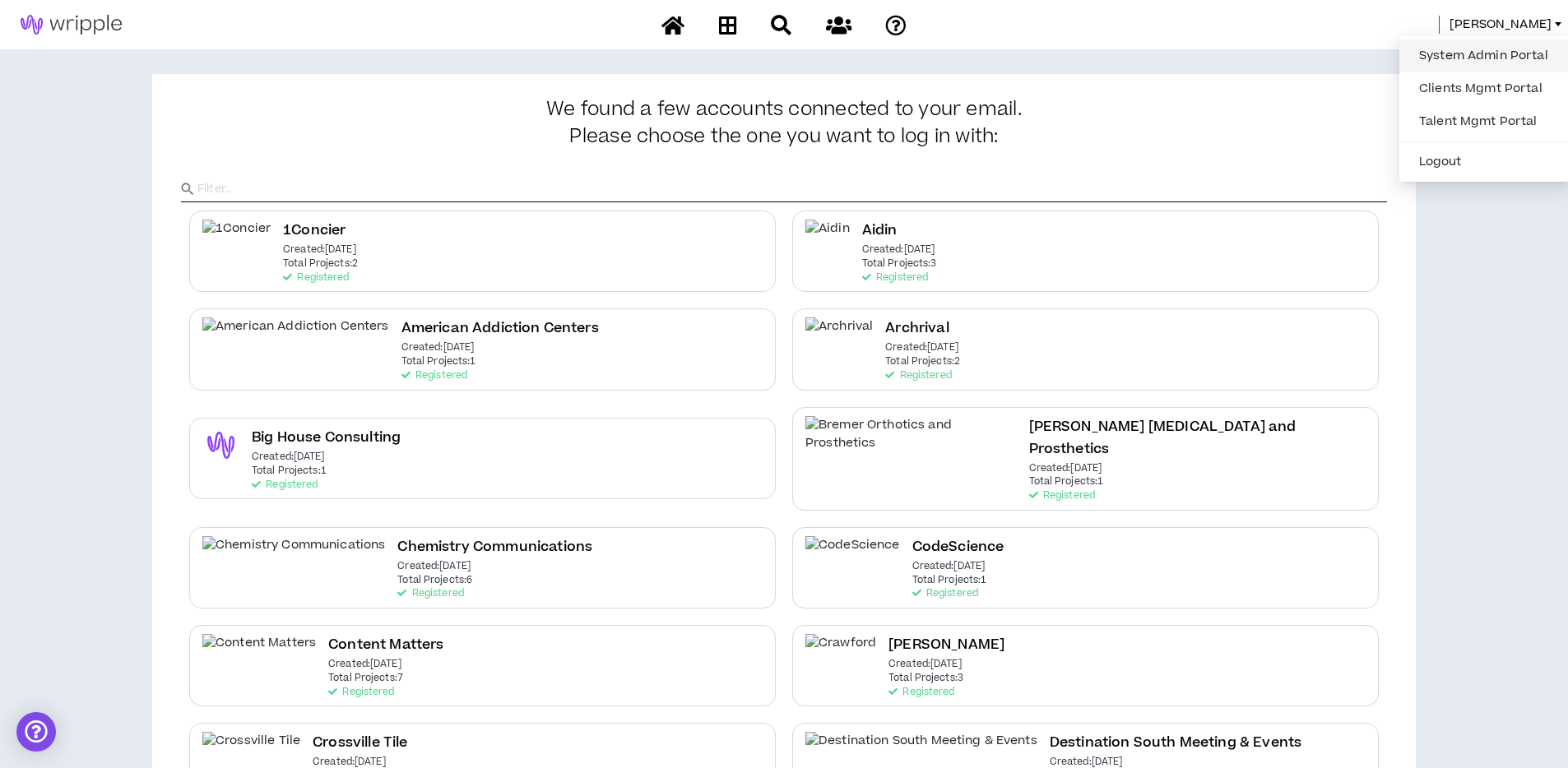
click at [1507, 55] on link "System Admin Portal" at bounding box center [1483, 56] width 149 height 24
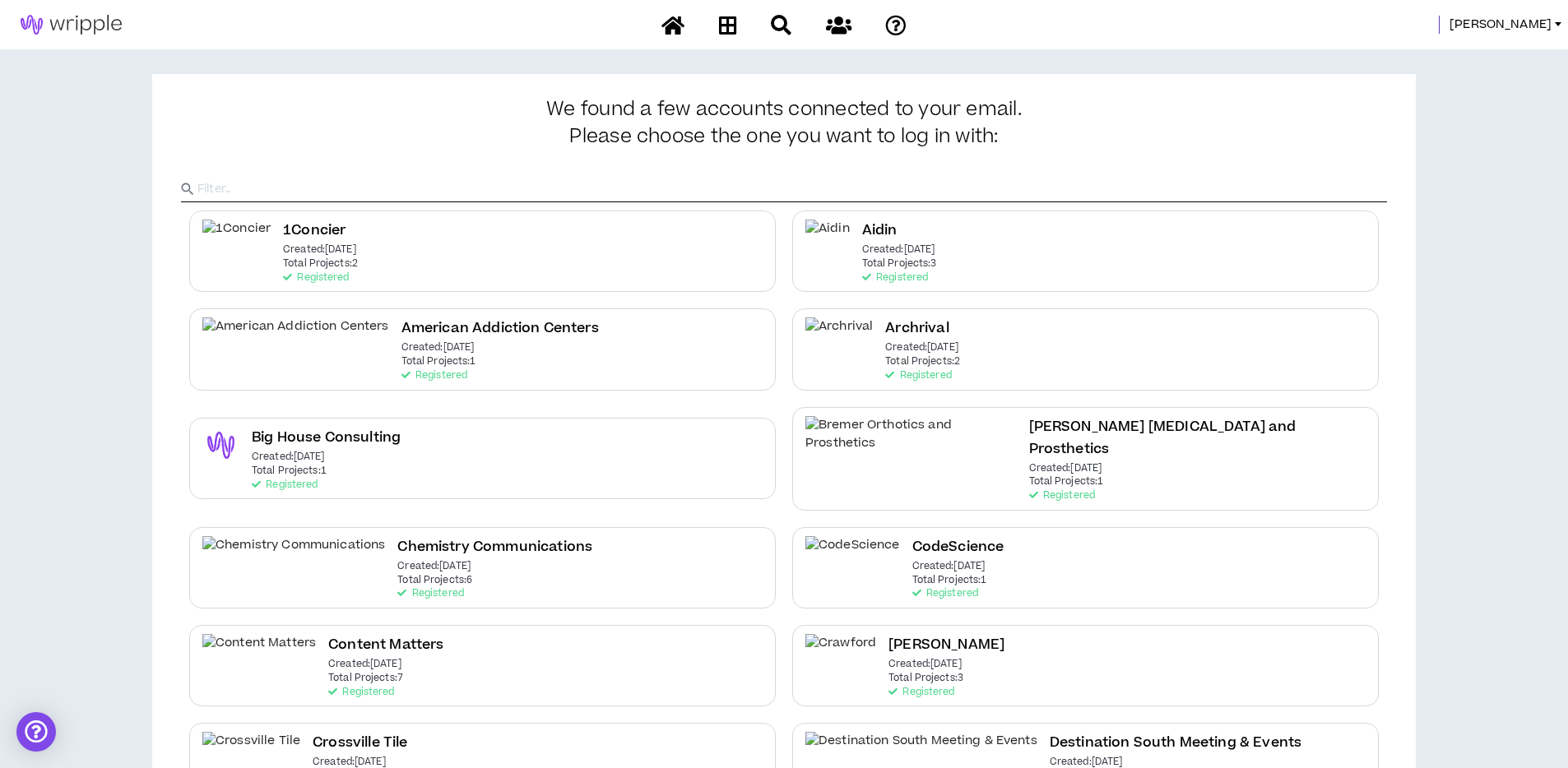
scroll to position [3, 0]
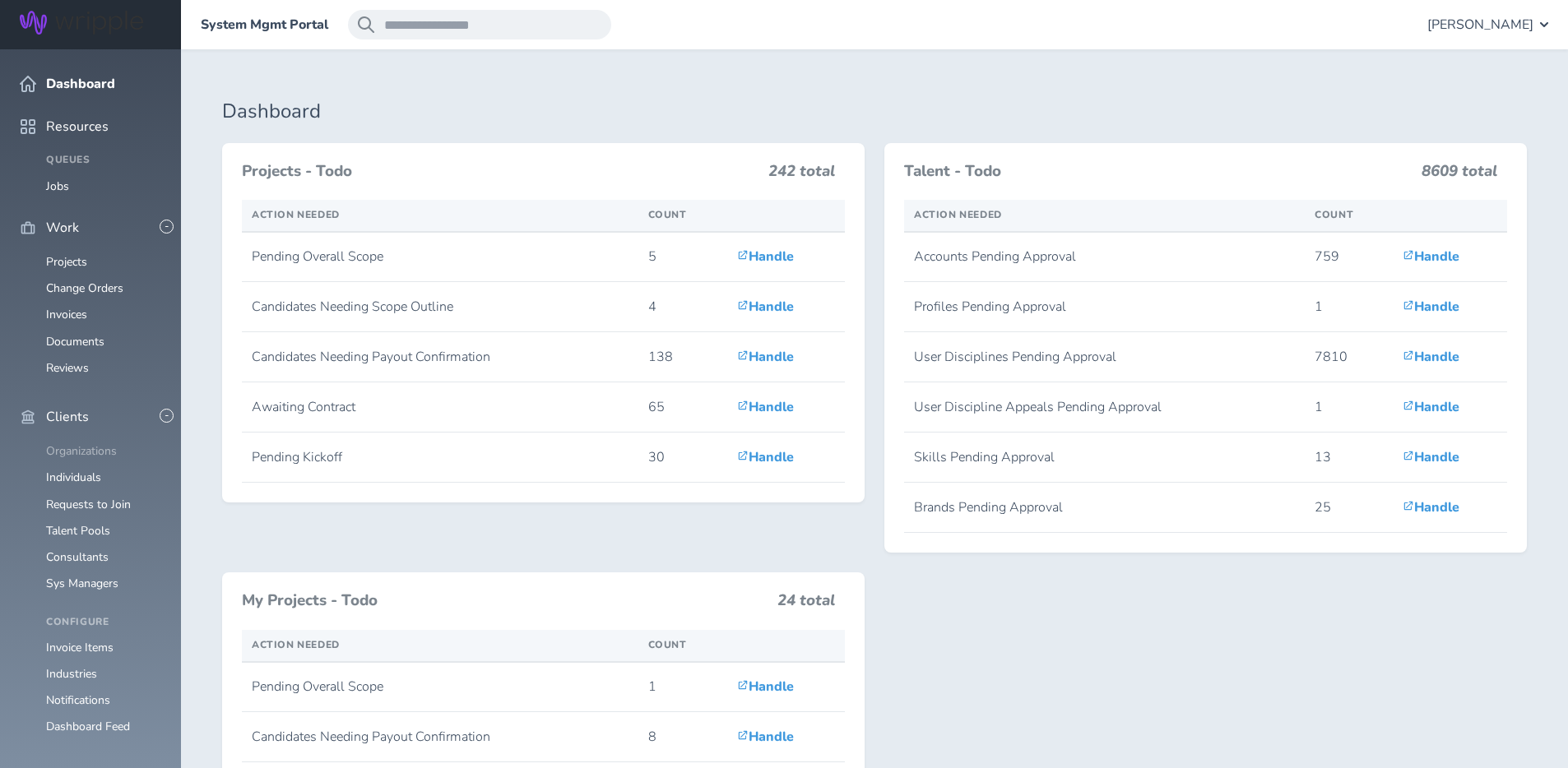
click at [85, 443] on link "Organizations" at bounding box center [82, 451] width 71 height 16
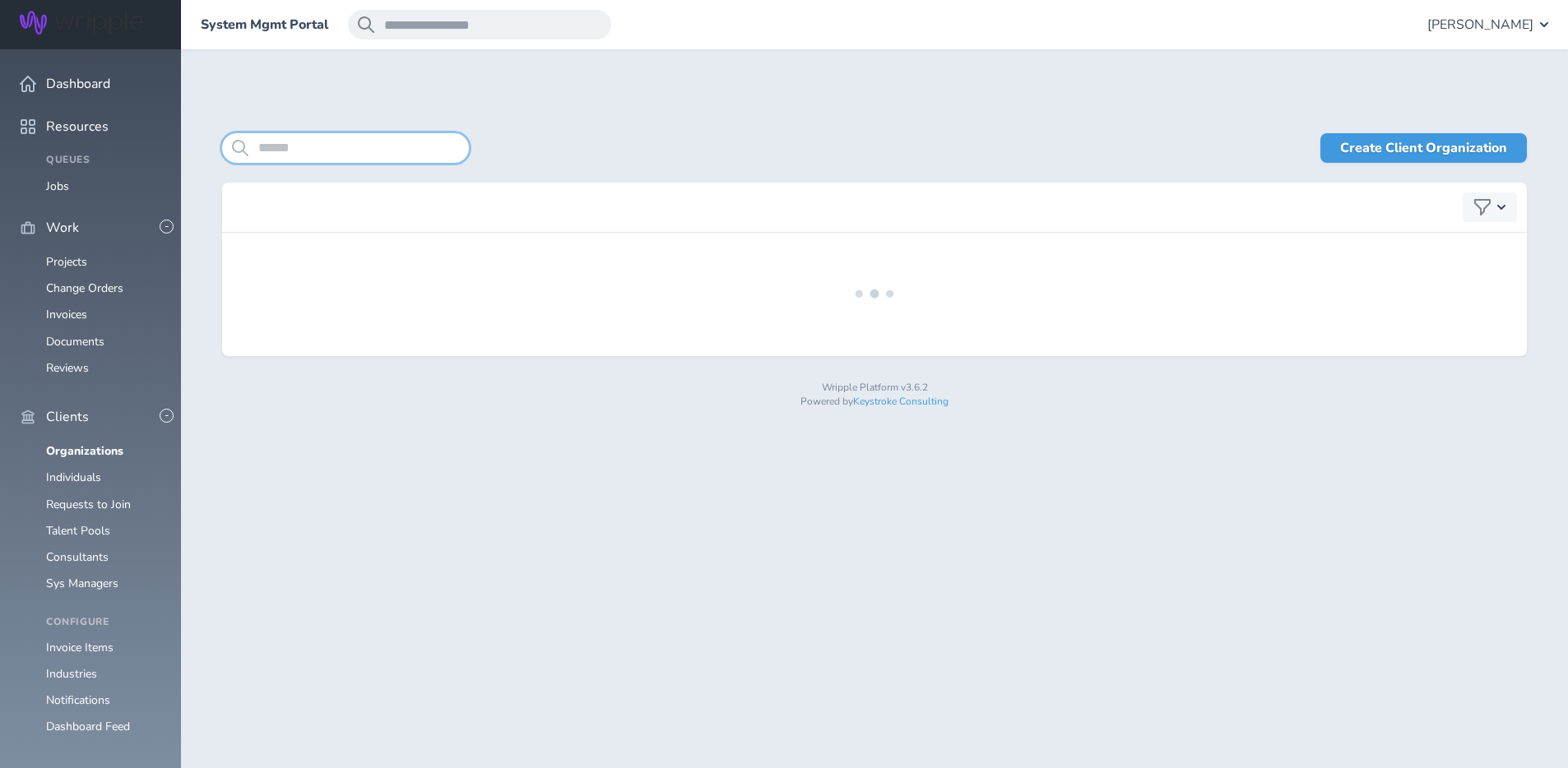
click at [371, 149] on input "search" at bounding box center [345, 147] width 247 height 29
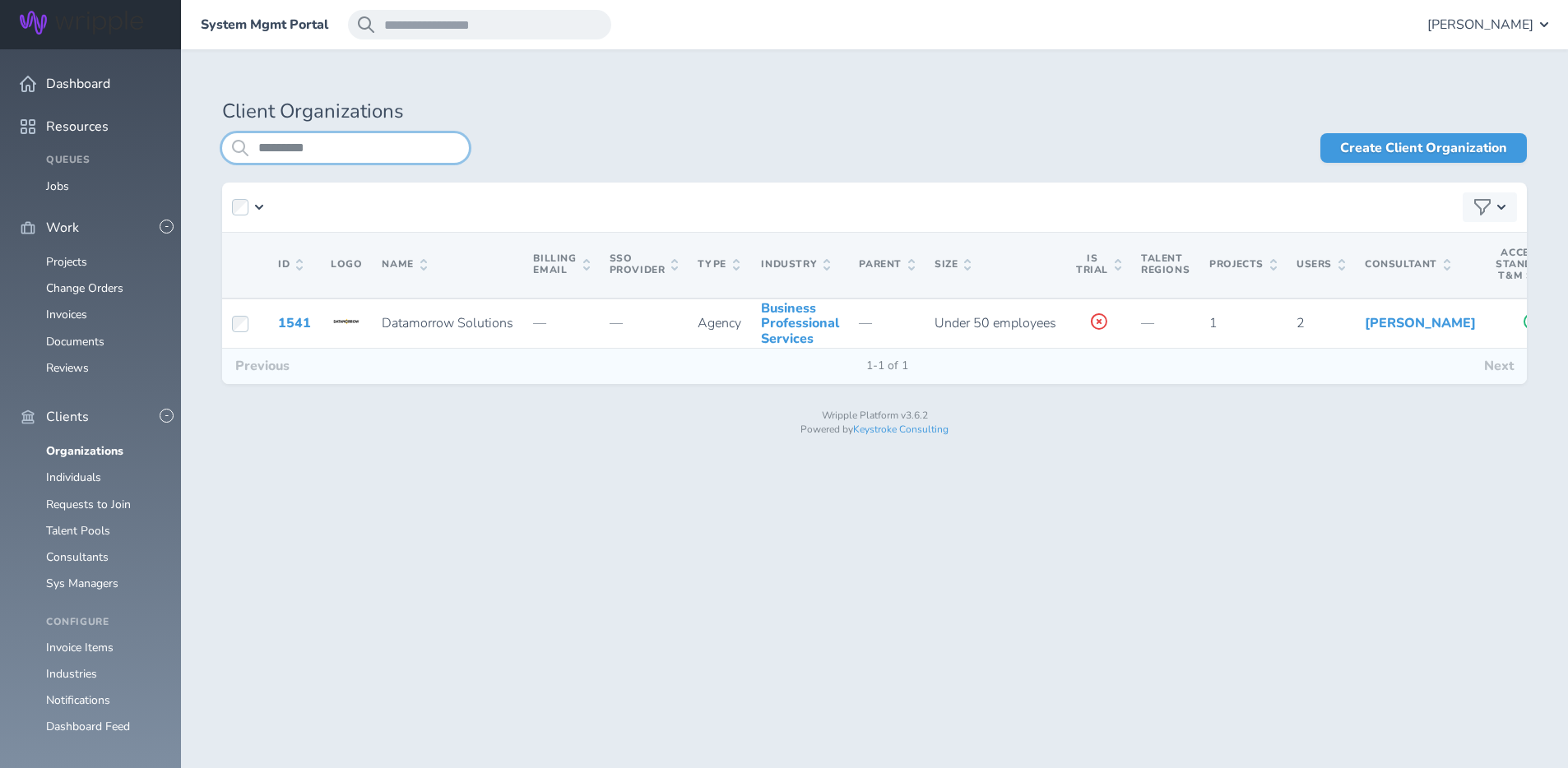
type input "*********"
click at [1253, 205] on select "**********" at bounding box center [1264, 207] width 160 height 29
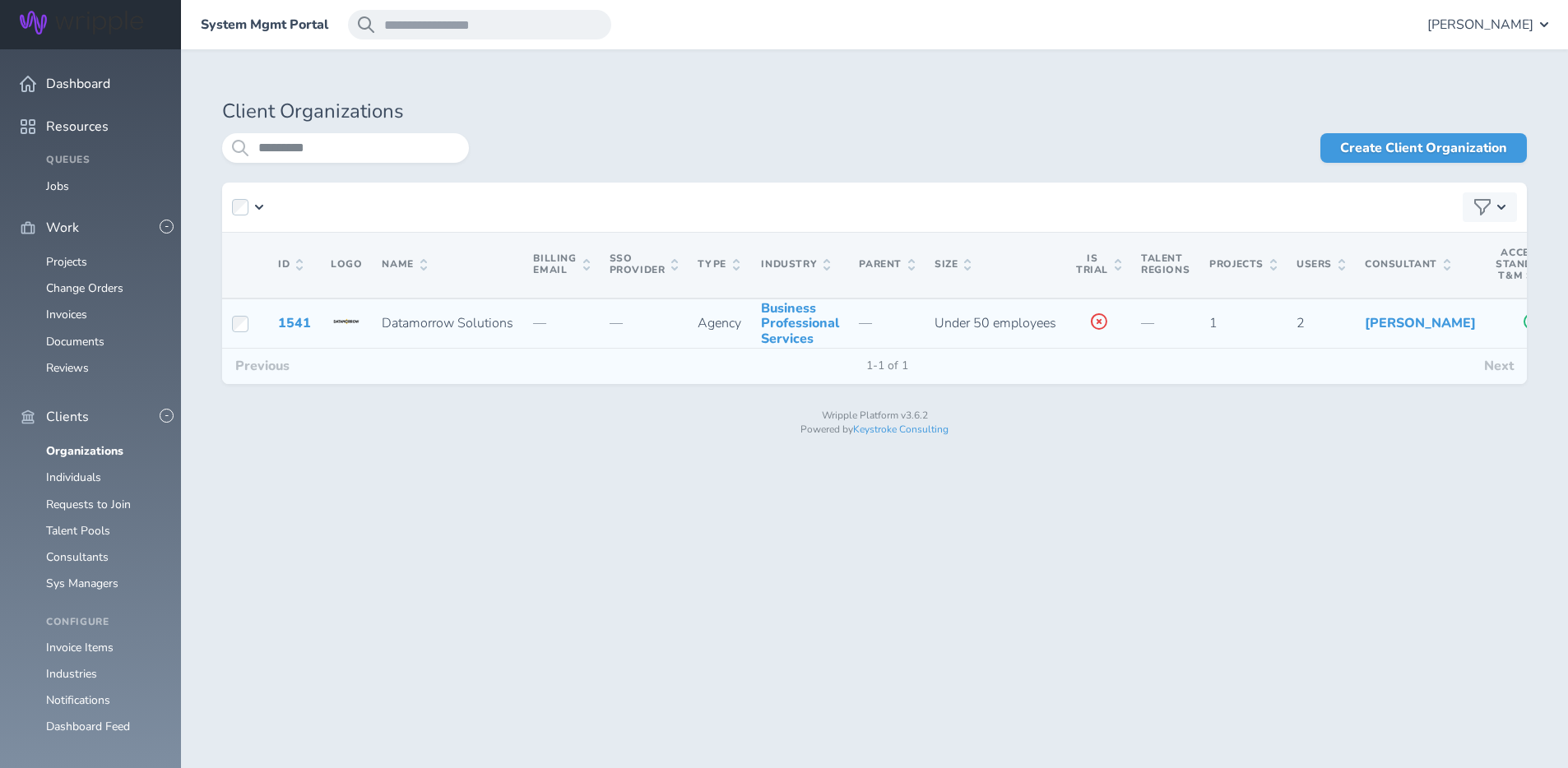
drag, startPoint x: 348, startPoint y: 533, endPoint x: 472, endPoint y: 340, distance: 229.4
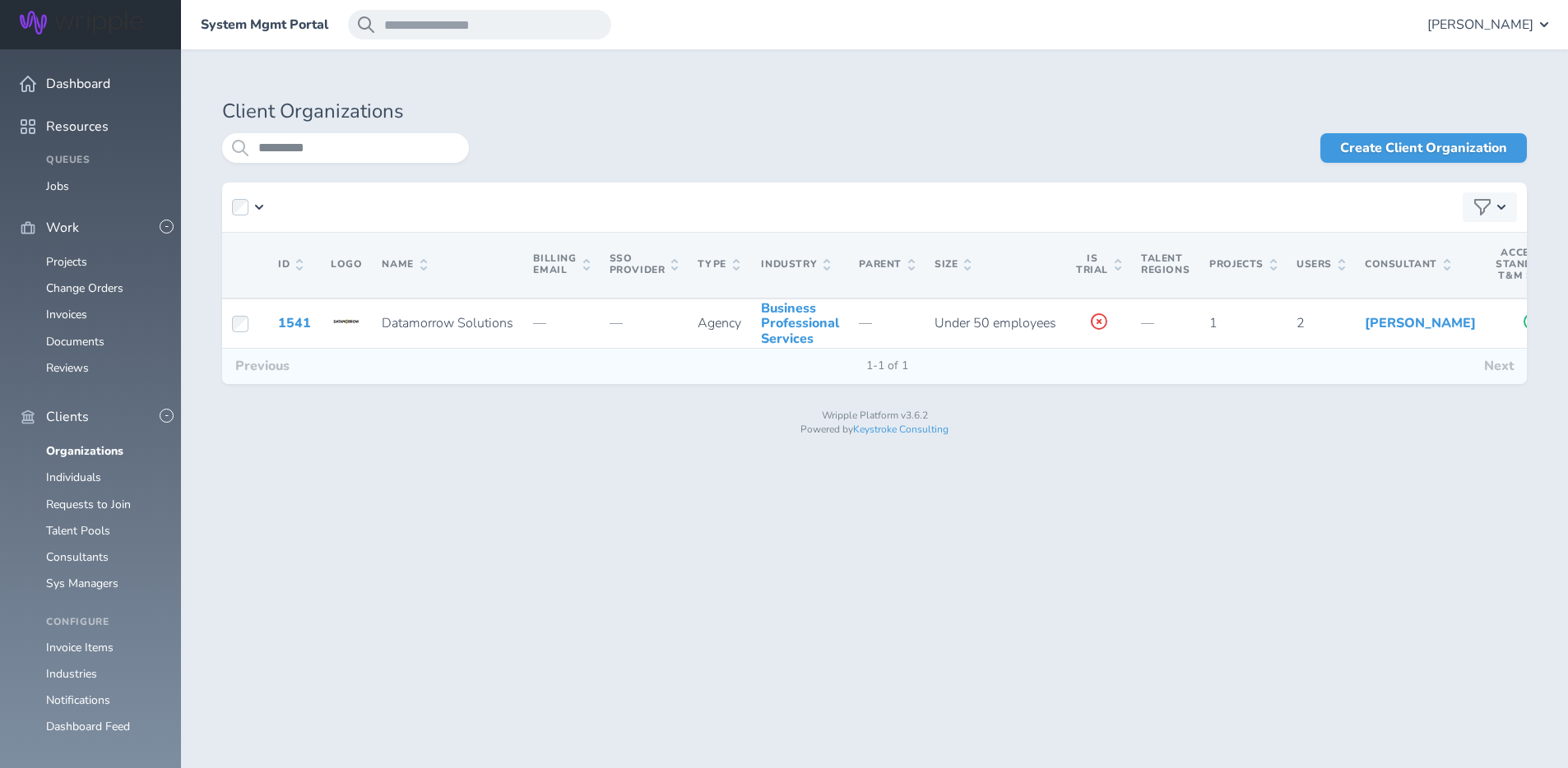
click at [568, 145] on div "Create Client Organization" at bounding box center [998, 147] width 1058 height 29
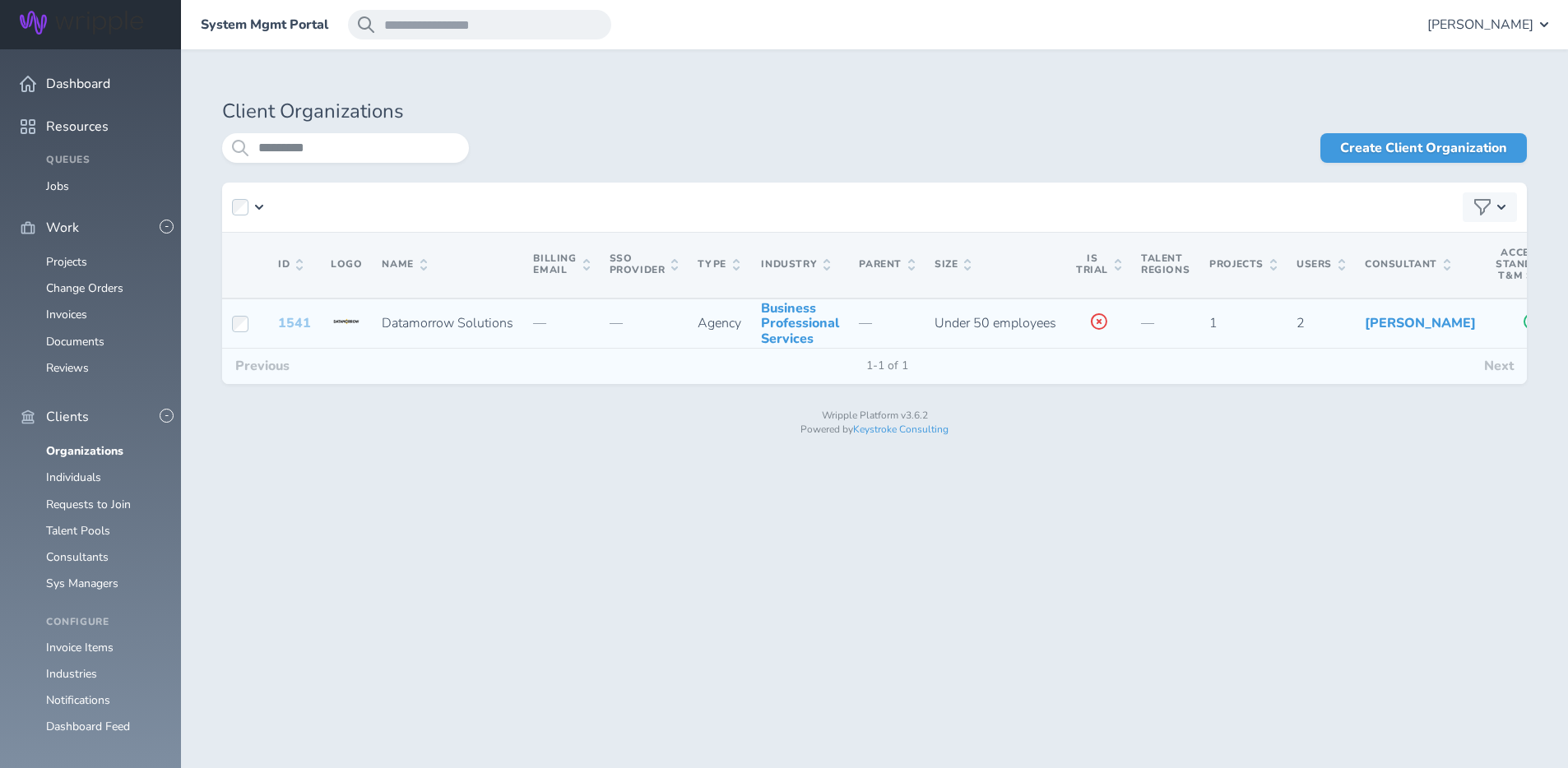
click at [293, 333] on link "1541" at bounding box center [294, 323] width 33 height 18
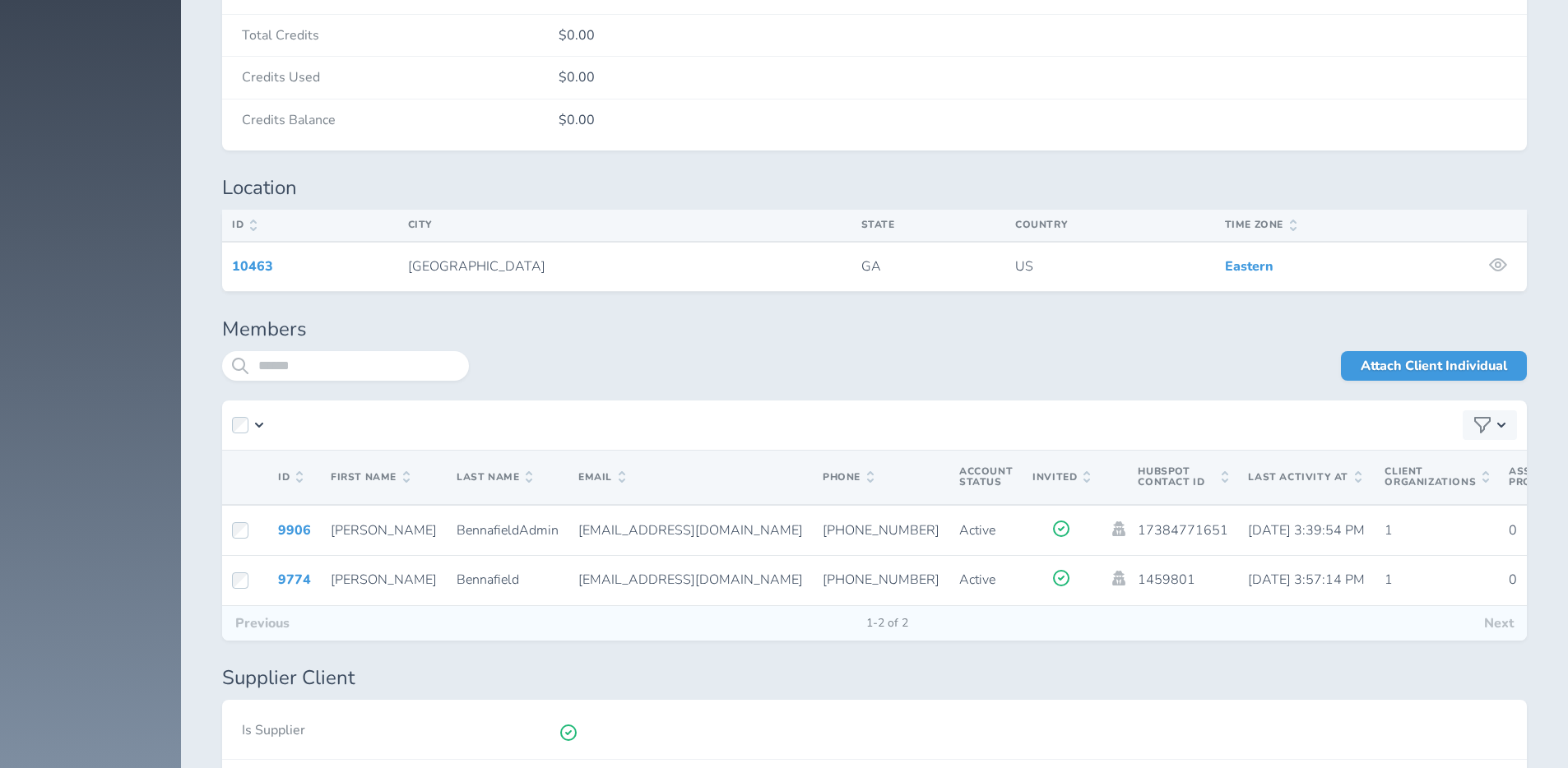
scroll to position [2841, 0]
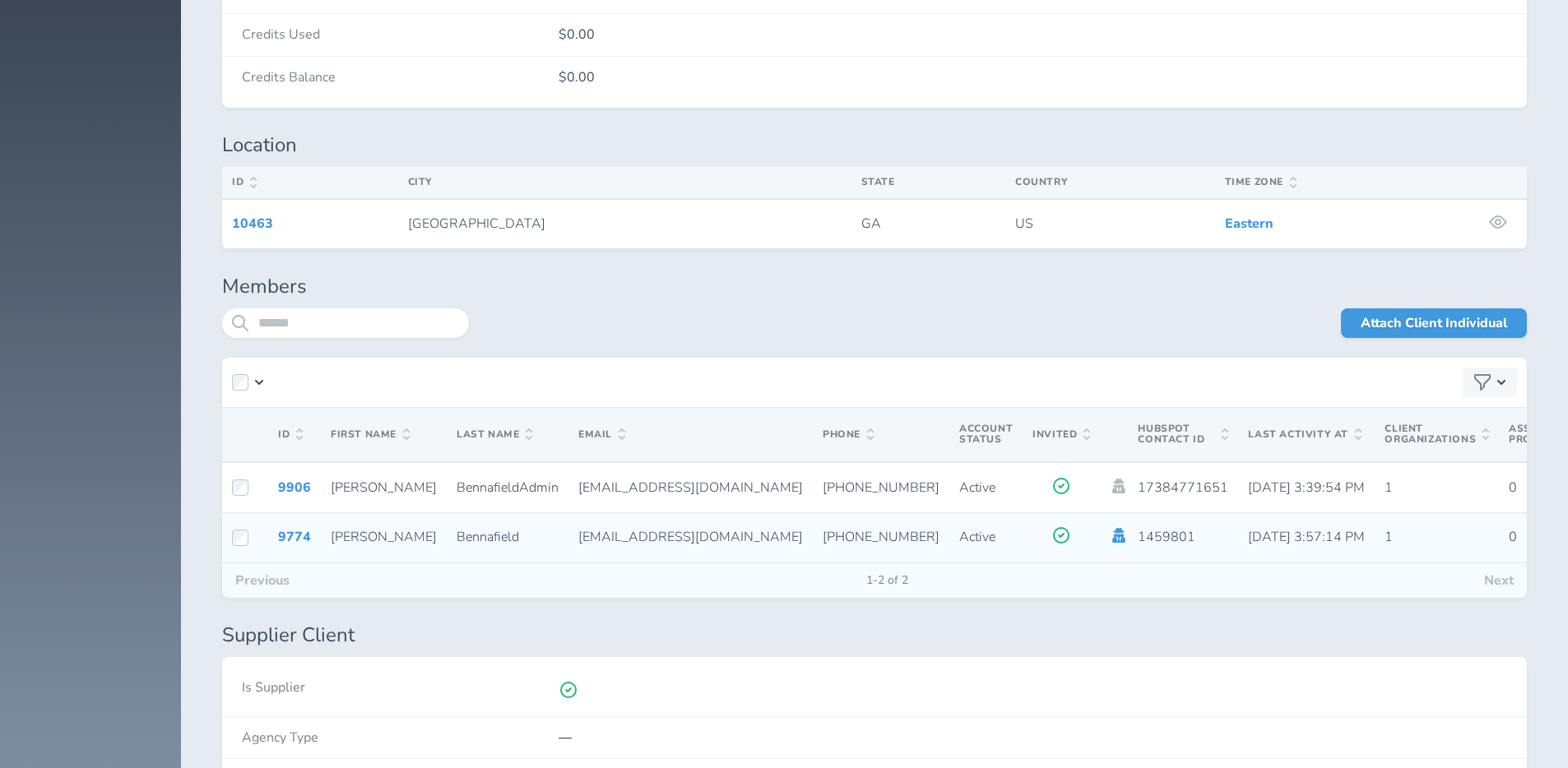
click at [1110, 540] on icon at bounding box center [1118, 536] width 18 height 15
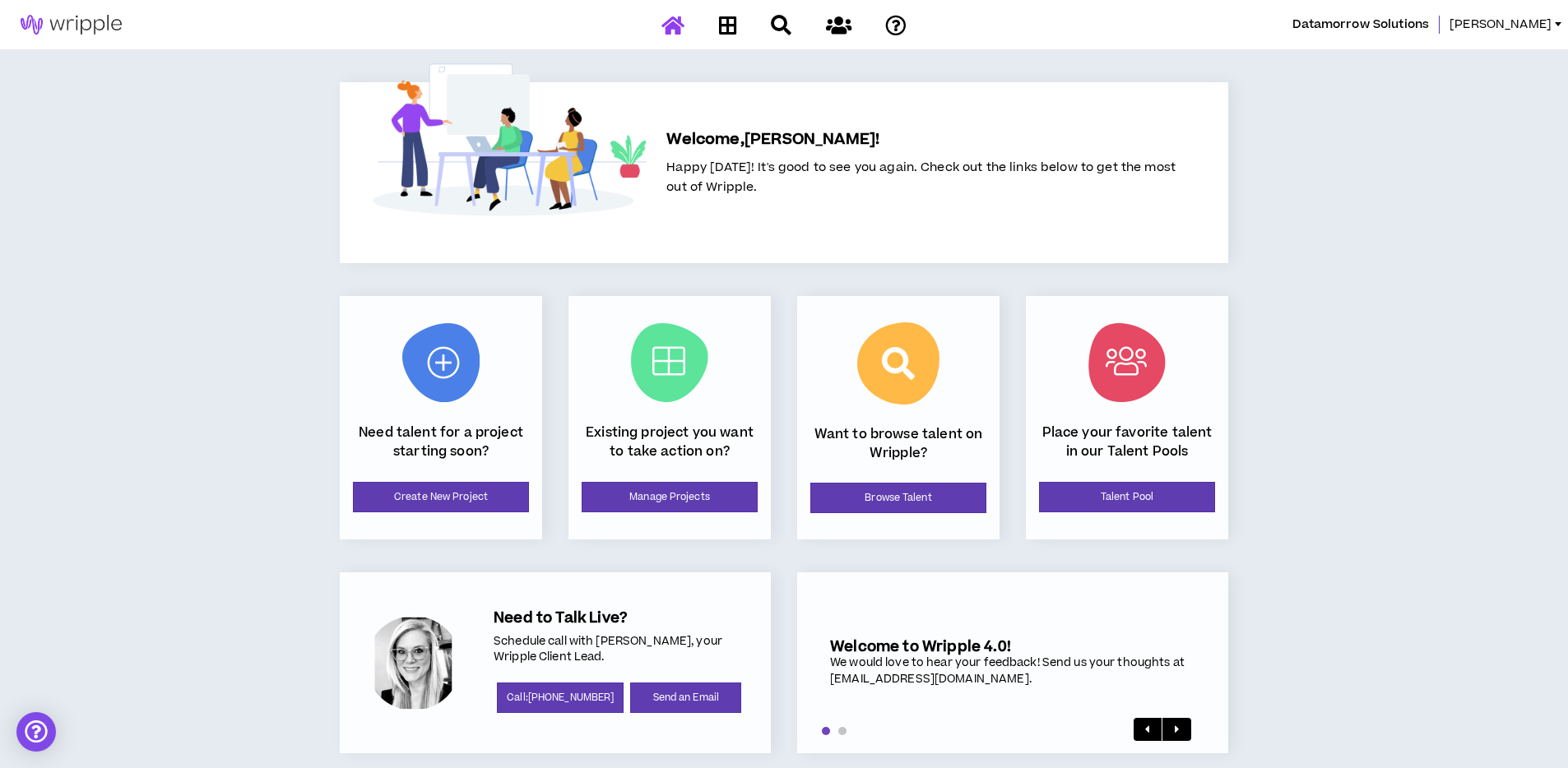
click at [1429, 20] on span "Datamorrow Solutions" at bounding box center [1361, 24] width 136 height 18
click at [1537, 29] on span "[PERSON_NAME]" at bounding box center [1500, 24] width 102 height 18
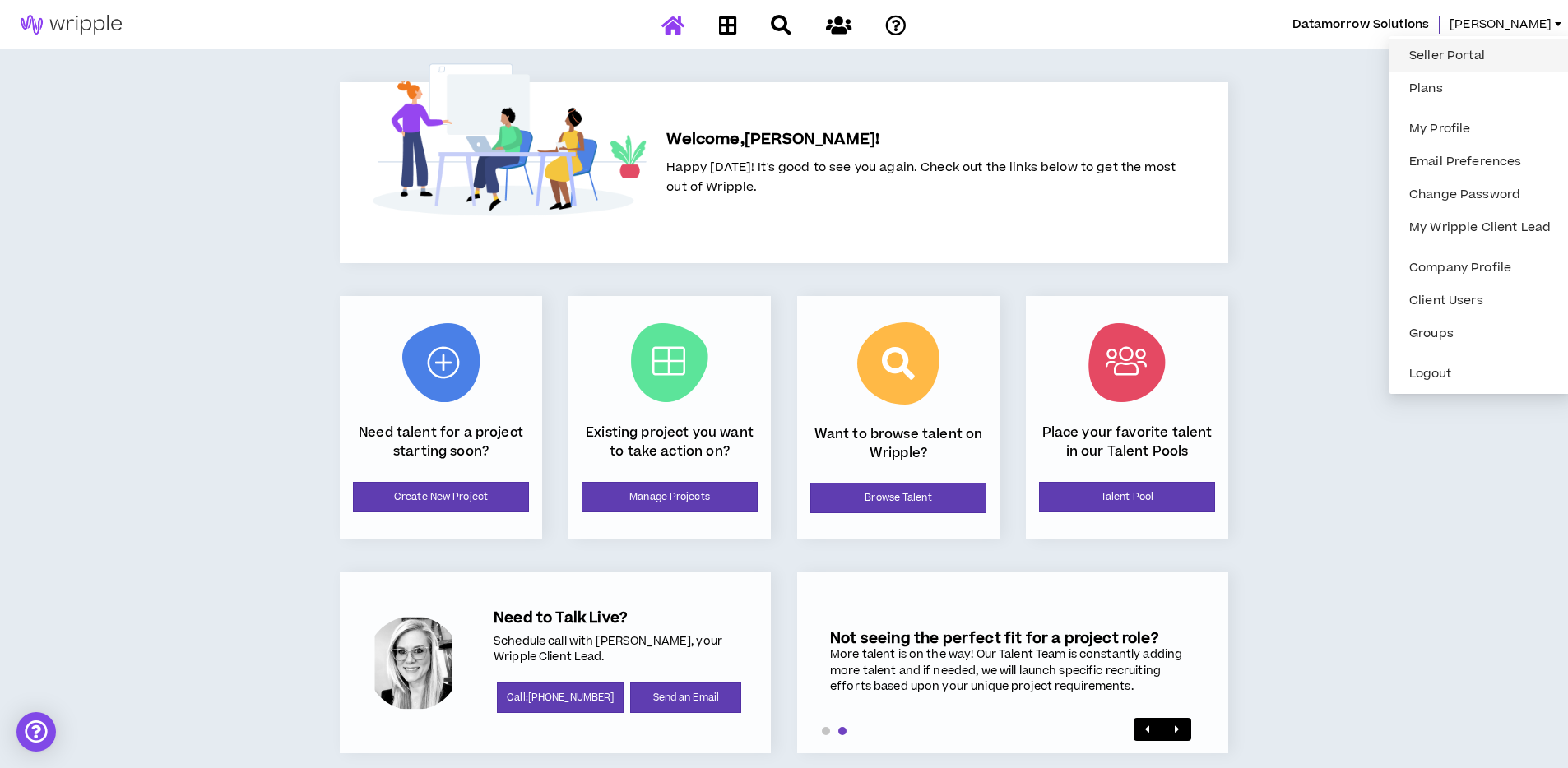
click at [1472, 51] on link "Seller Portal" at bounding box center [1480, 56] width 161 height 24
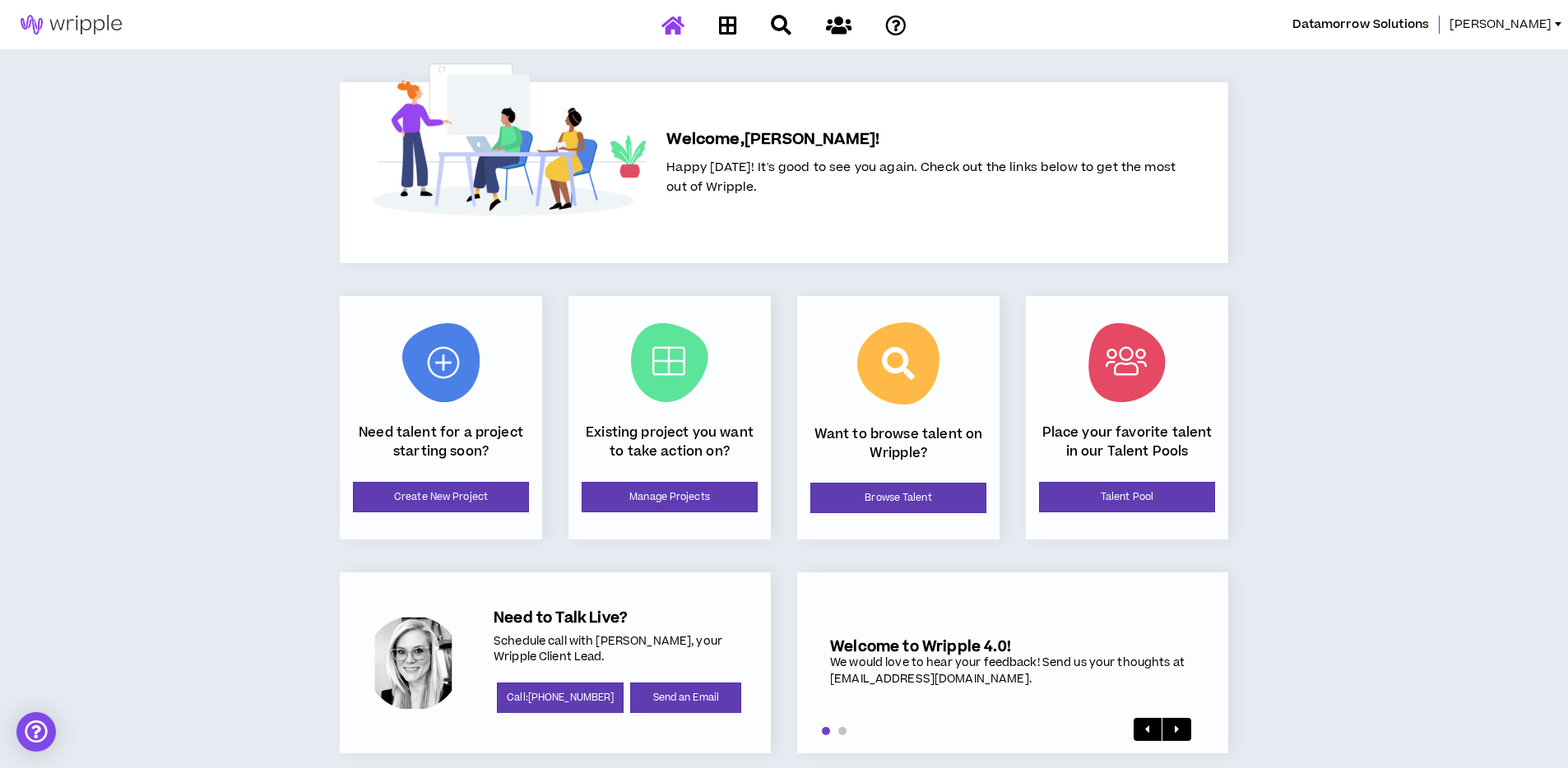
click at [1545, 20] on span "[PERSON_NAME]" at bounding box center [1500, 24] width 102 height 18
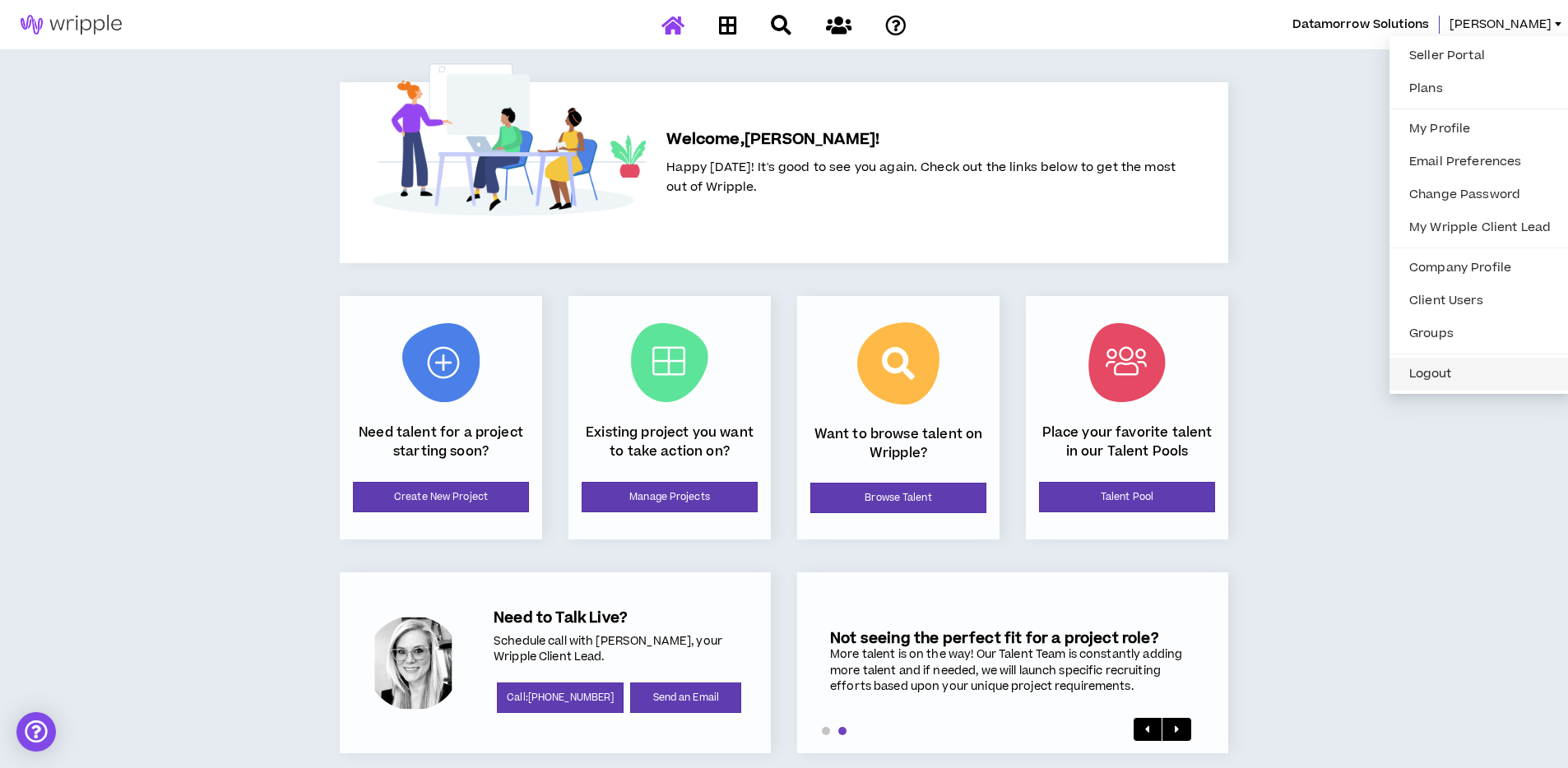
click at [1427, 379] on button "Logout" at bounding box center [1480, 374] width 161 height 24
